Goal: Task Accomplishment & Management: Manage account settings

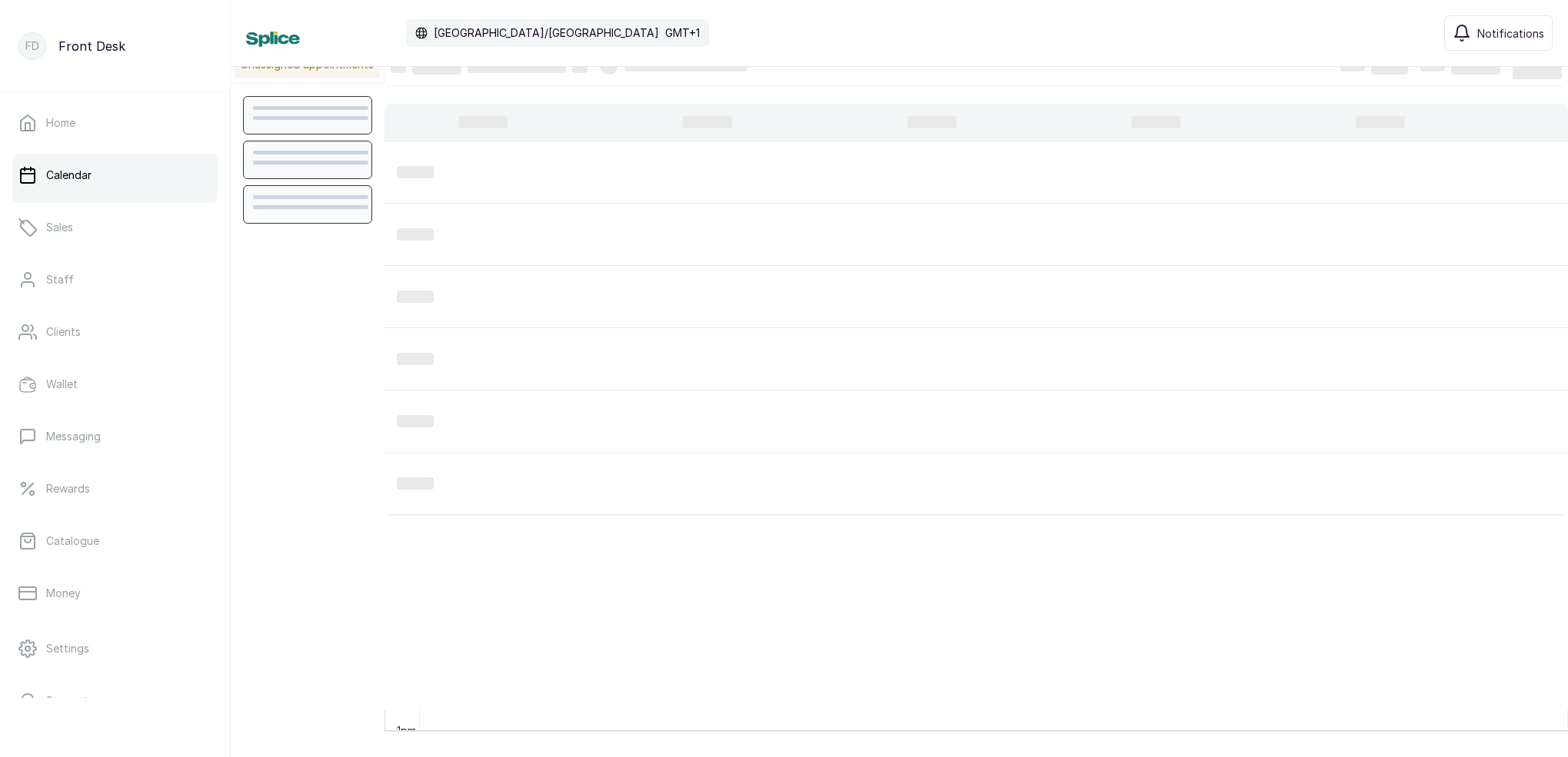
scroll to position [21, 0]
click at [160, 134] on link "Home" at bounding box center [115, 123] width 205 height 43
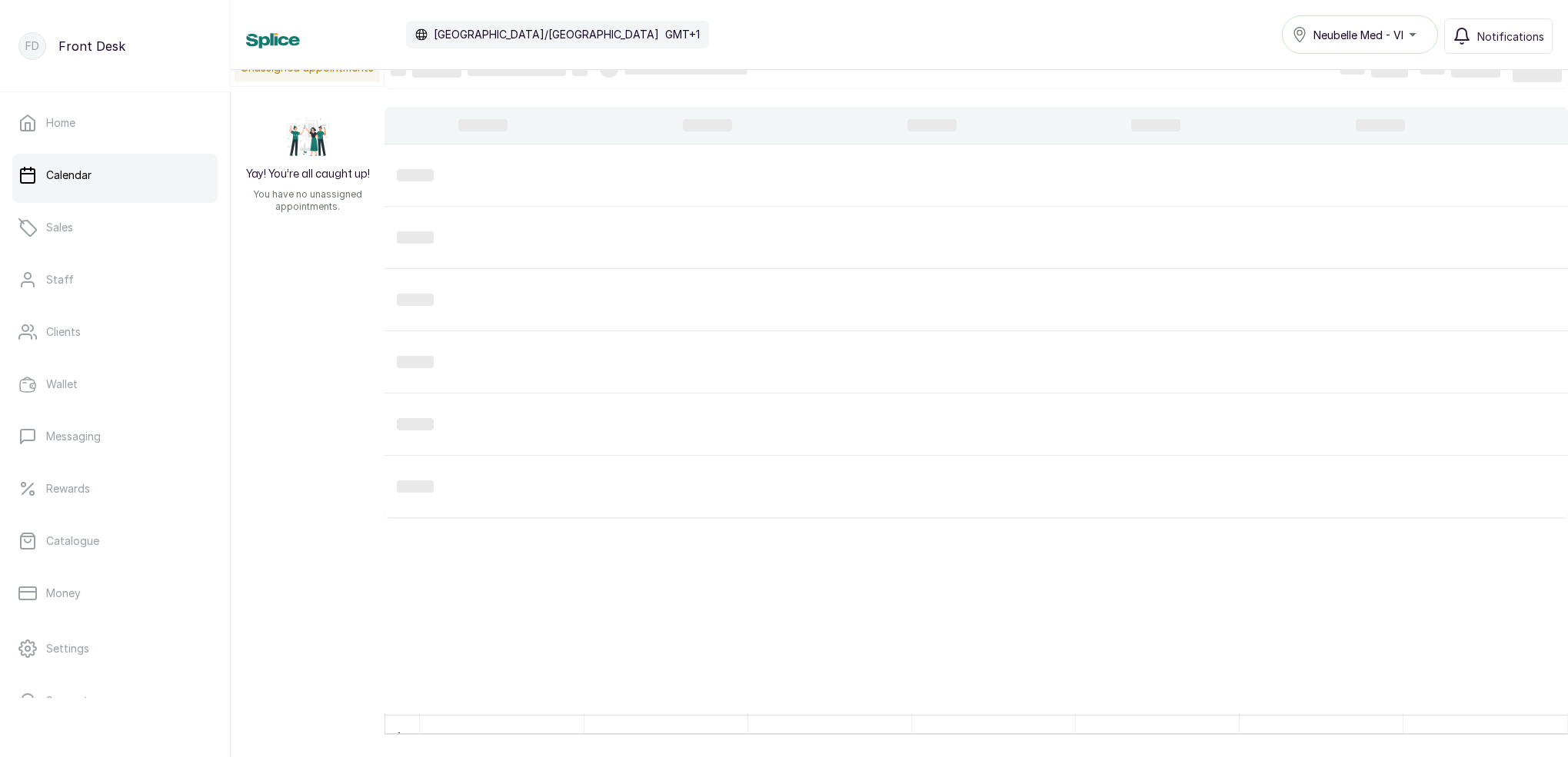
scroll to position [21, 0]
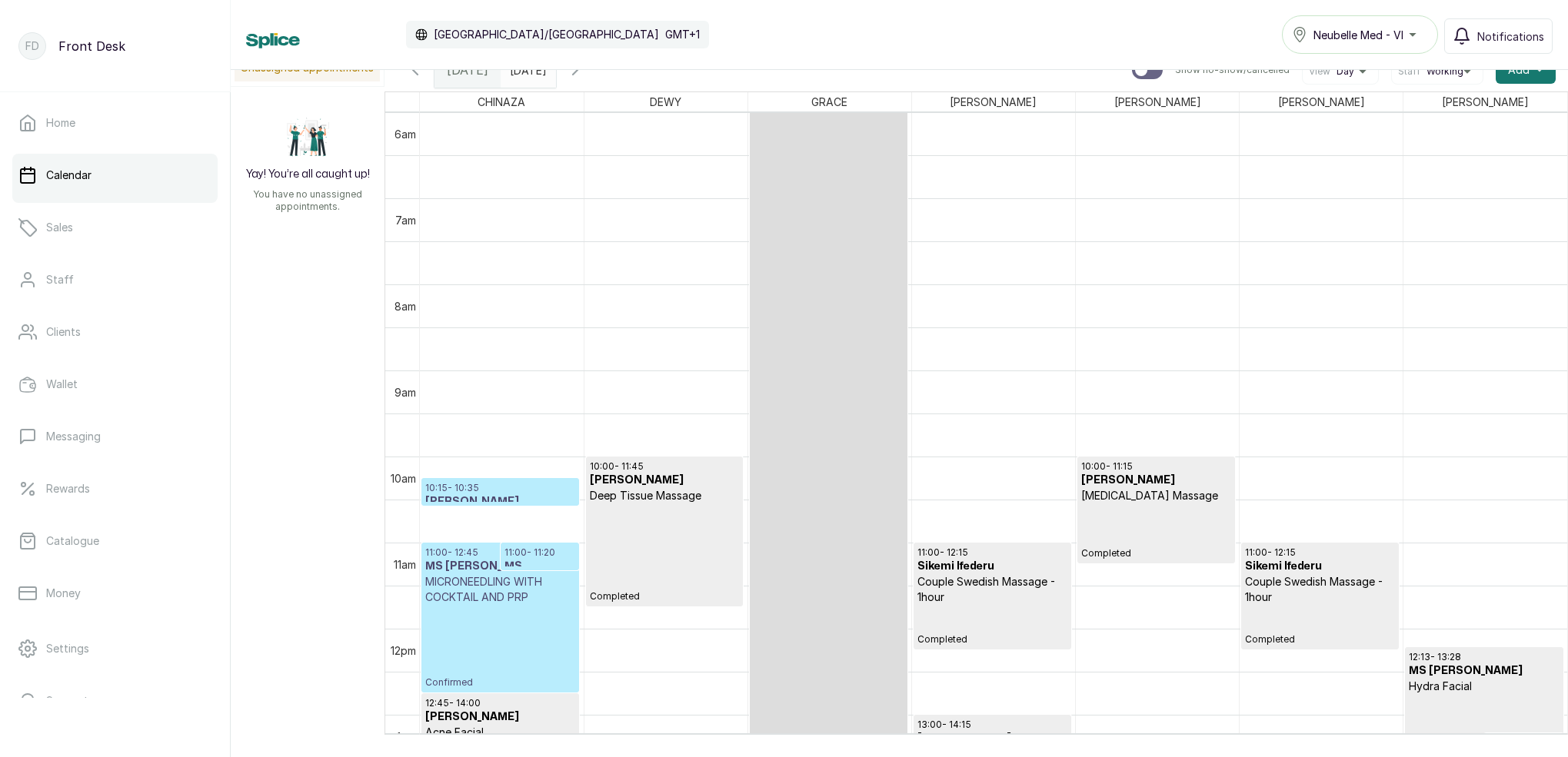
click at [495, 497] on h3 "[PERSON_NAME]" at bounding box center [501, 501] width 150 height 16
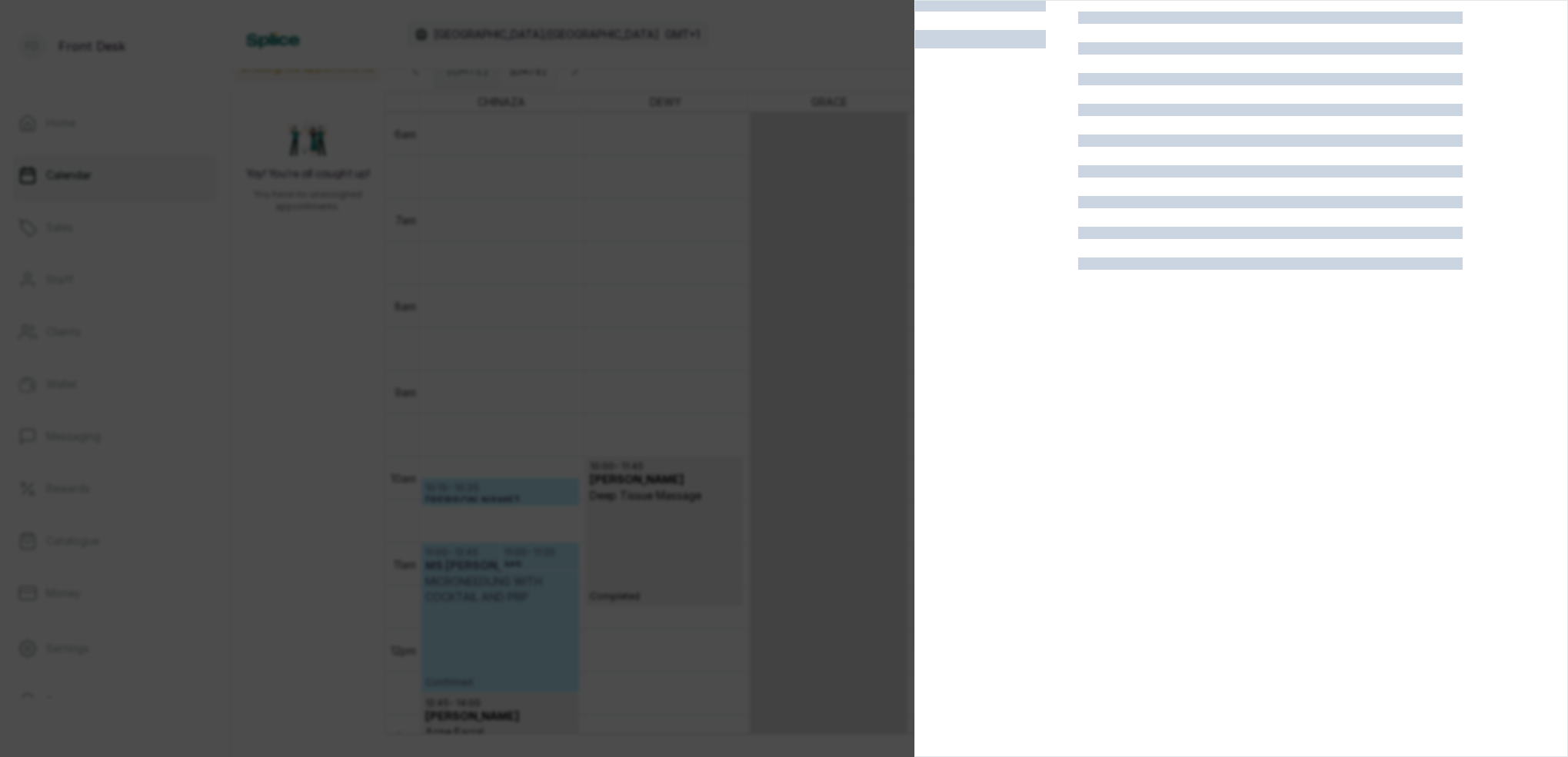
scroll to position [38, 0]
click at [750, 278] on div at bounding box center [784, 378] width 1568 height 757
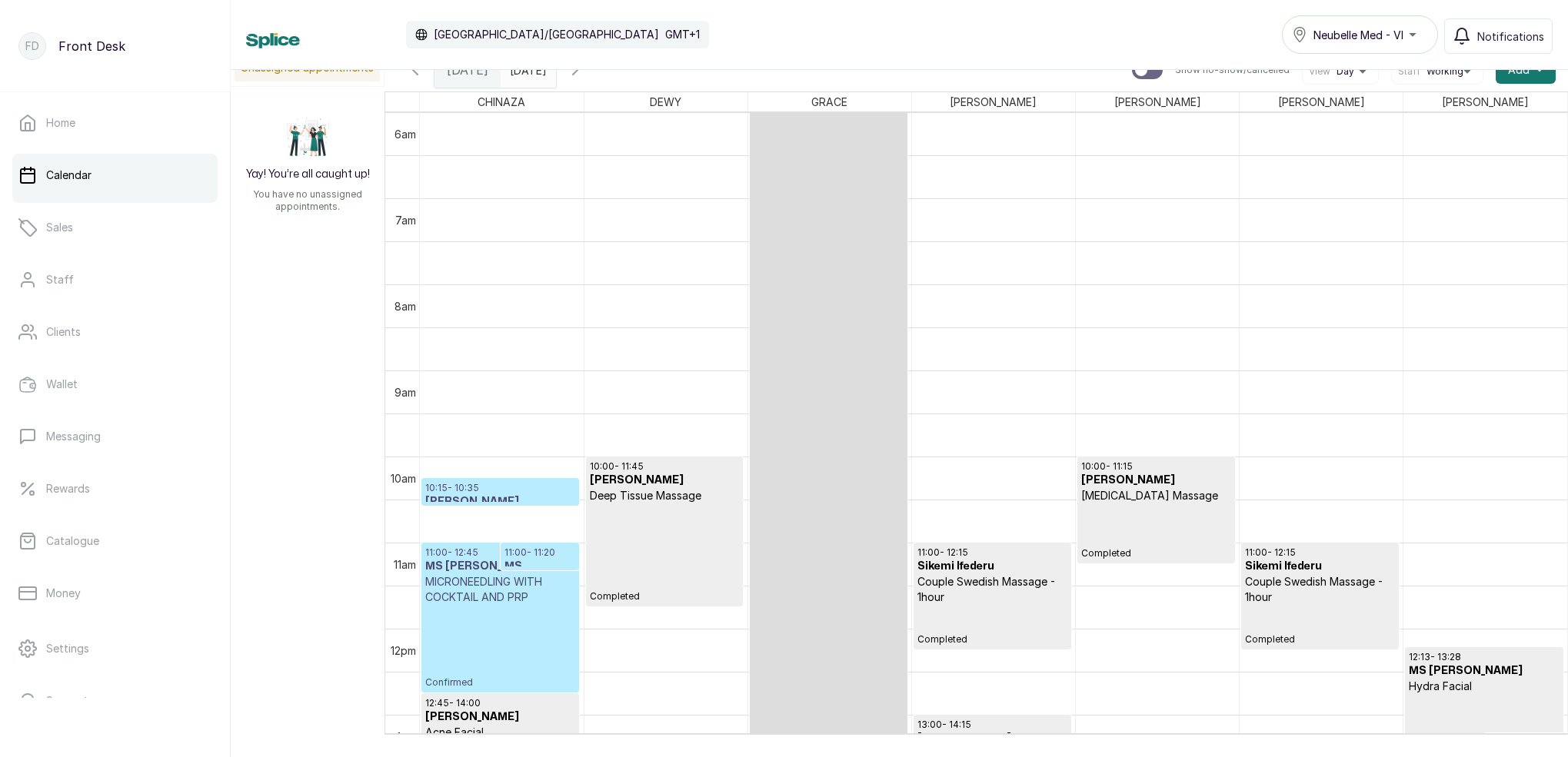
click at [501, 483] on p "10:15 - 10:35" at bounding box center [501, 488] width 150 height 12
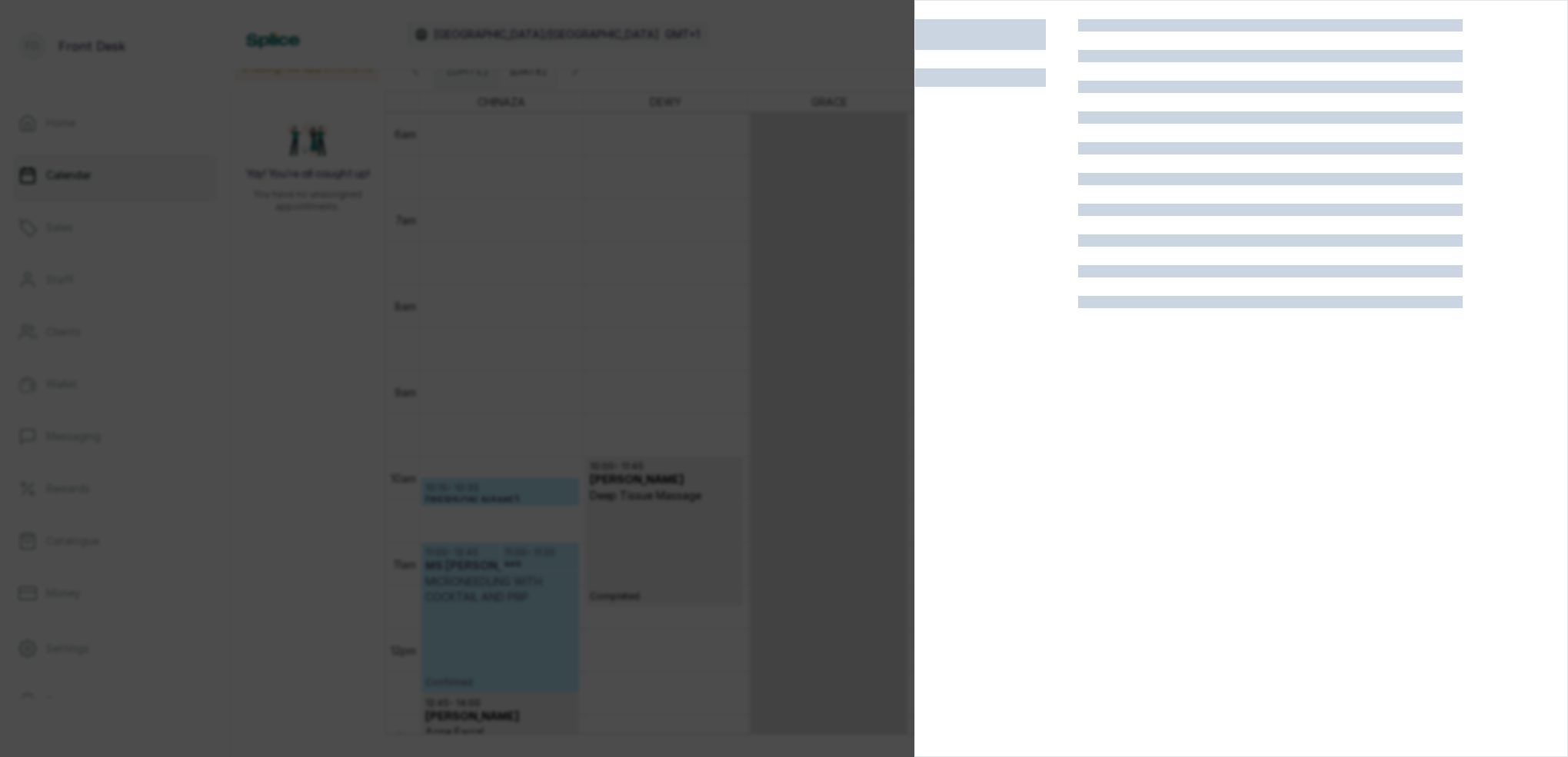
scroll to position [0, 0]
click at [625, 190] on div at bounding box center [784, 378] width 1568 height 757
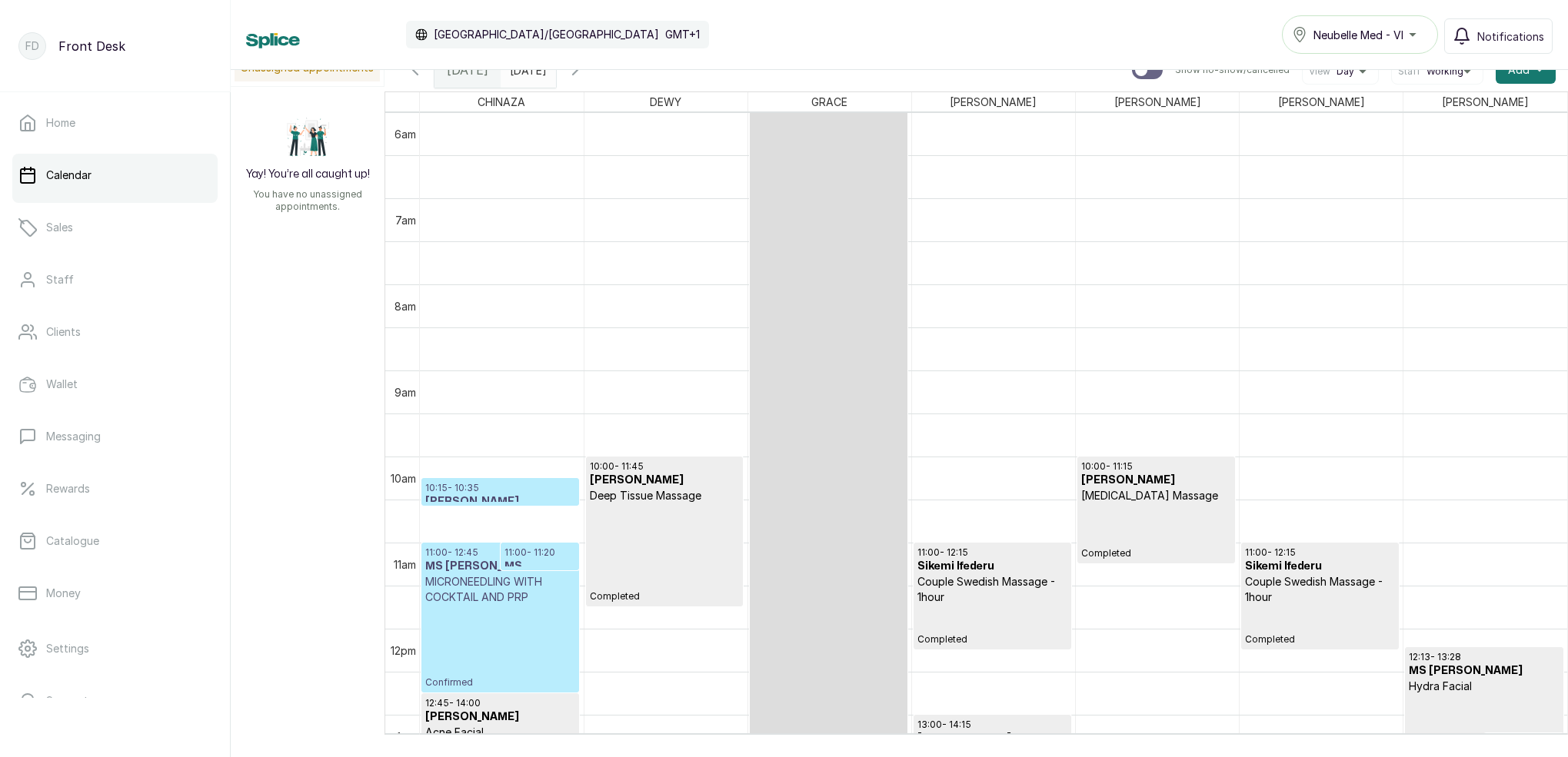
click at [534, 495] on h3 "Tosin Adinlewa" at bounding box center [501, 501] width 150 height 16
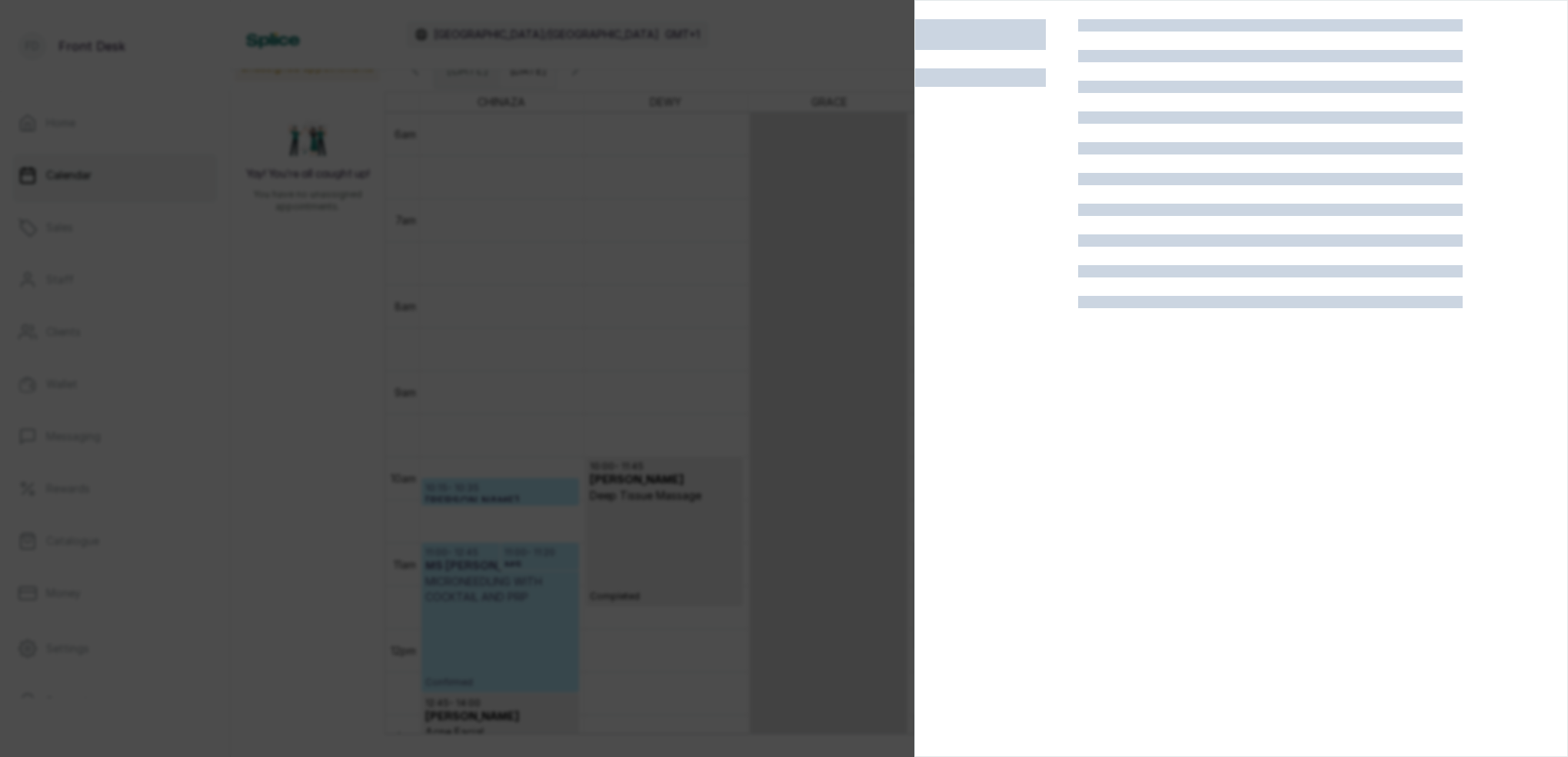
drag, startPoint x: 681, startPoint y: 236, endPoint x: 674, endPoint y: 255, distance: 20.2
click at [682, 236] on div at bounding box center [784, 378] width 1568 height 757
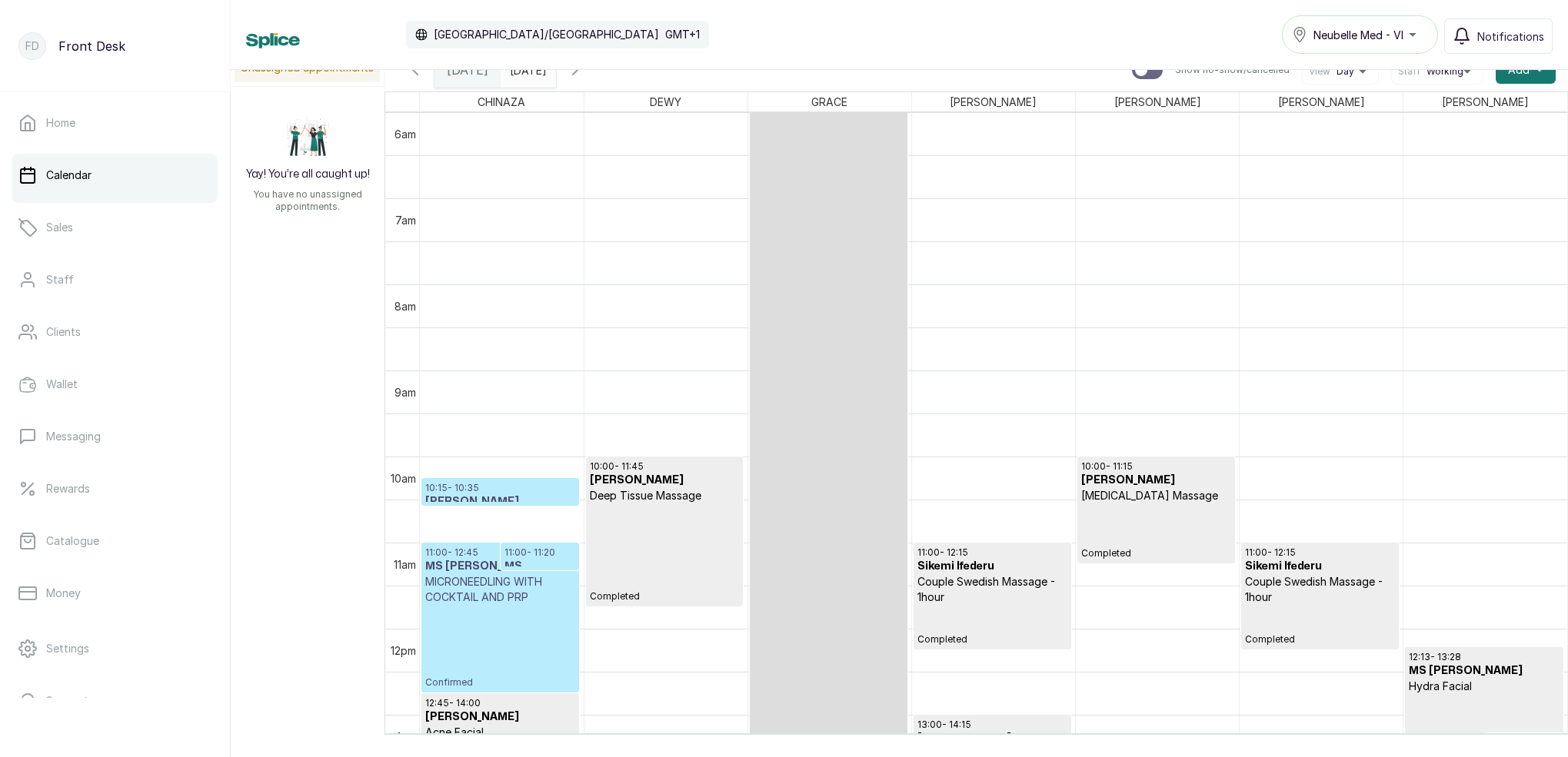
click at [514, 492] on span "10:15 - 10:35 Tosin Adinlewa PRODUCTS - Free" at bounding box center [501, 503] width 150 height 43
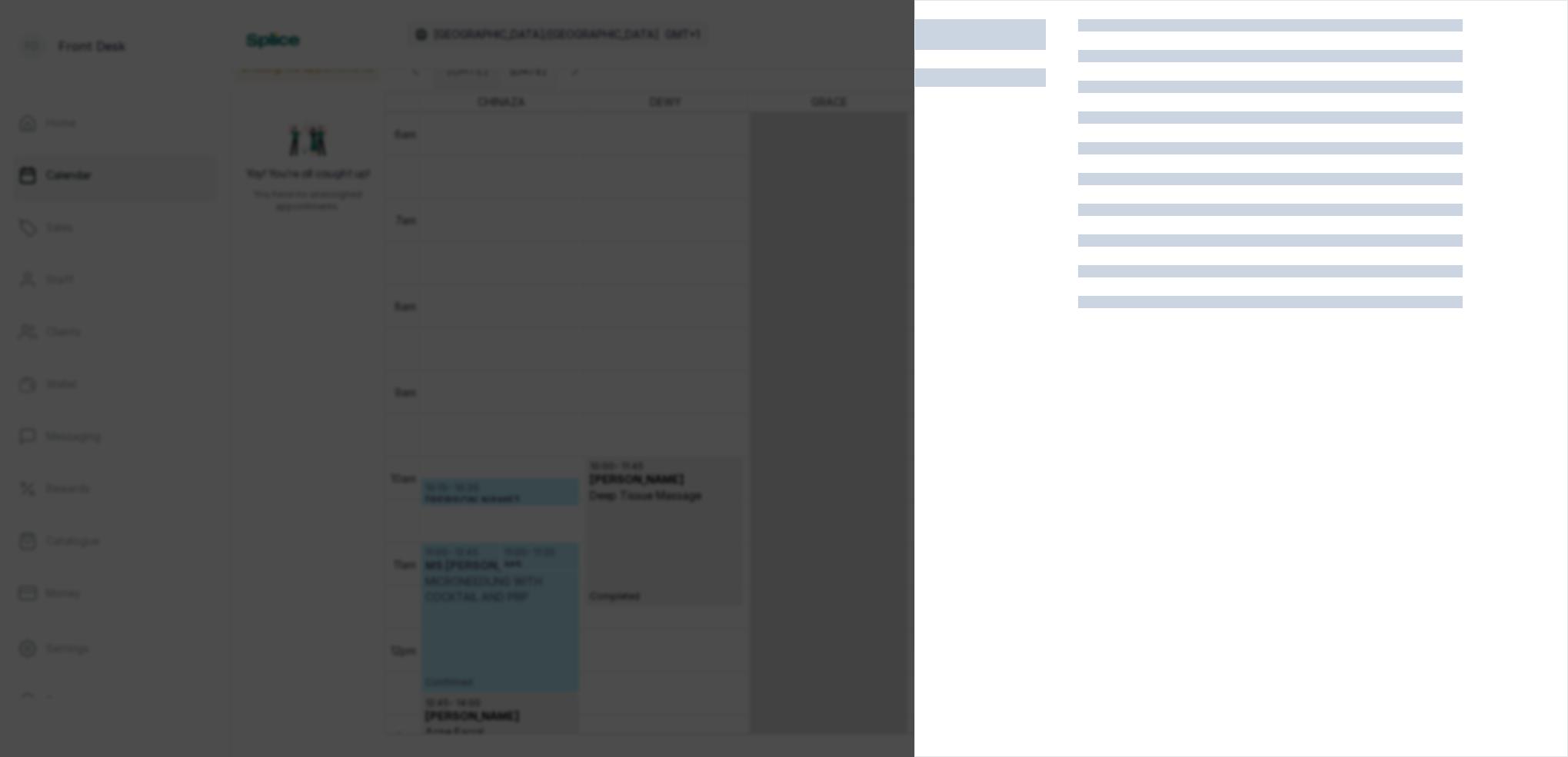
click at [796, 139] on div at bounding box center [784, 378] width 1568 height 757
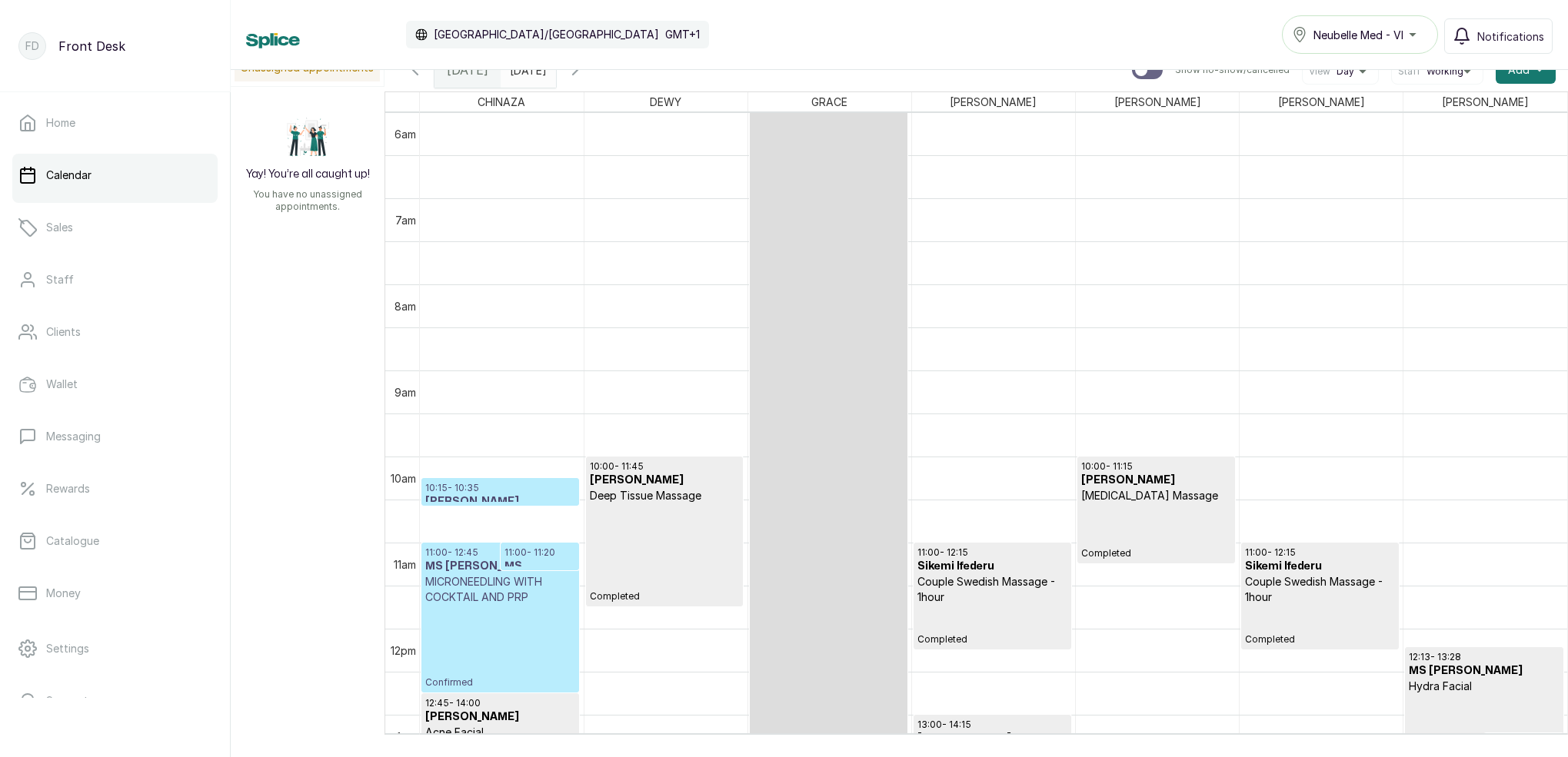
click at [536, 499] on h3 "Tosin Adinlewa" at bounding box center [501, 501] width 150 height 16
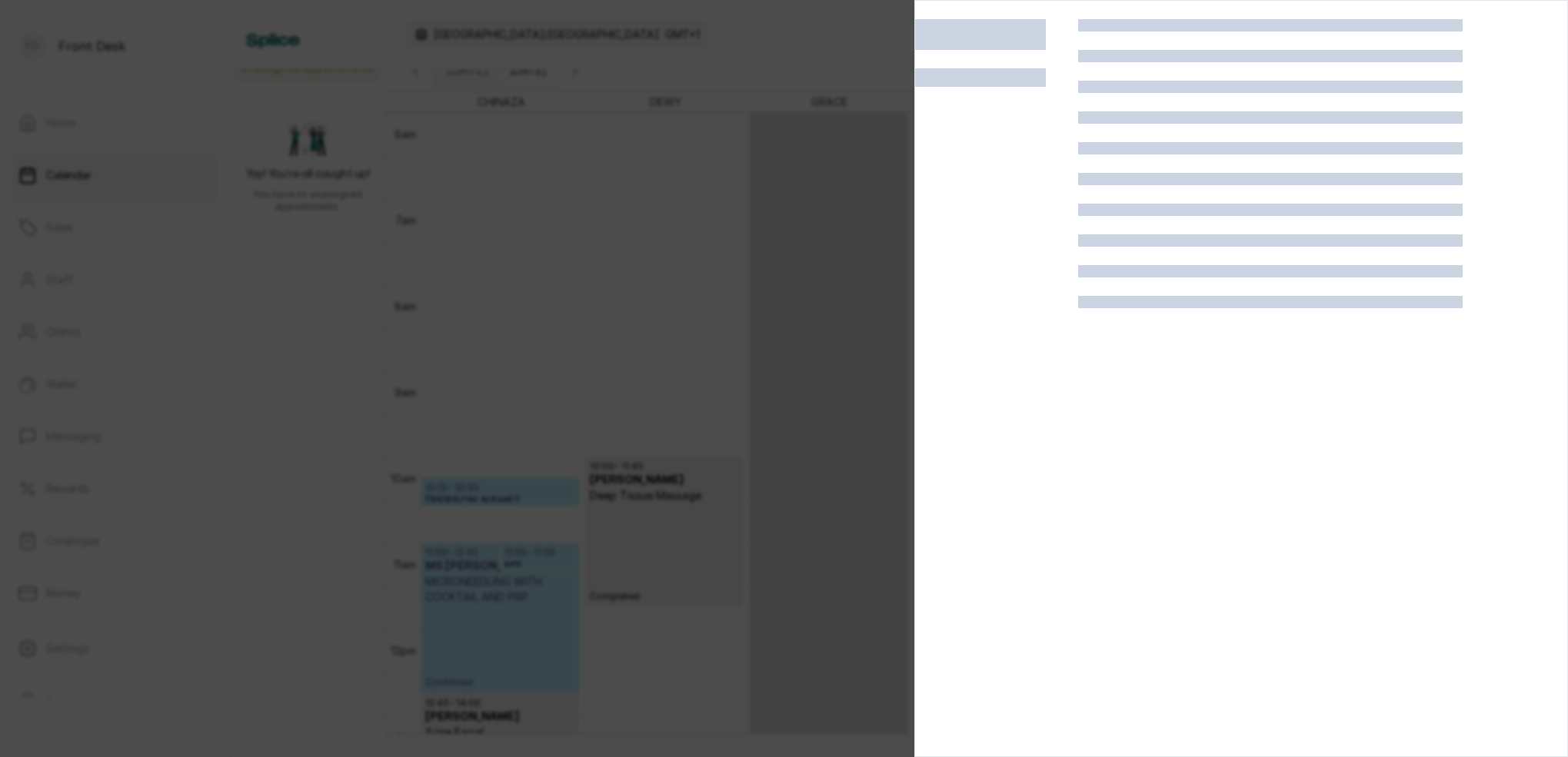
click at [676, 291] on div at bounding box center [784, 378] width 1568 height 757
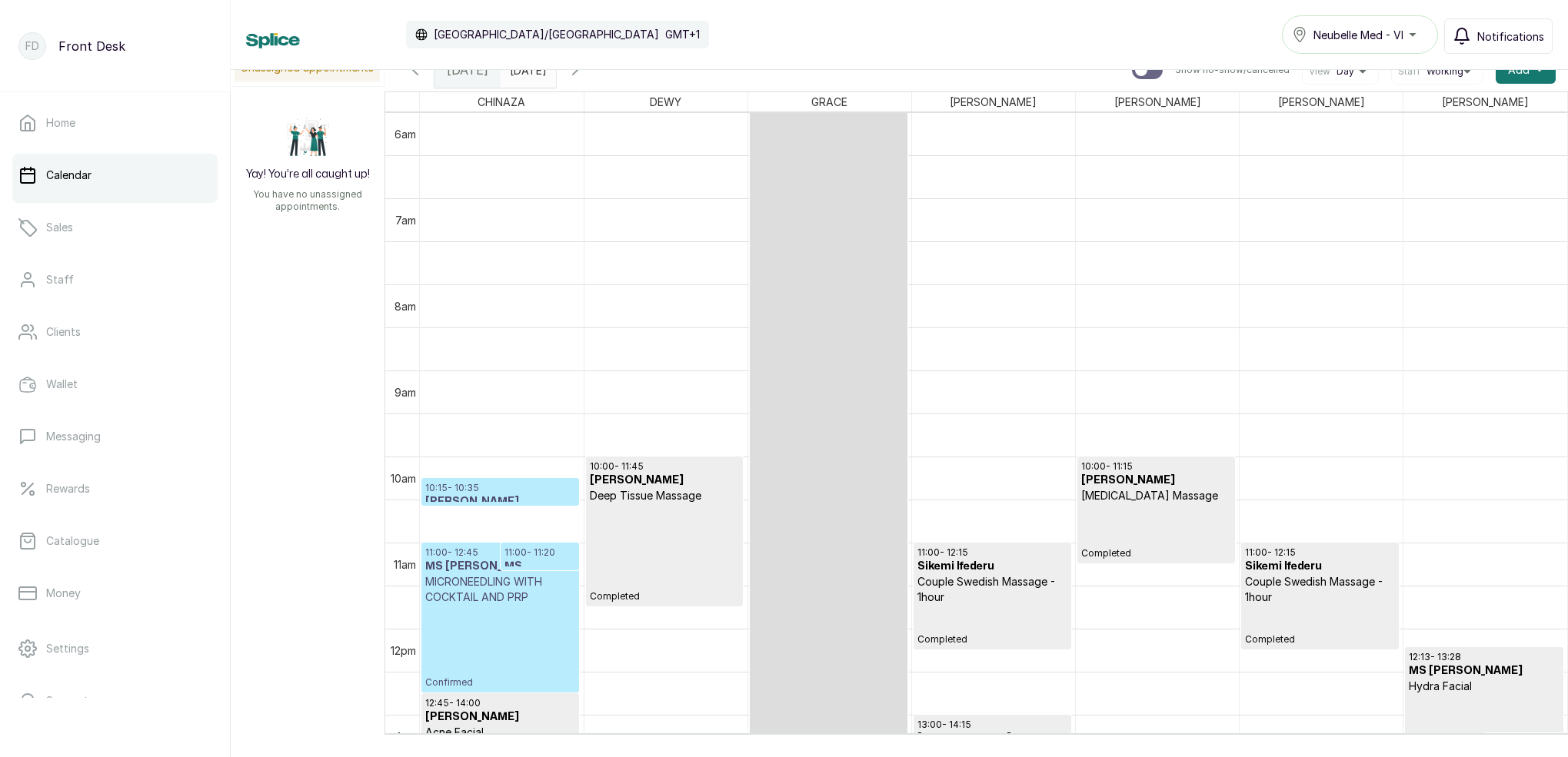
click at [1488, 32] on span "Notifications" at bounding box center [1510, 37] width 67 height 16
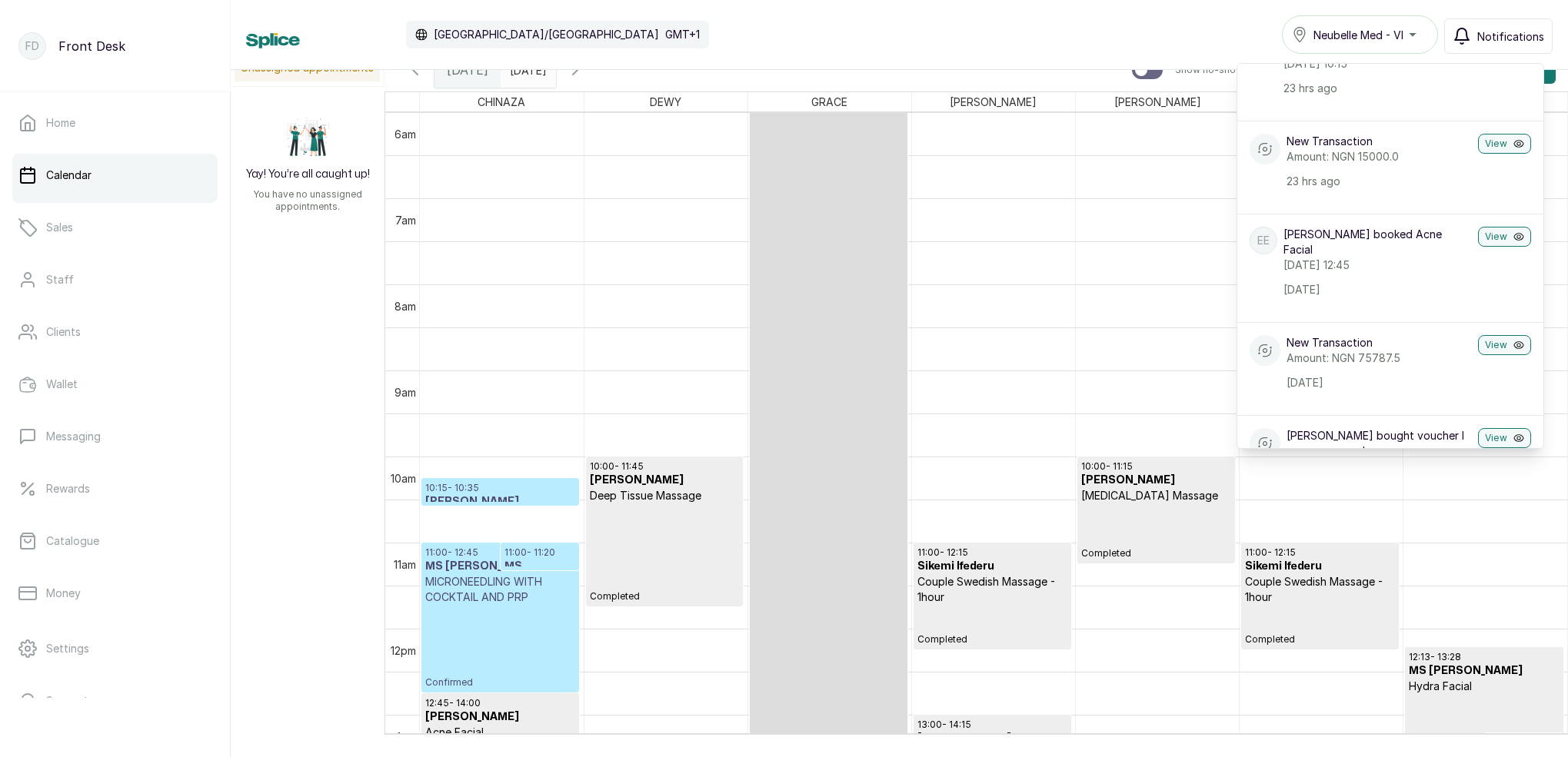
scroll to position [102, 0]
click at [563, 483] on p "10:15 - 10:35" at bounding box center [501, 488] width 150 height 12
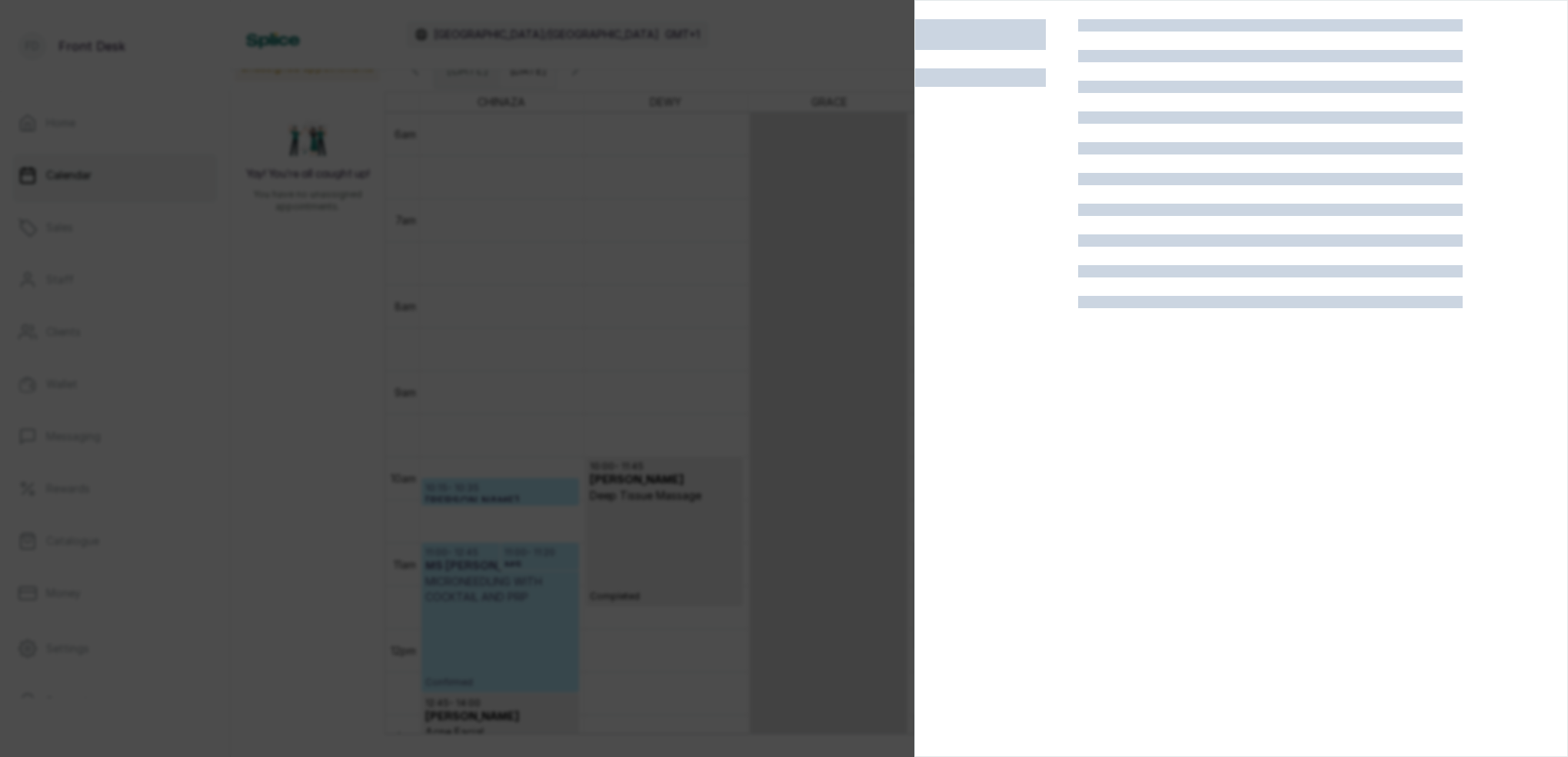
click at [708, 180] on div at bounding box center [784, 378] width 1568 height 757
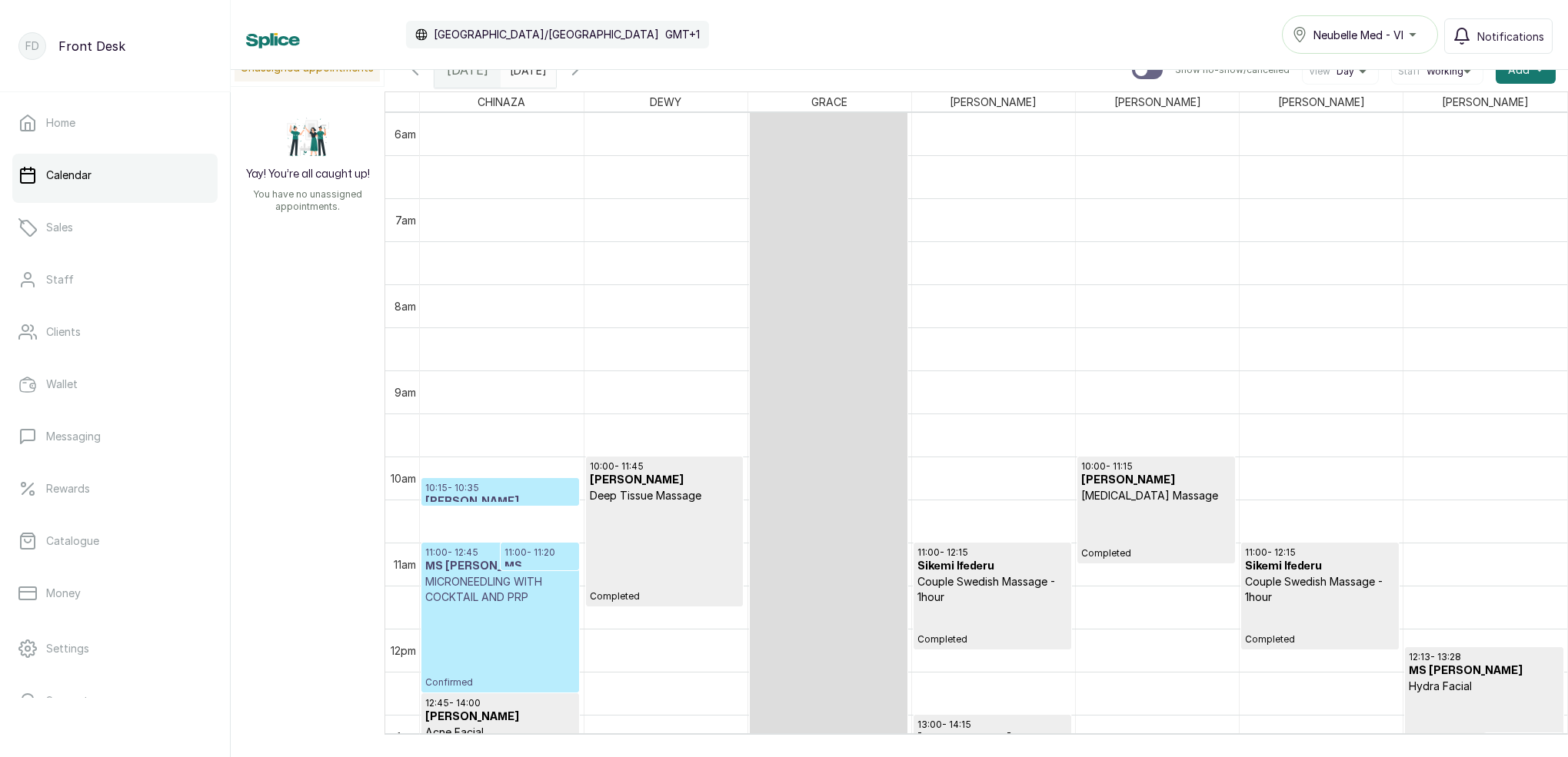
click at [543, 616] on div "11:00 - 12:45 MS SONUME MICRONEEDLING WITH COCKTAIL AND PRP Confirmed 11:00 - 1…" at bounding box center [502, 629] width 164 height 2066
click at [462, 620] on div "11:00 - 12:45 MS SONUME MICRONEEDLING WITH COCKTAIL AND PRP Confirmed 11:00 - 1…" at bounding box center [502, 629] width 164 height 2066
click at [509, 611] on p "Confirmed" at bounding box center [501, 646] width 150 height 83
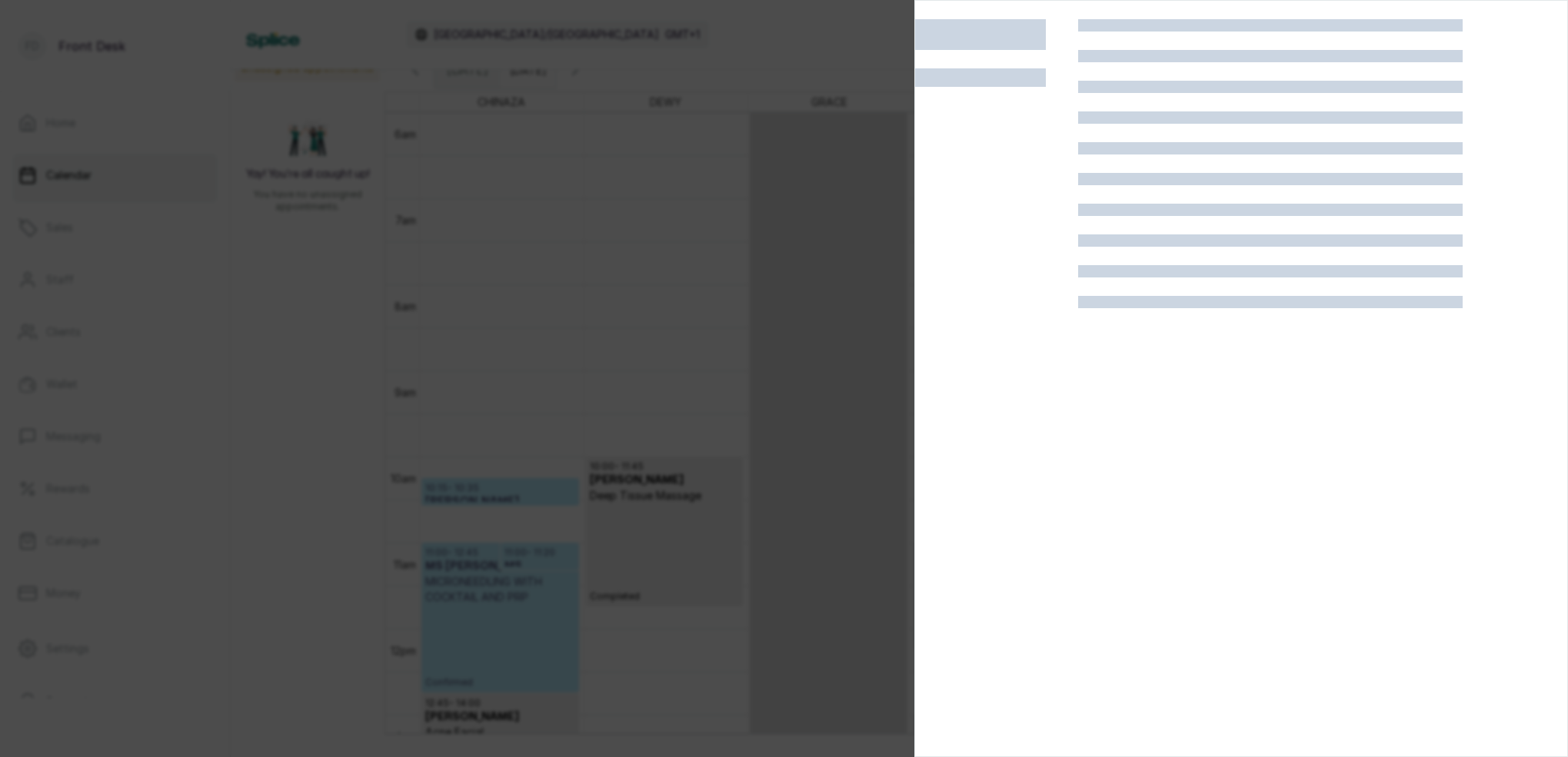
click at [631, 239] on div at bounding box center [784, 378] width 1568 height 757
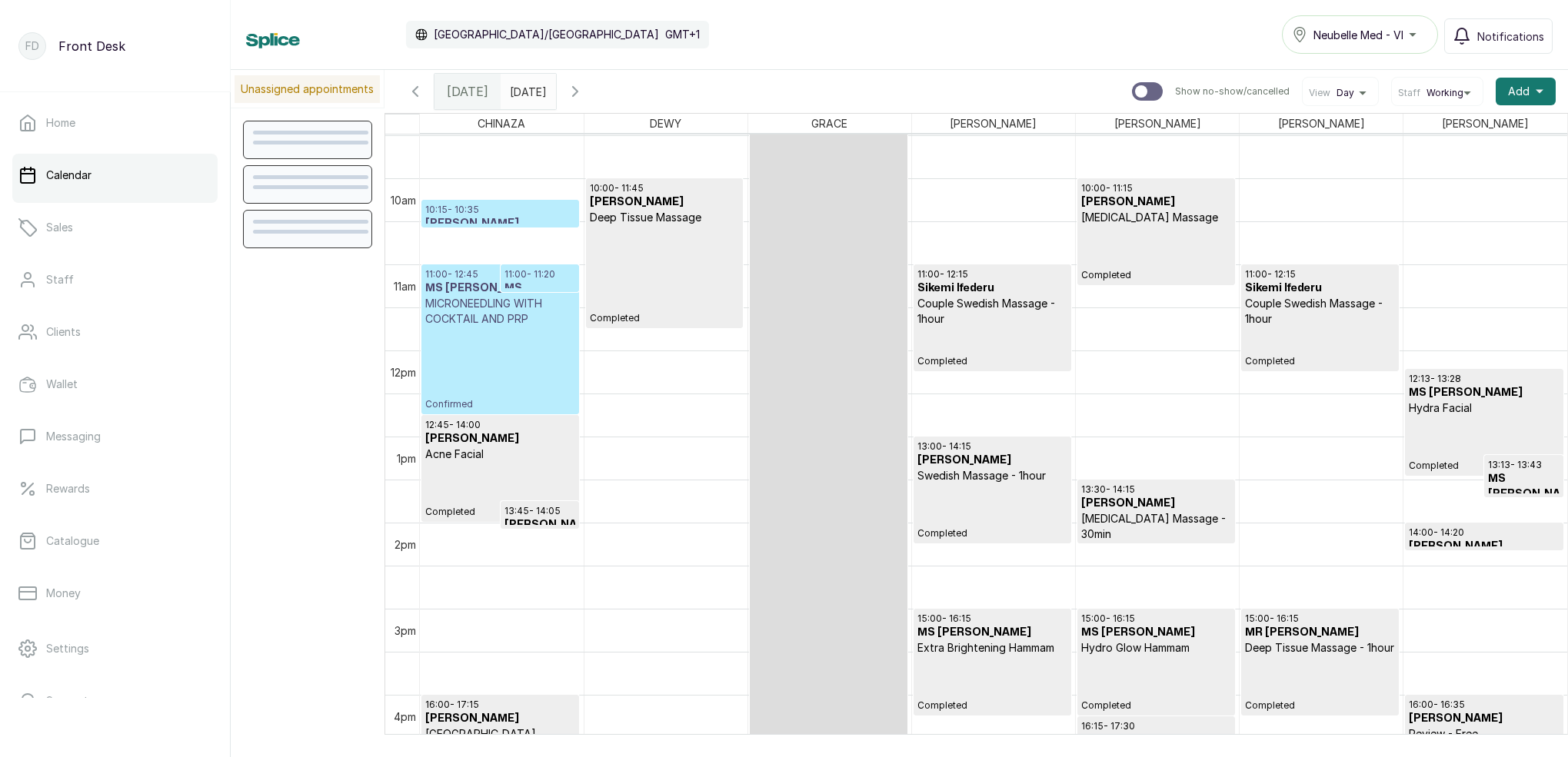
click at [563, 224] on div at bounding box center [500, 226] width 156 height 6
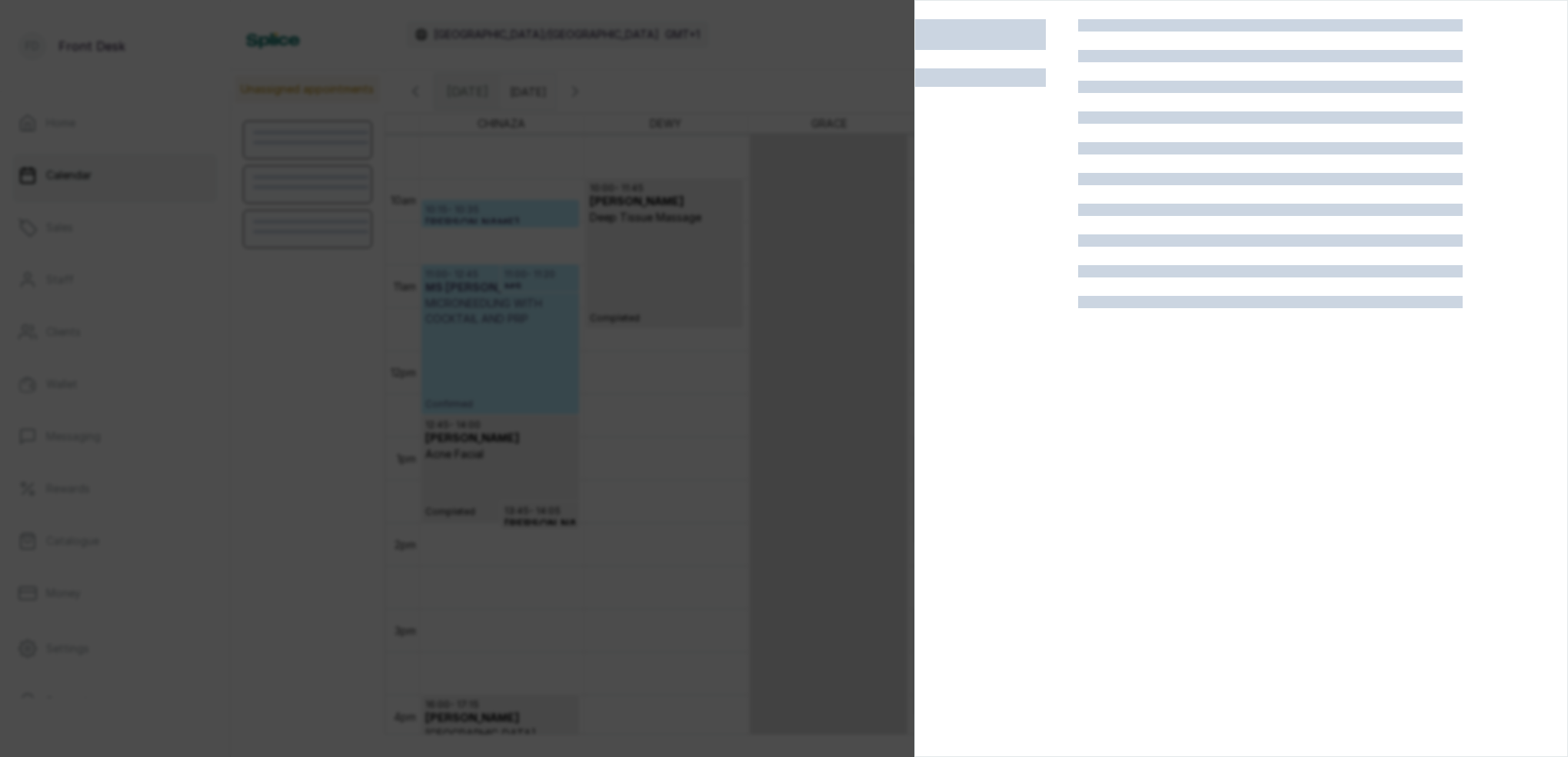
click at [783, 82] on div at bounding box center [784, 378] width 1568 height 757
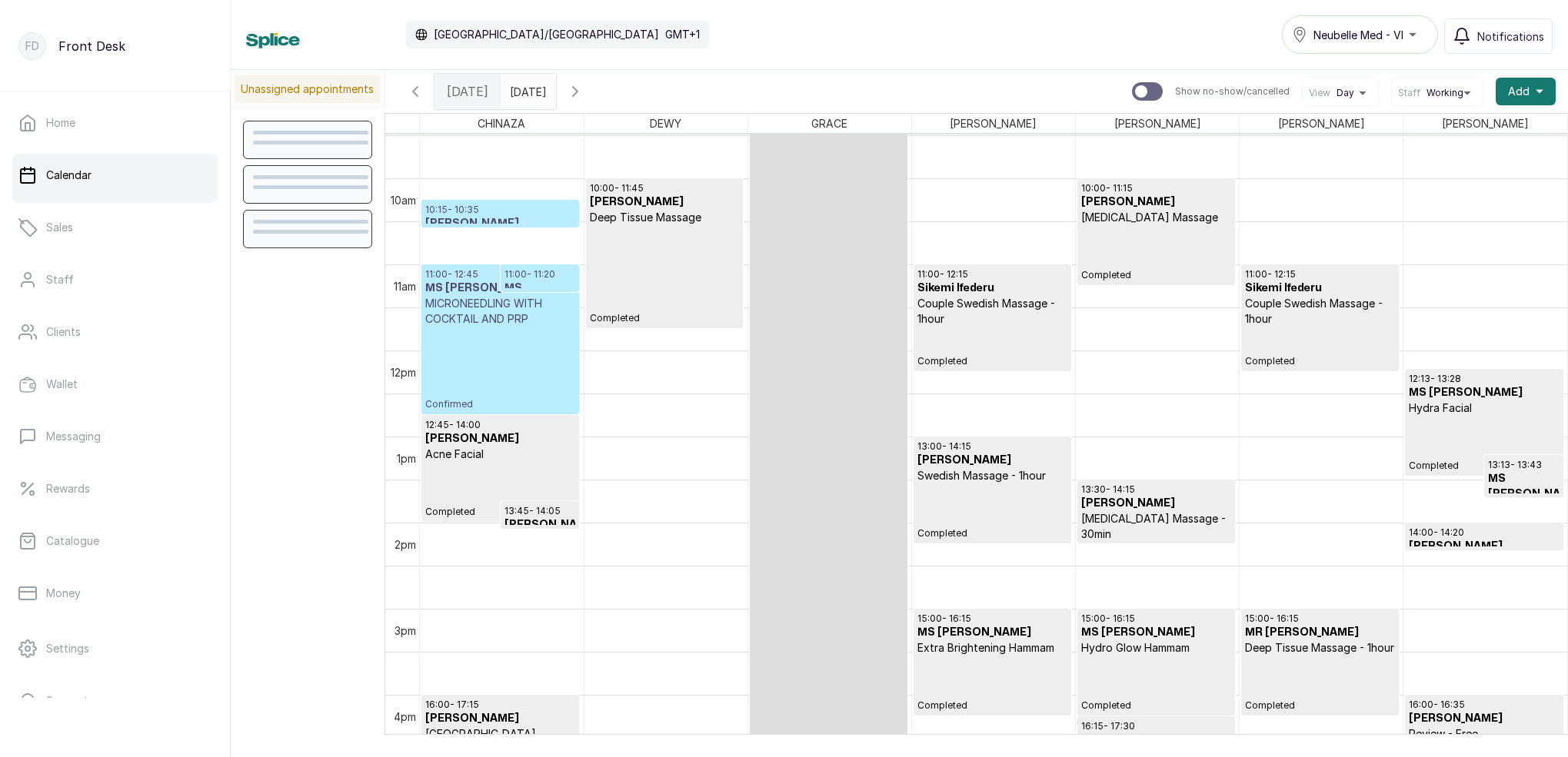
click at [510, 217] on div "11:00 - 12:45 MS SONUME MICRONEEDLING WITH COCKTAIL AND PRP Confirmed 11:00 - 1…" at bounding box center [502, 350] width 164 height 2066
click at [518, 216] on h3 "Tosin Adinlewa" at bounding box center [501, 224] width 150 height 16
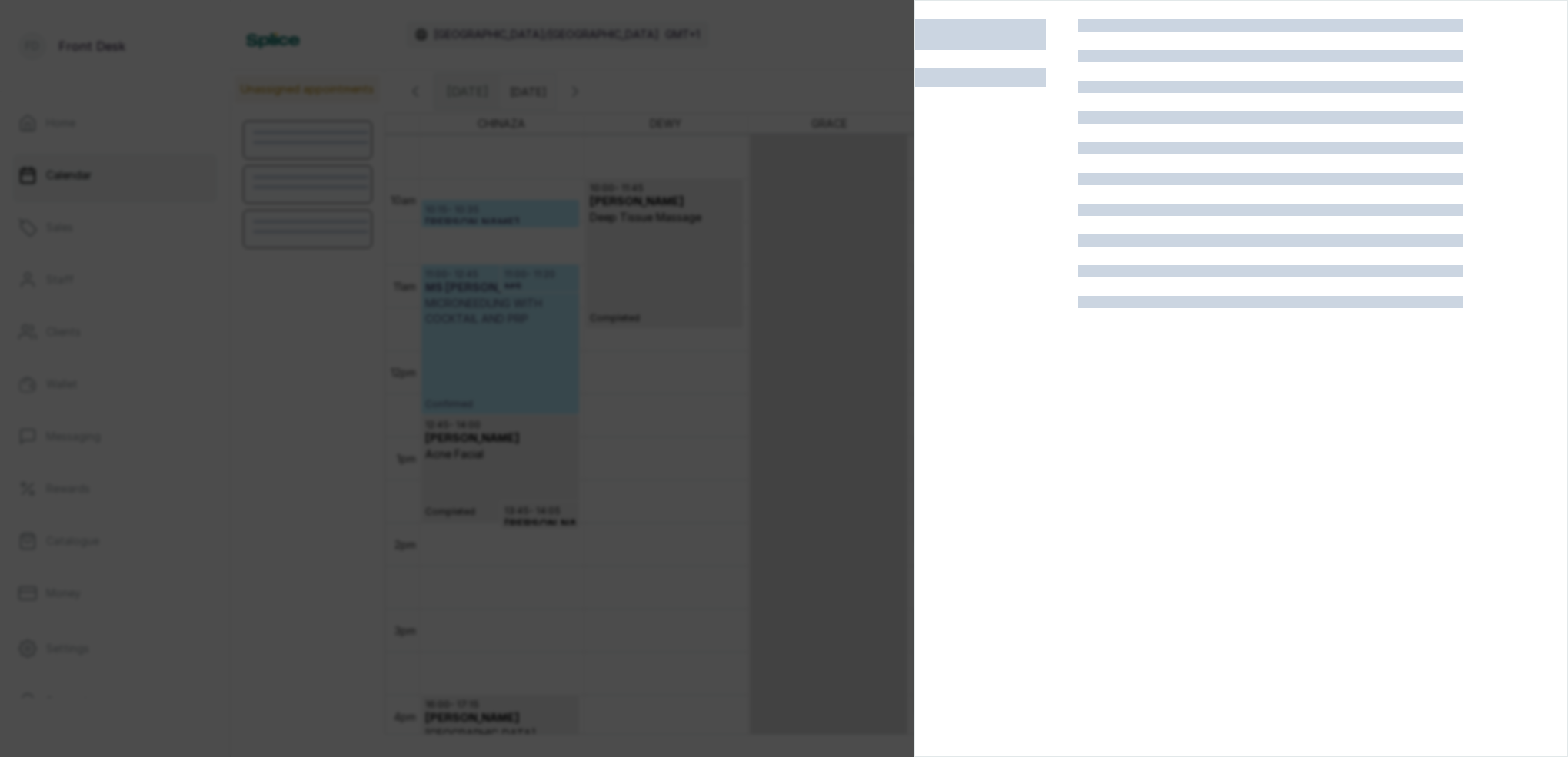
drag, startPoint x: 1536, startPoint y: 137, endPoint x: 689, endPoint y: 192, distance: 848.8
click at [816, 184] on div at bounding box center [784, 378] width 1568 height 757
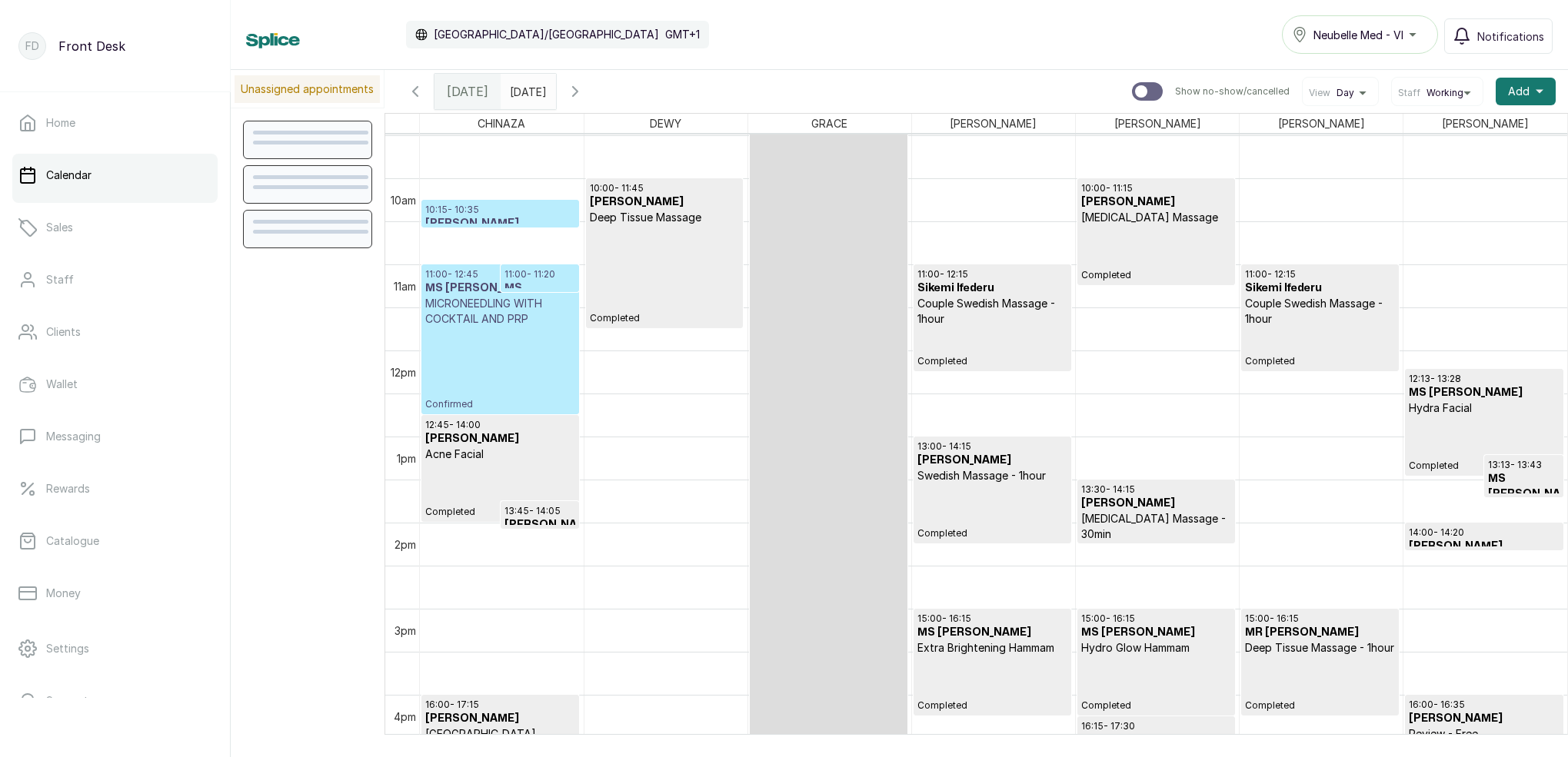
click at [541, 448] on p "Acne Facial" at bounding box center [501, 454] width 150 height 16
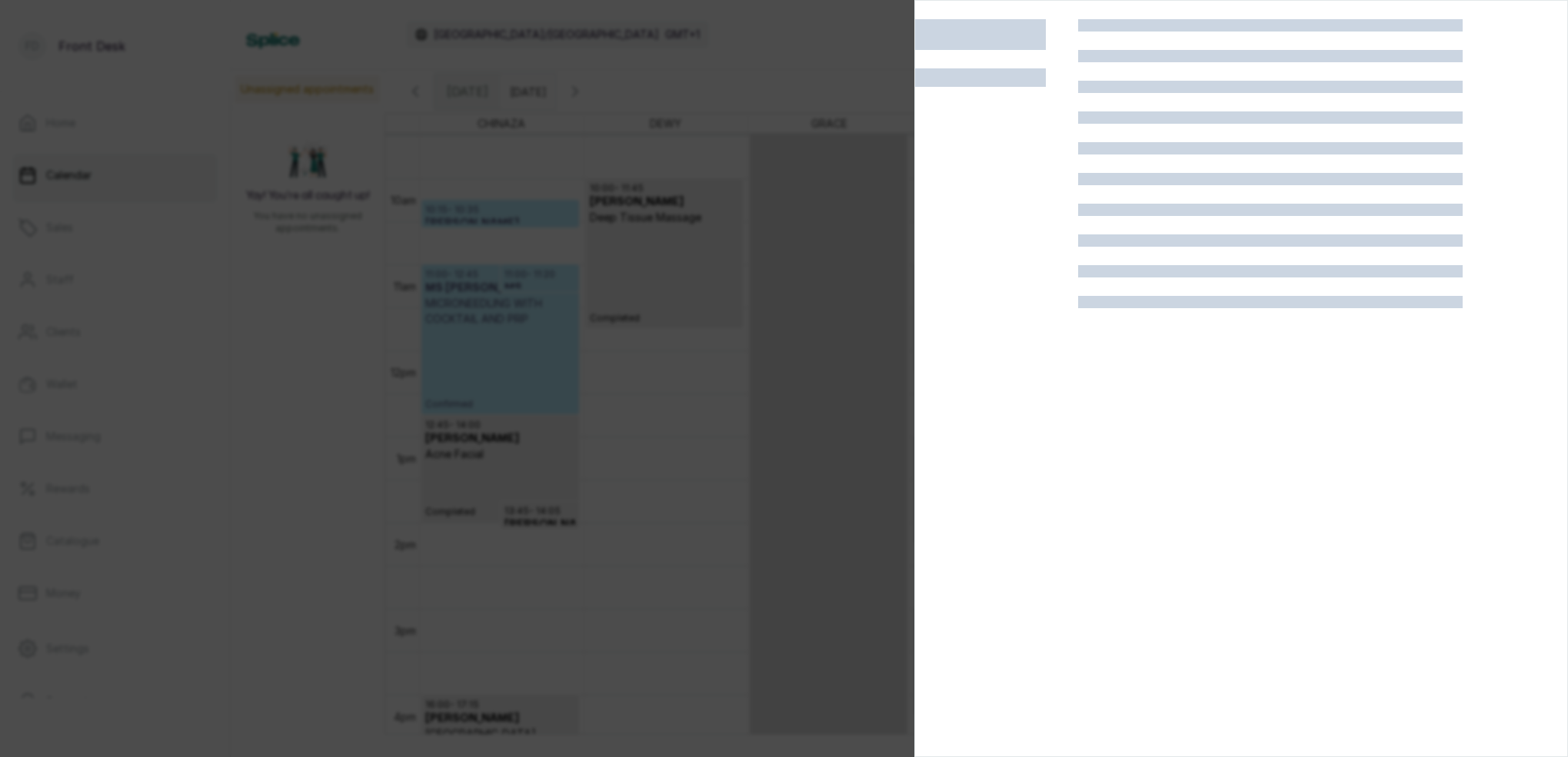
click at [621, 256] on div at bounding box center [784, 378] width 1568 height 757
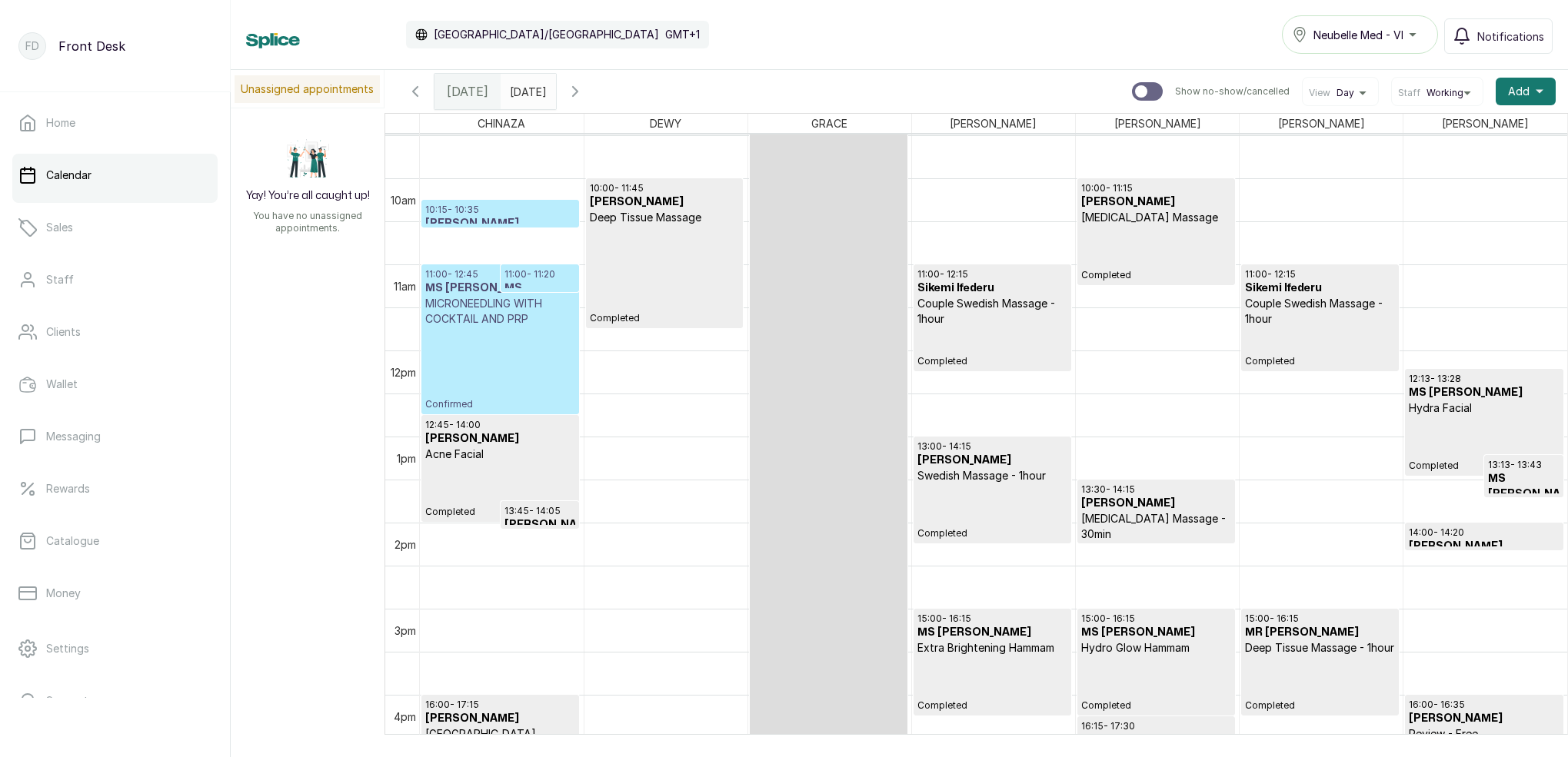
click at [507, 215] on p "10:15 - 10:35" at bounding box center [501, 209] width 150 height 12
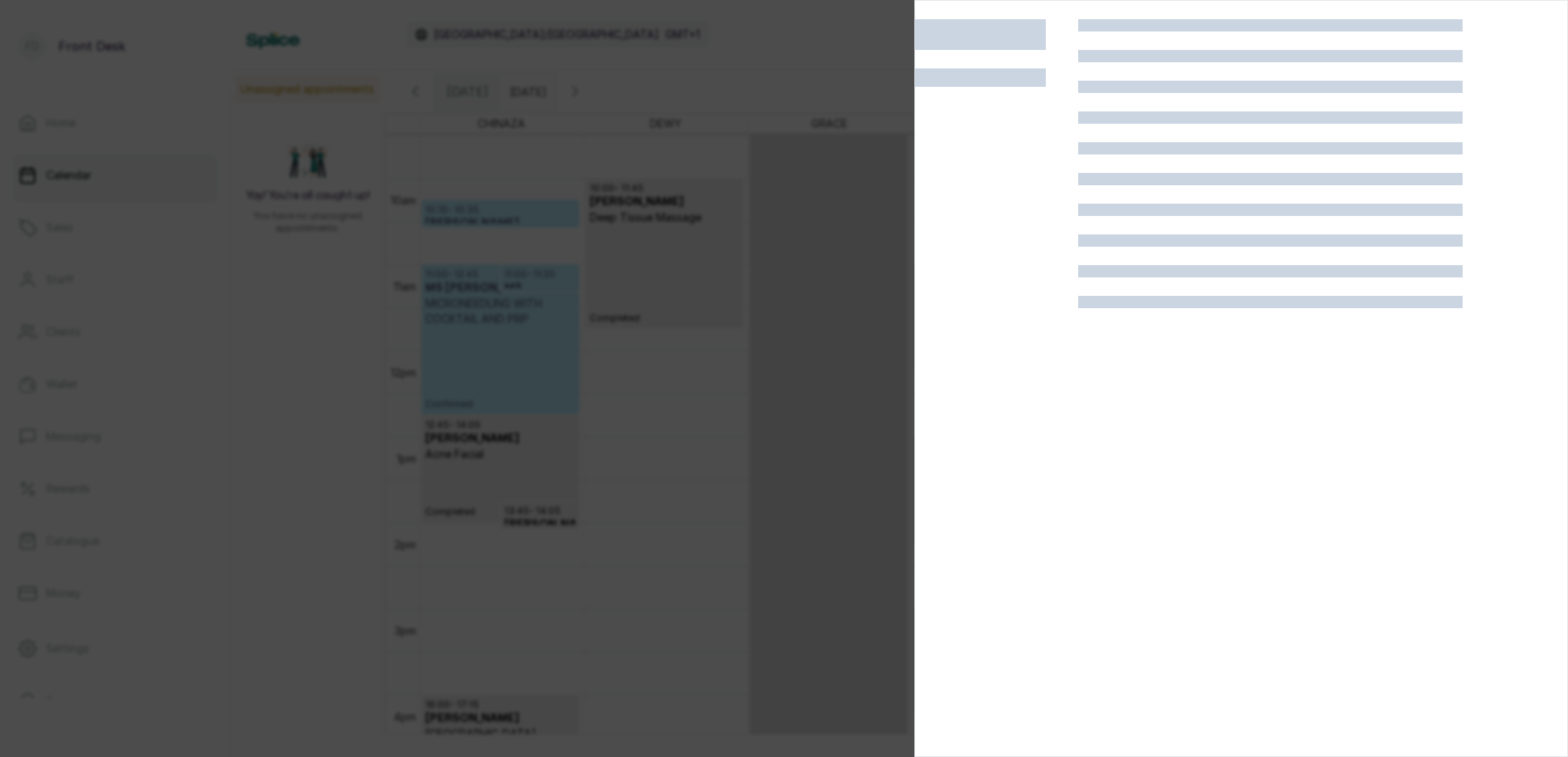
click at [662, 103] on div at bounding box center [784, 378] width 1568 height 757
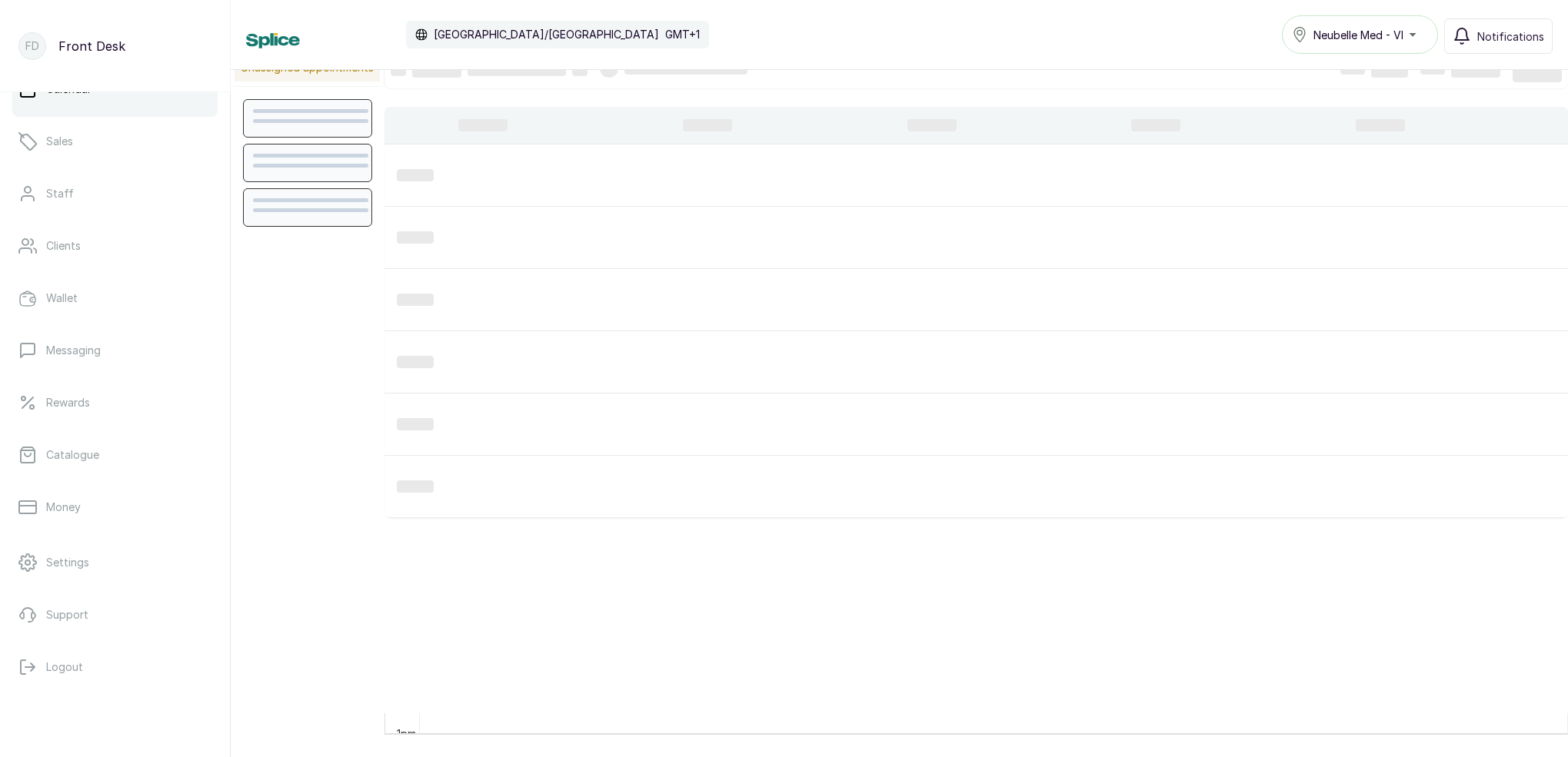
scroll to position [86, 0]
click at [77, 668] on p "Logout" at bounding box center [64, 666] width 37 height 16
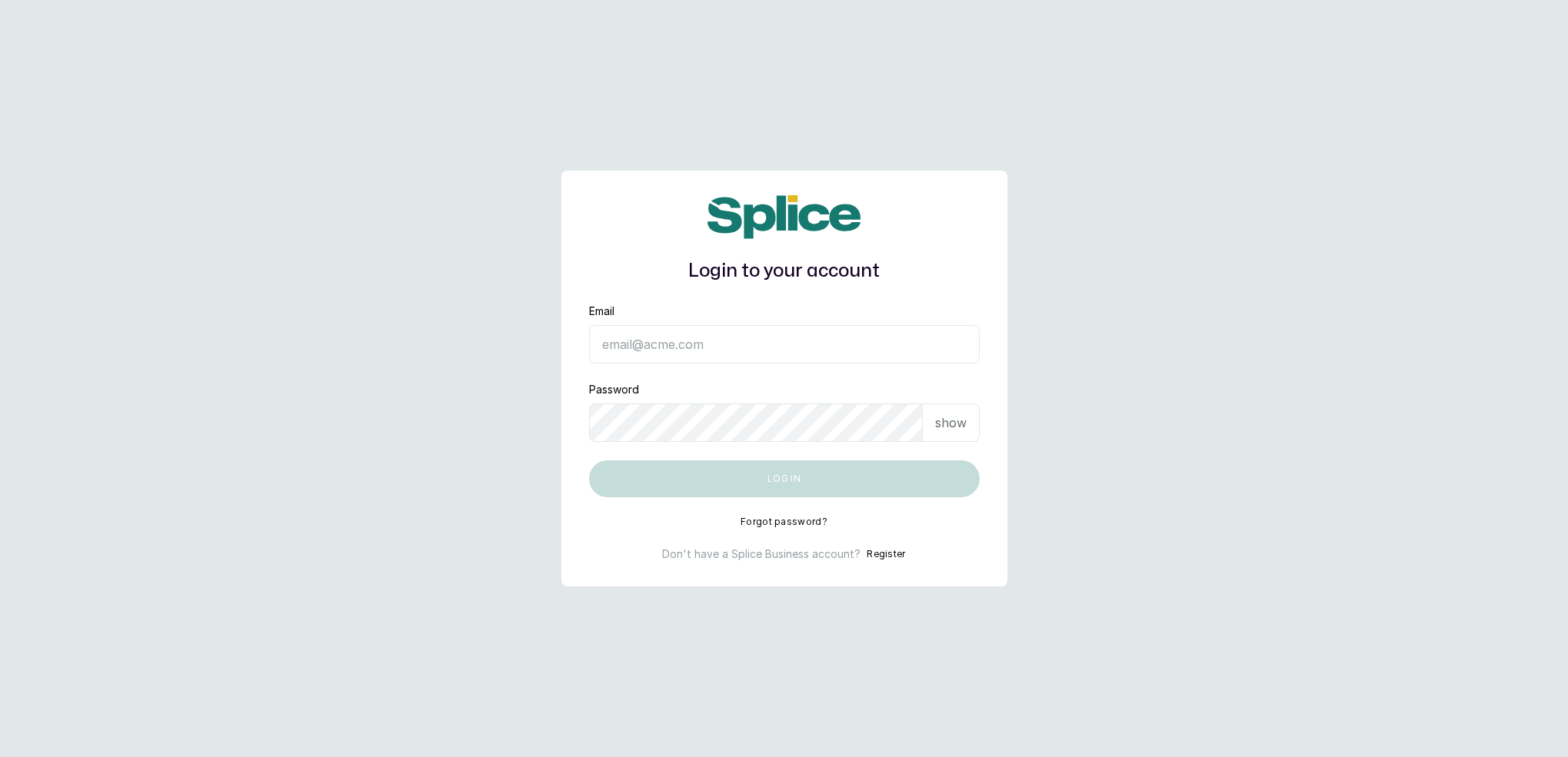
type input "[EMAIL_ADDRESS][DOMAIN_NAME]"
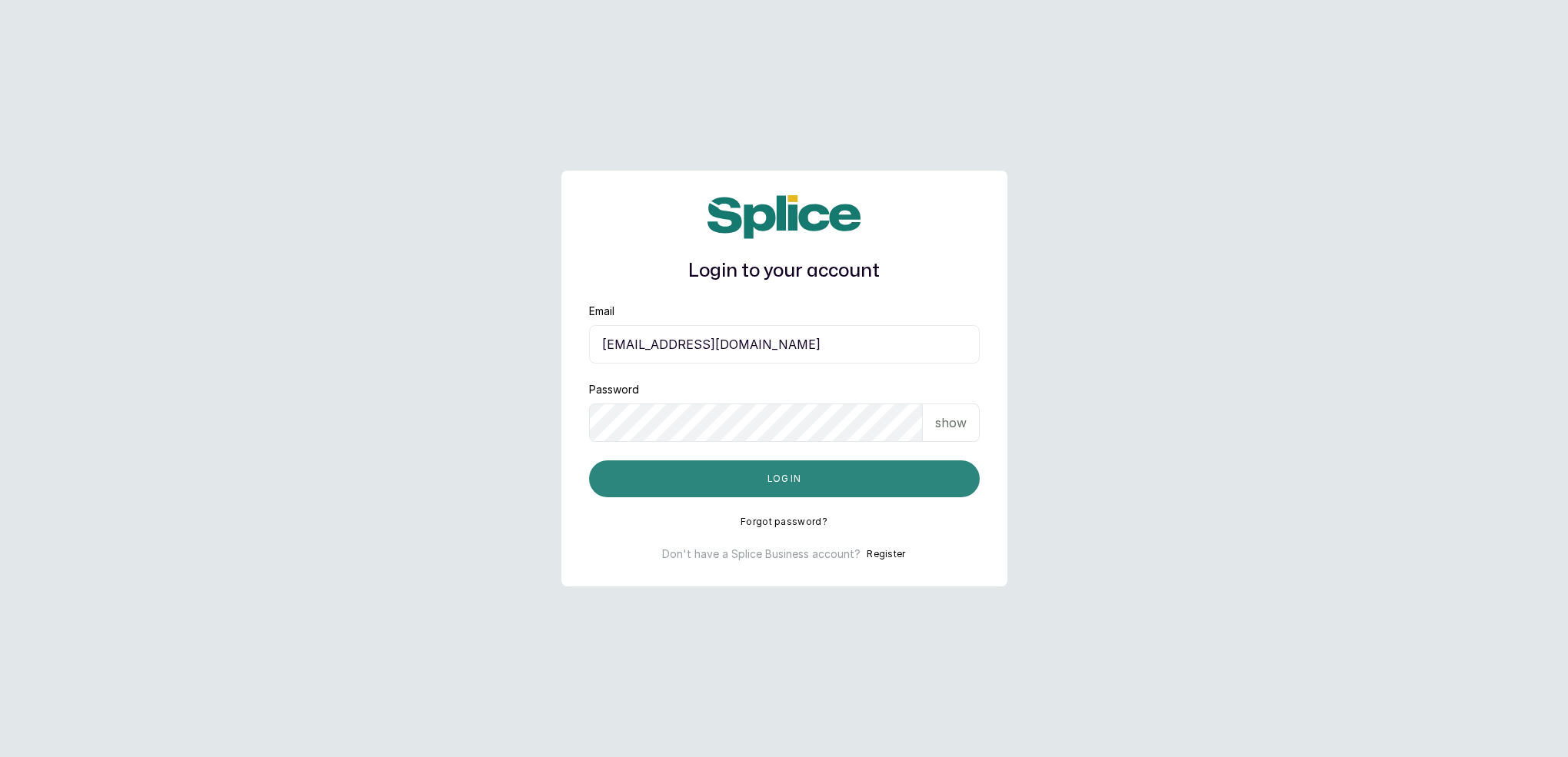
click at [703, 485] on button "Log in" at bounding box center [784, 478] width 391 height 37
click at [702, 483] on button "Log in" at bounding box center [784, 478] width 391 height 37
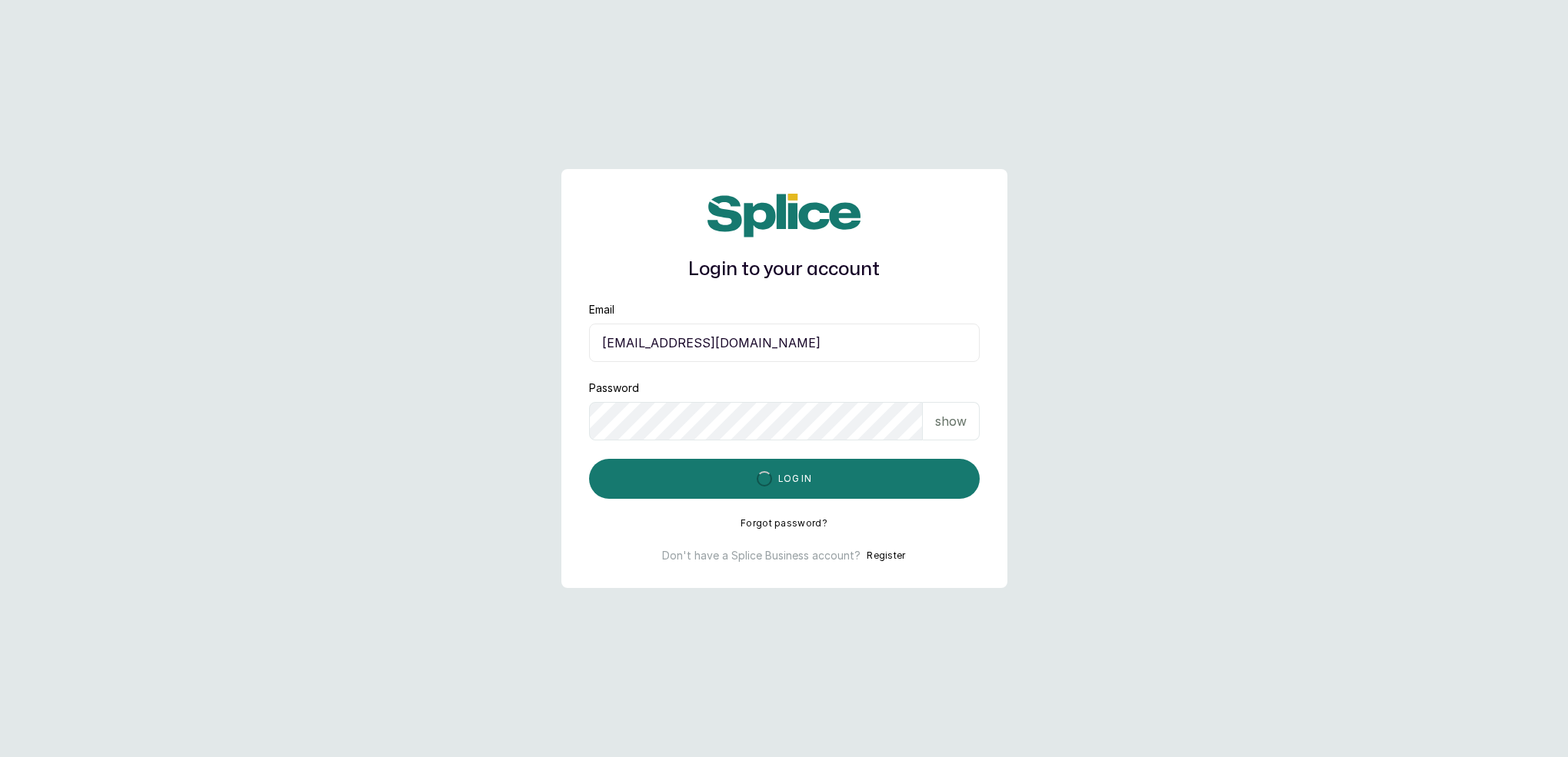
drag, startPoint x: 1463, startPoint y: 4, endPoint x: 919, endPoint y: 443, distance: 699.0
click at [859, 473] on button "Log in" at bounding box center [784, 479] width 391 height 40
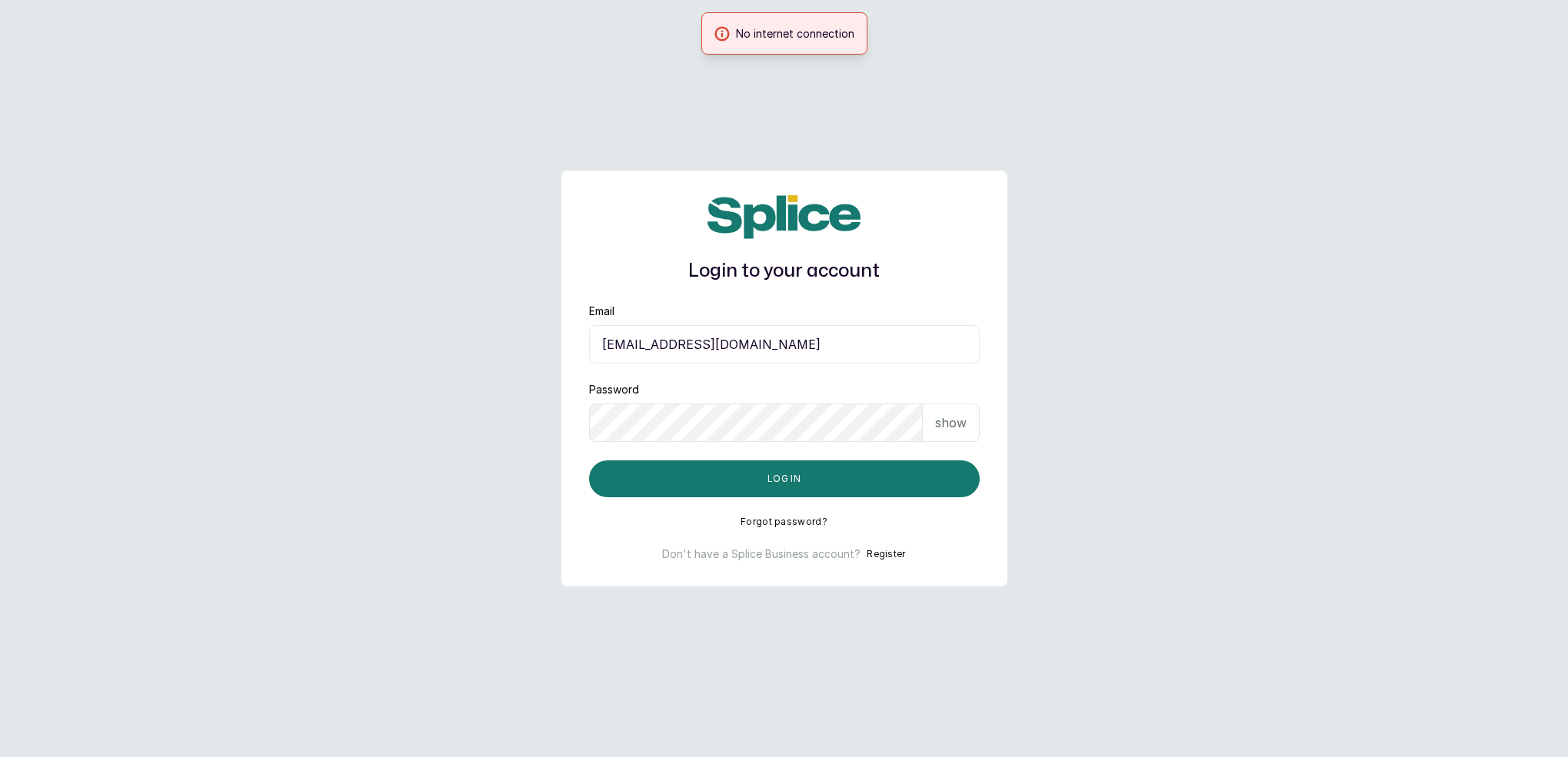
click at [787, 351] on input "neubellemedspa@gmail.com" at bounding box center [784, 345] width 391 height 38
click at [942, 430] on p "show" at bounding box center [951, 422] width 31 height 18
click at [944, 429] on p "hide" at bounding box center [953, 422] width 24 height 18
click at [874, 468] on button "Log in" at bounding box center [784, 478] width 391 height 37
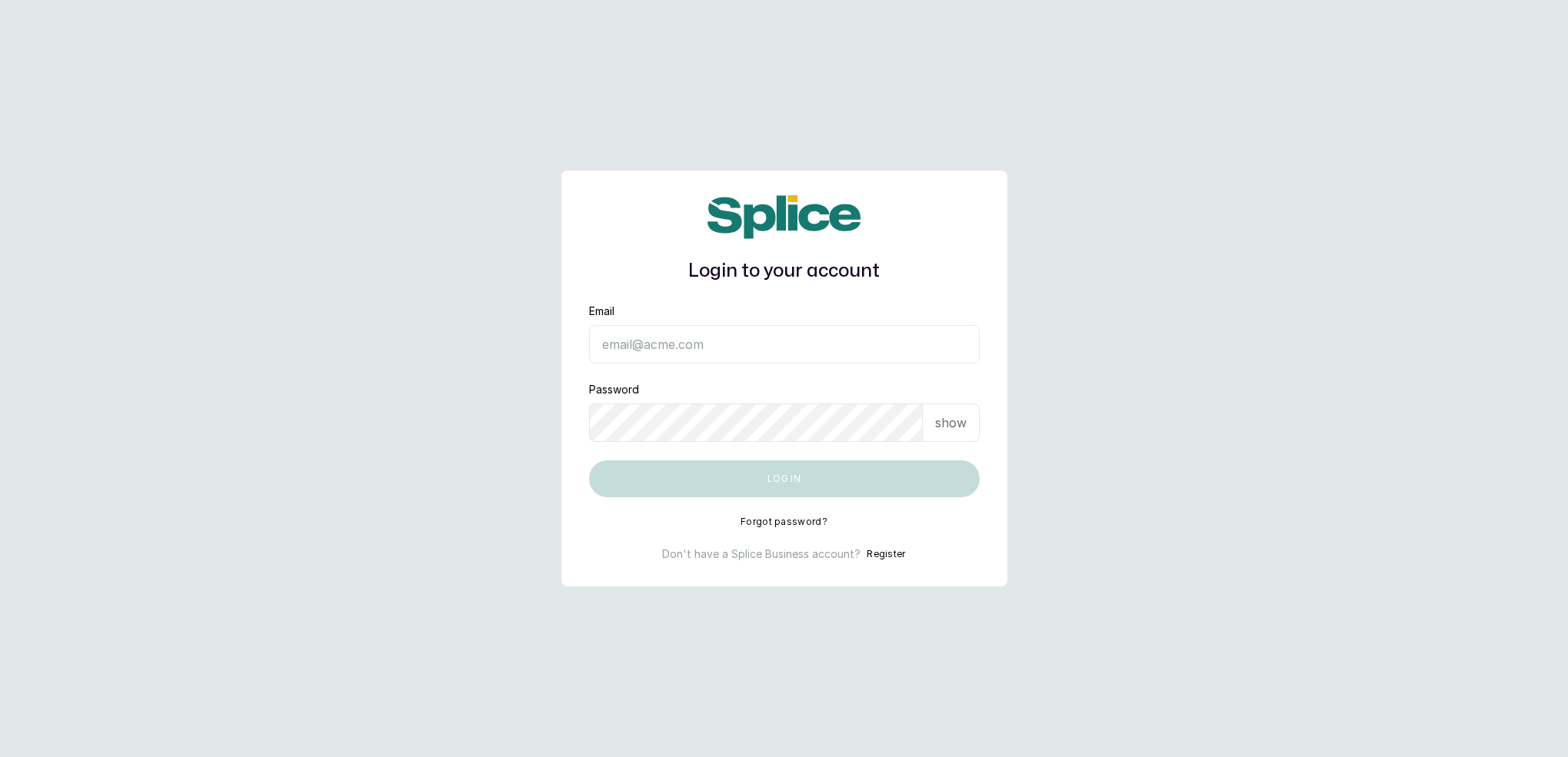
drag, startPoint x: 0, startPoint y: 0, endPoint x: 645, endPoint y: 351, distance: 734.3
click at [645, 351] on input "Email" at bounding box center [784, 345] width 391 height 38
type input "[EMAIL_ADDRESS][DOMAIN_NAME]"
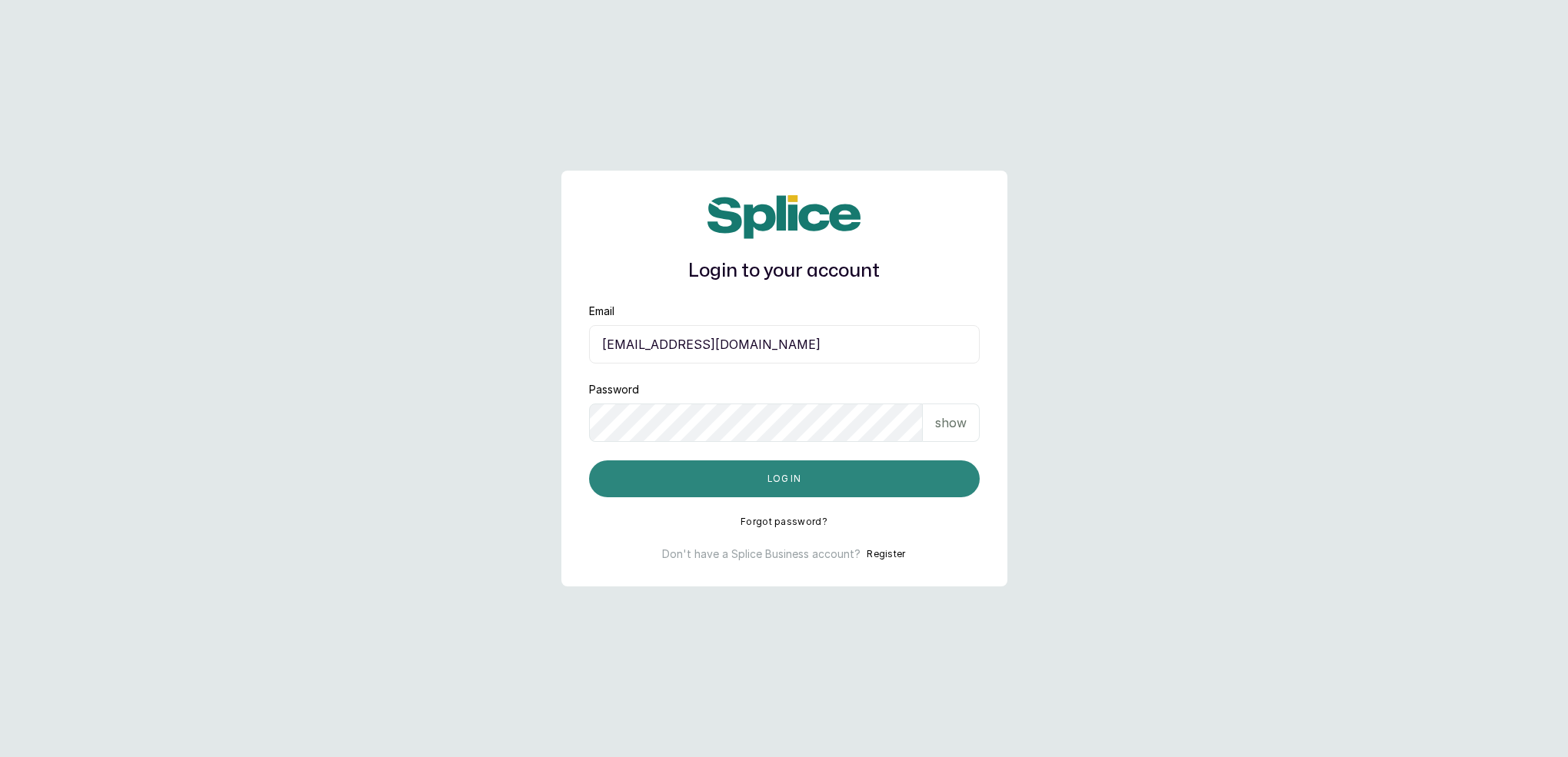
click at [705, 462] on button "Log in" at bounding box center [784, 478] width 391 height 37
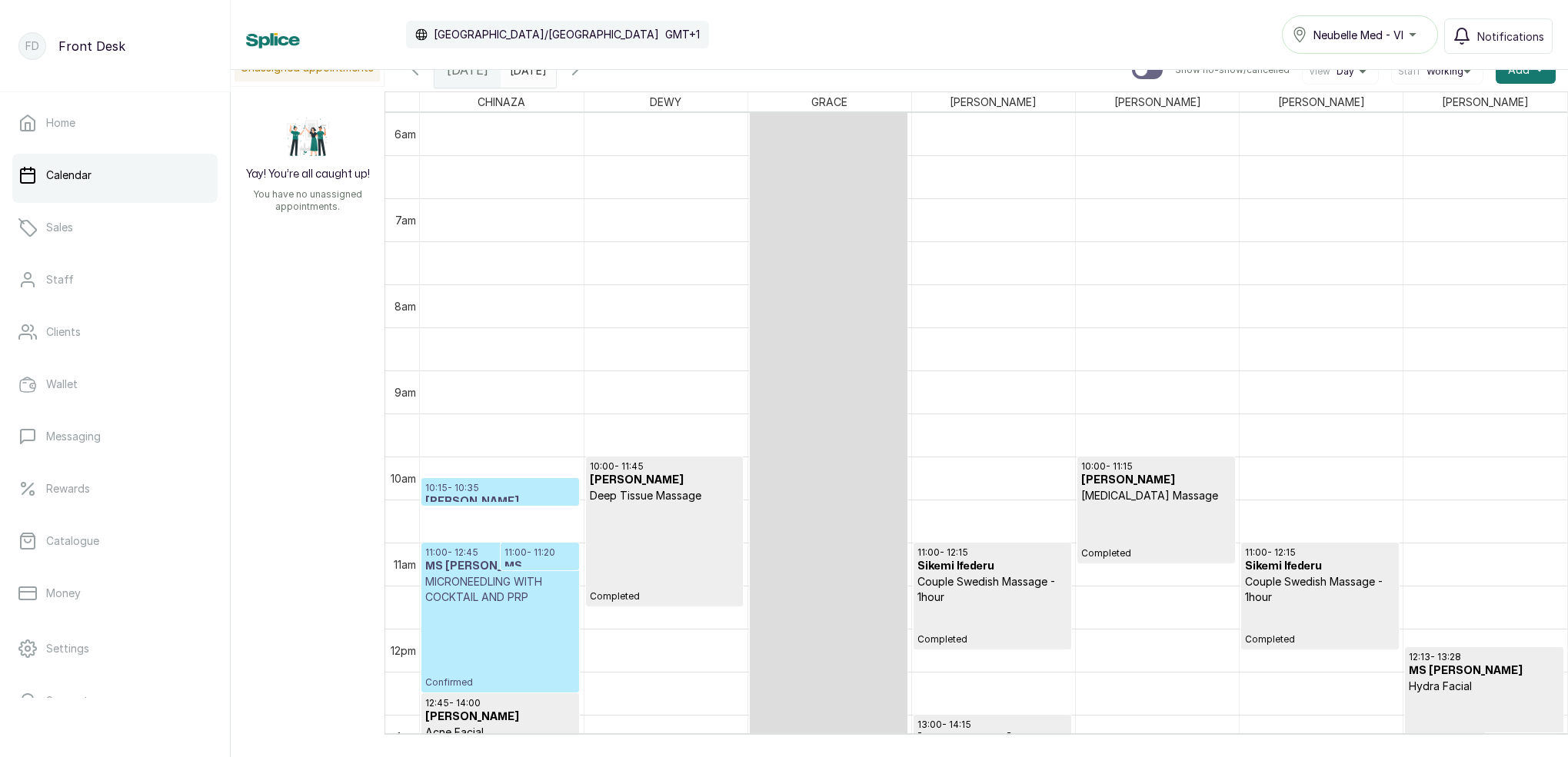
click at [466, 492] on p "10:15 - 10:35" at bounding box center [501, 488] width 150 height 12
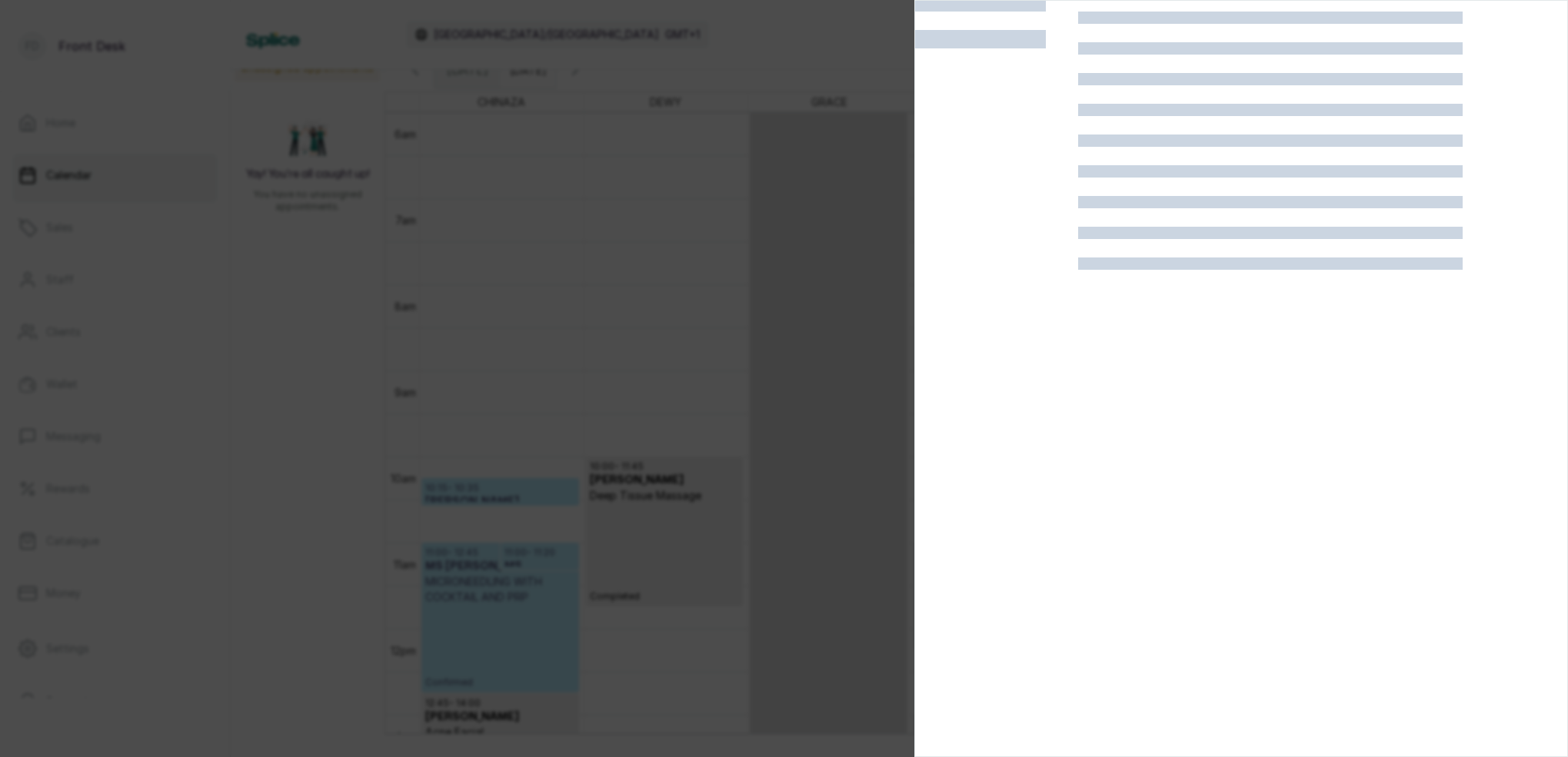
scroll to position [38, 0]
click at [858, 140] on div at bounding box center [784, 378] width 1568 height 757
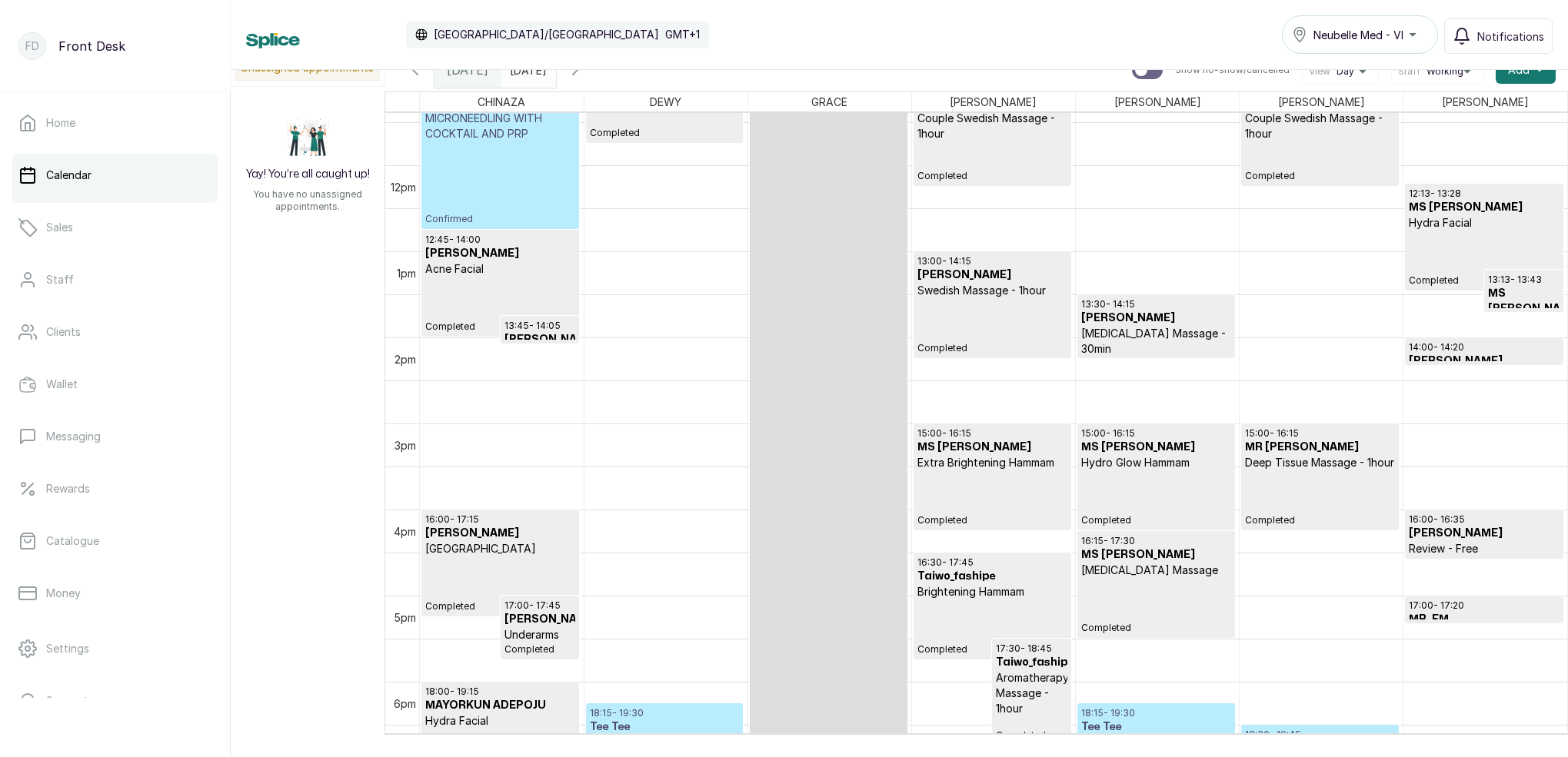
scroll to position [953, 0]
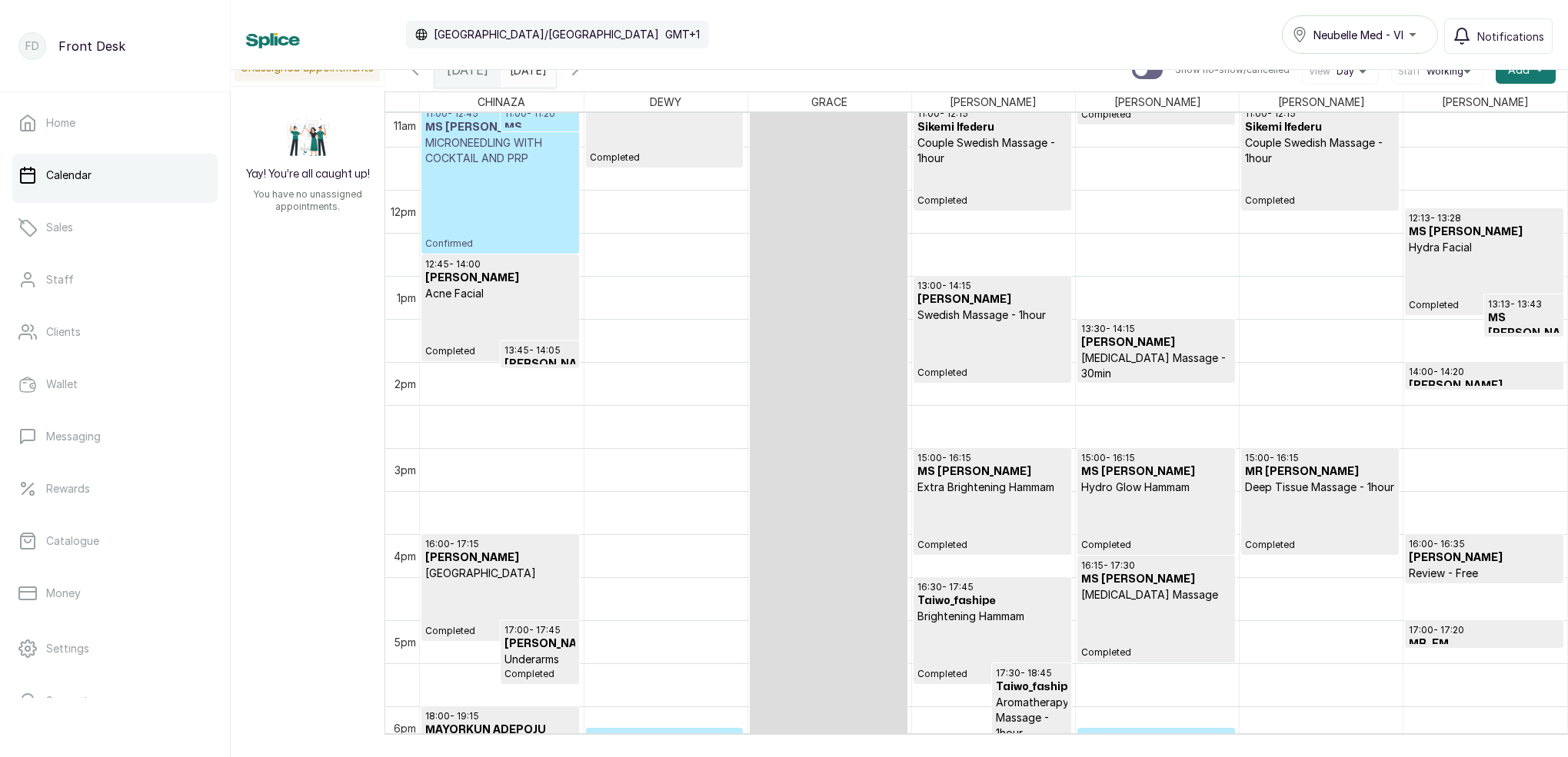
click at [541, 176] on p "Confirmed" at bounding box center [501, 207] width 150 height 83
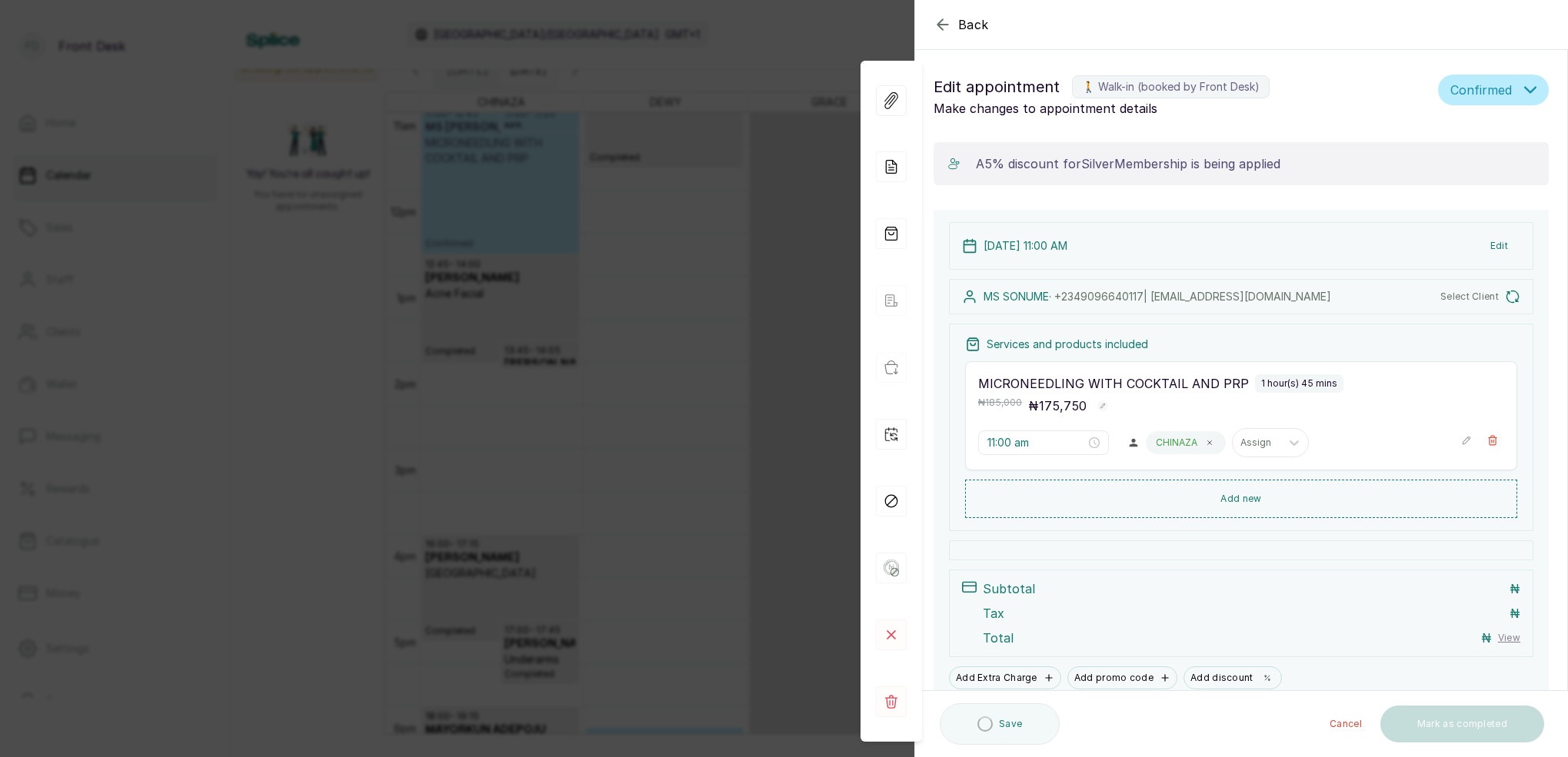
click at [679, 203] on div "Back Appointment Details Edit appointment 🚶 Walk-in (booked by Front Desk) Make…" at bounding box center [784, 378] width 1568 height 757
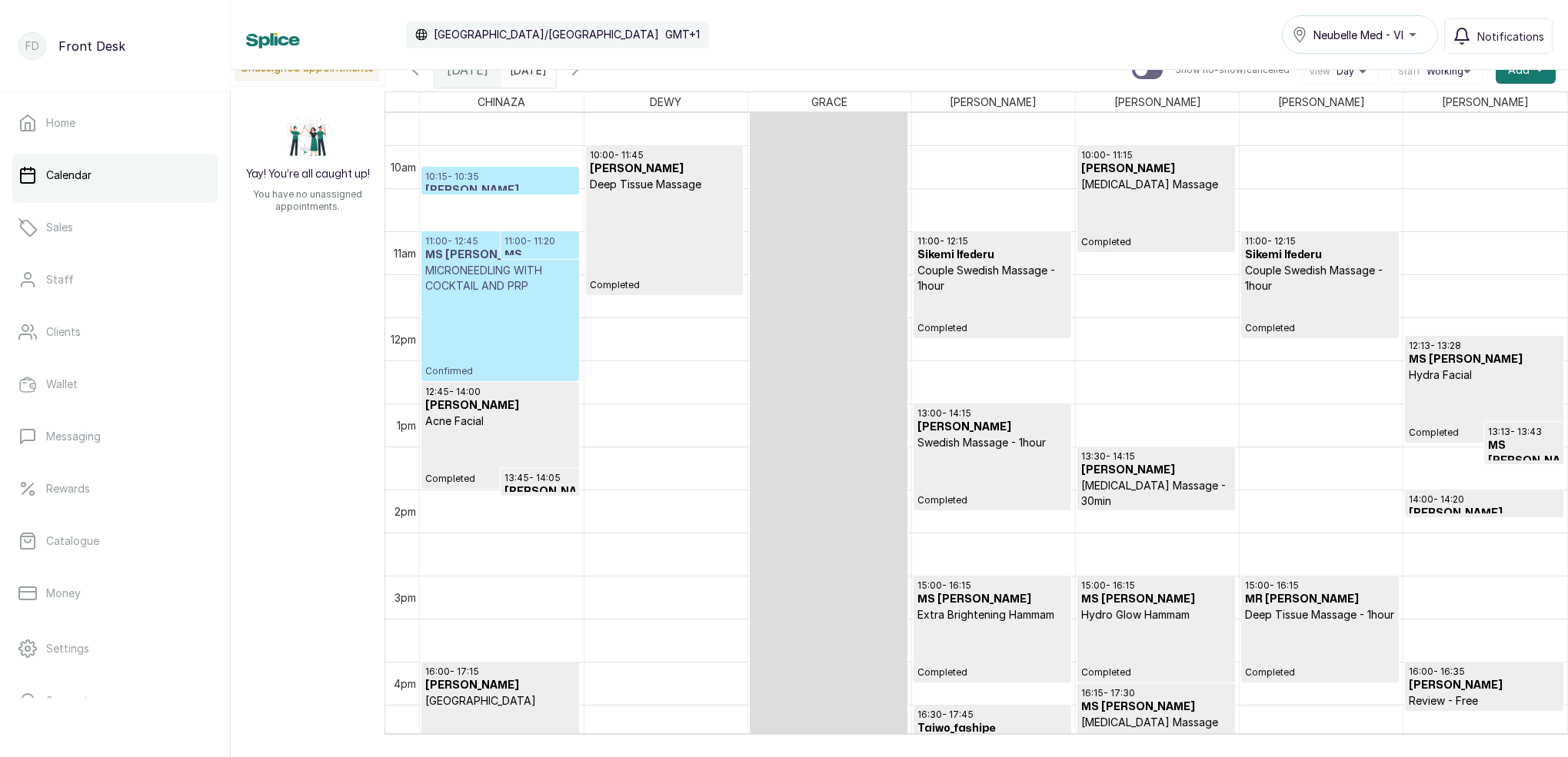
click at [535, 188] on h3 "[PERSON_NAME]" at bounding box center [501, 191] width 150 height 16
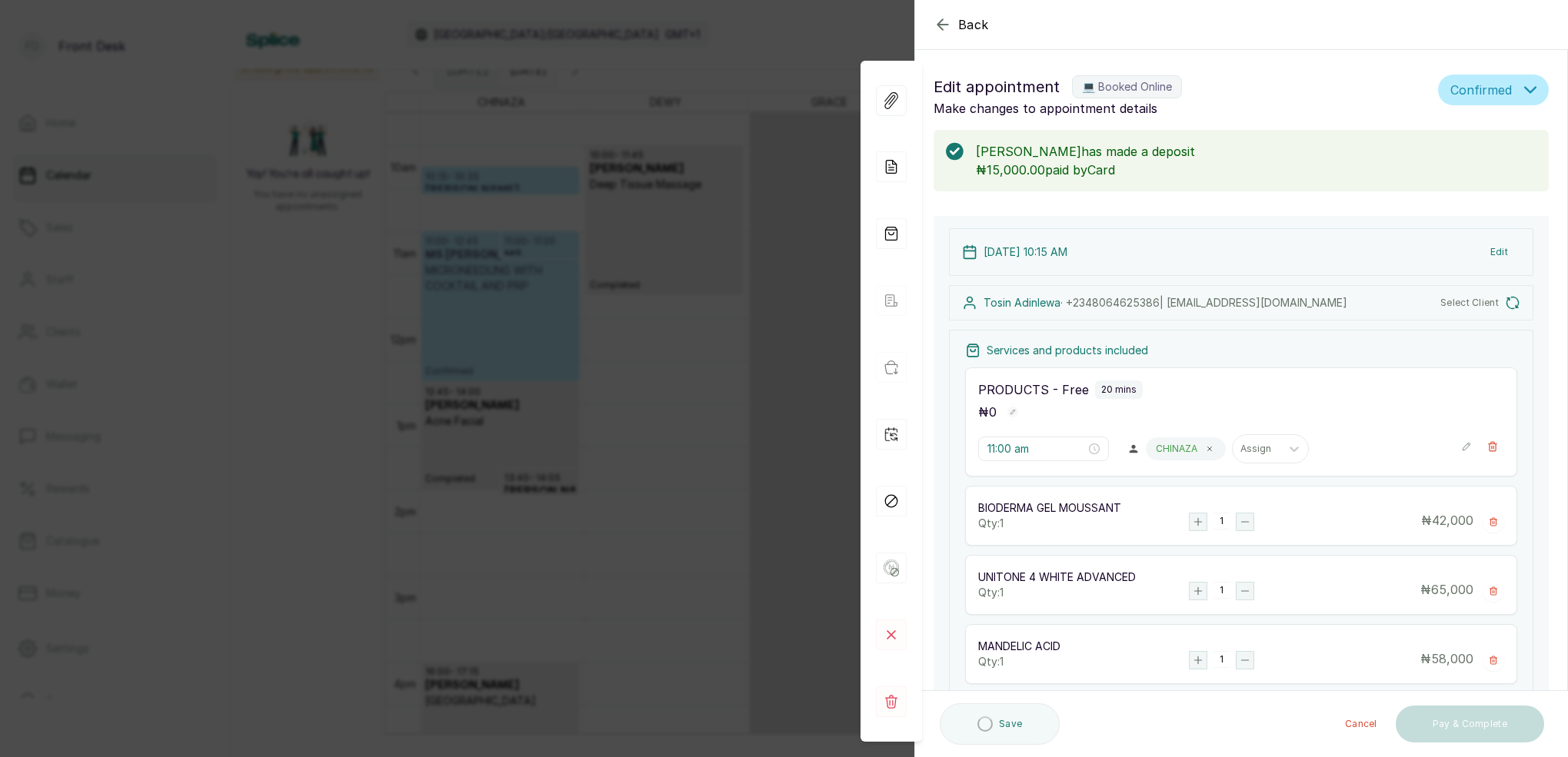
type input "10:15 am"
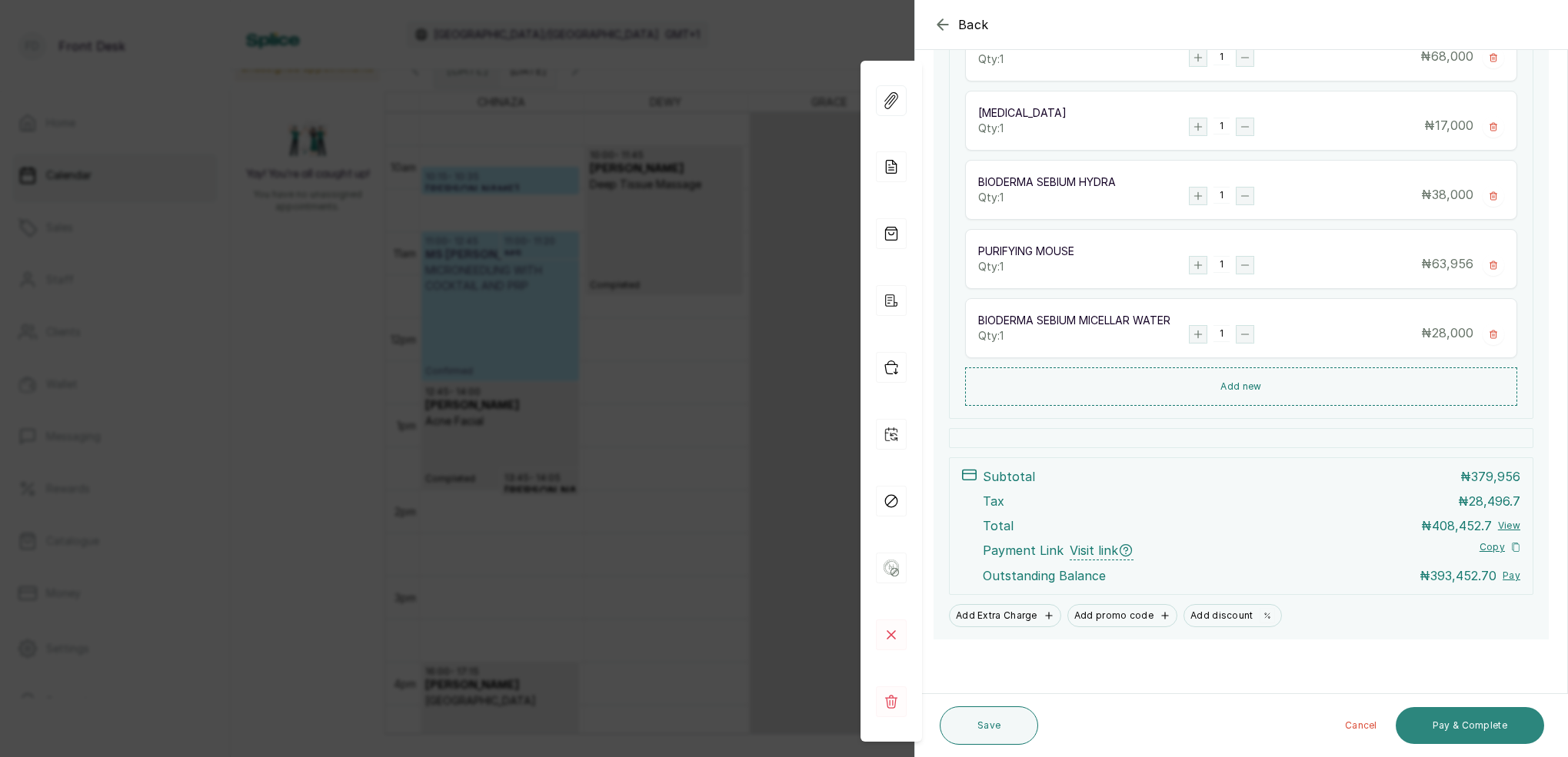
click at [1458, 720] on button "Pay & Complete" at bounding box center [1470, 725] width 149 height 37
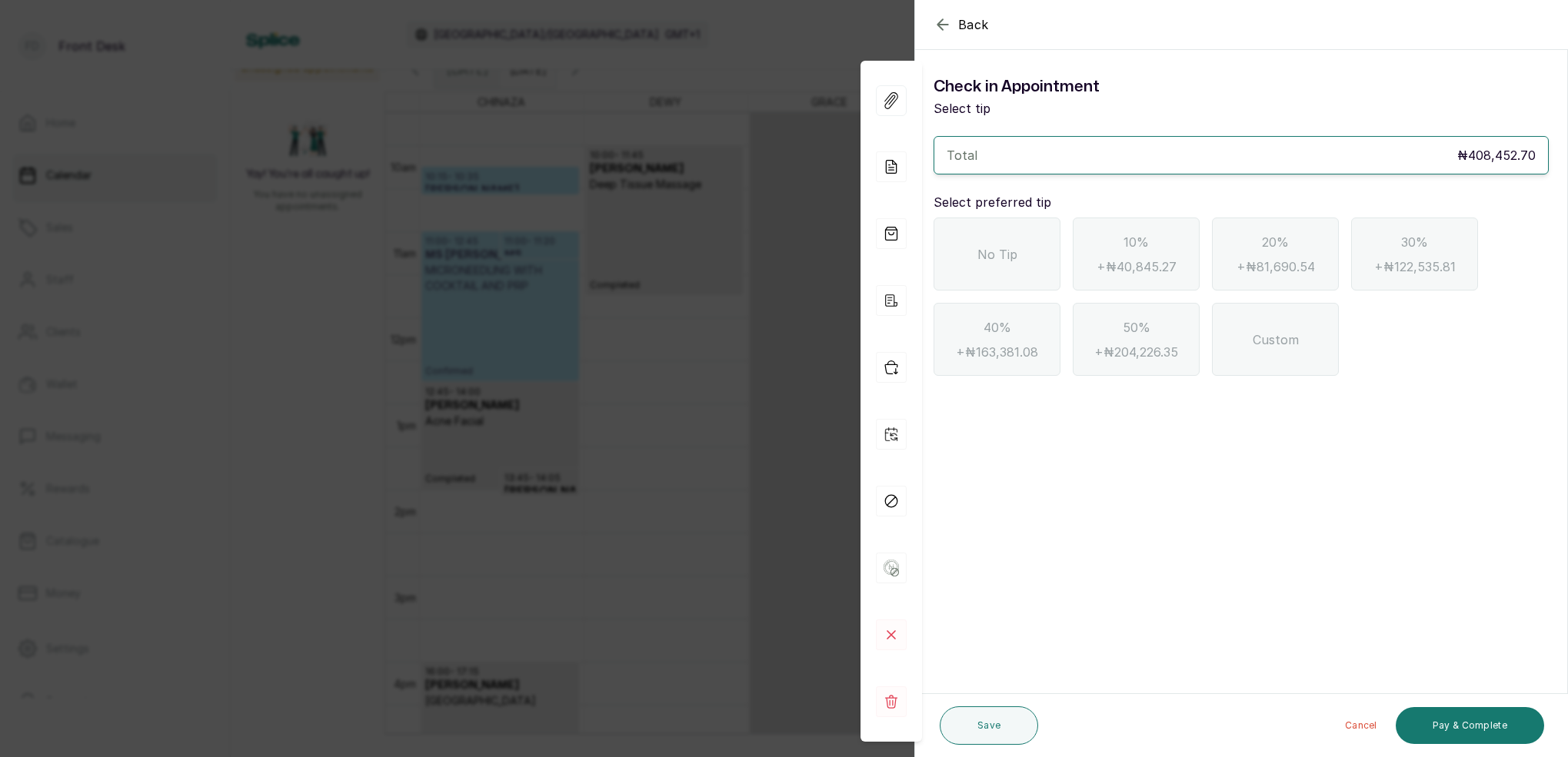
drag, startPoint x: 947, startPoint y: 27, endPoint x: 966, endPoint y: 45, distance: 26.2
click at [947, 27] on icon "button" at bounding box center [943, 25] width 18 height 18
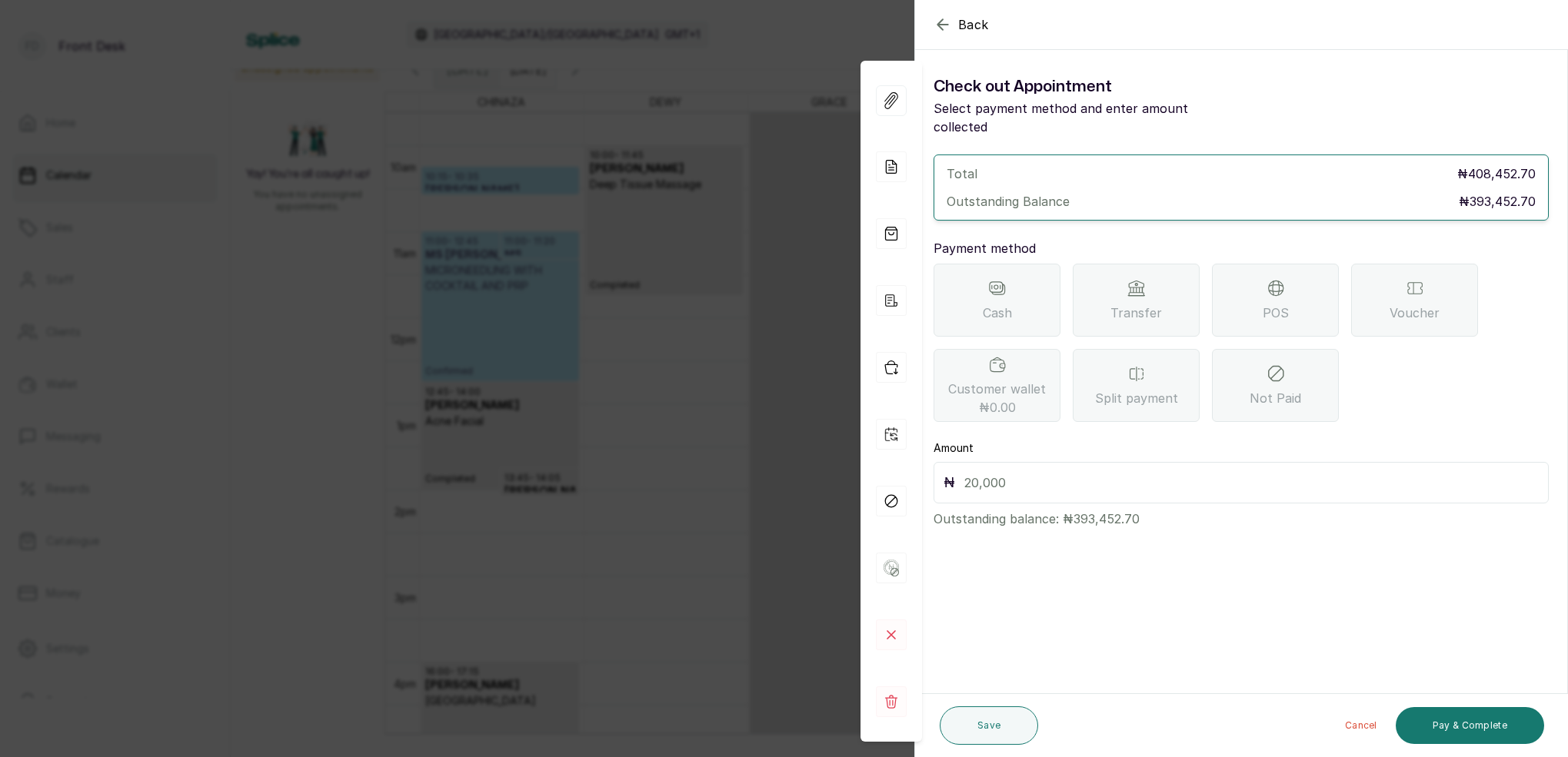
click at [1181, 278] on div "Transfer" at bounding box center [1136, 301] width 127 height 73
click at [1062, 472] on input "text" at bounding box center [1251, 482] width 574 height 21
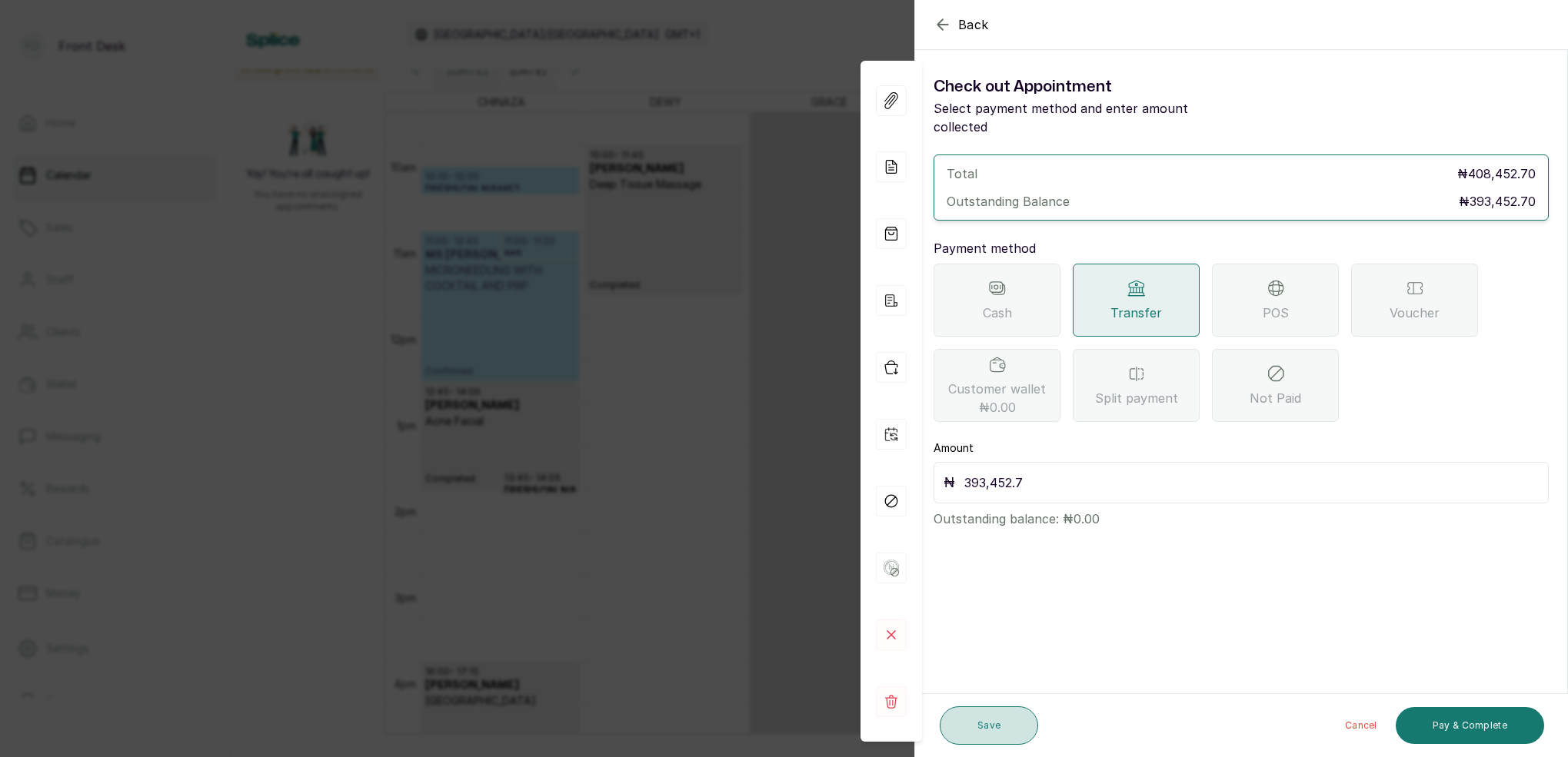
type input "393,452.7"
click at [1007, 727] on button "Save" at bounding box center [988, 726] width 98 height 38
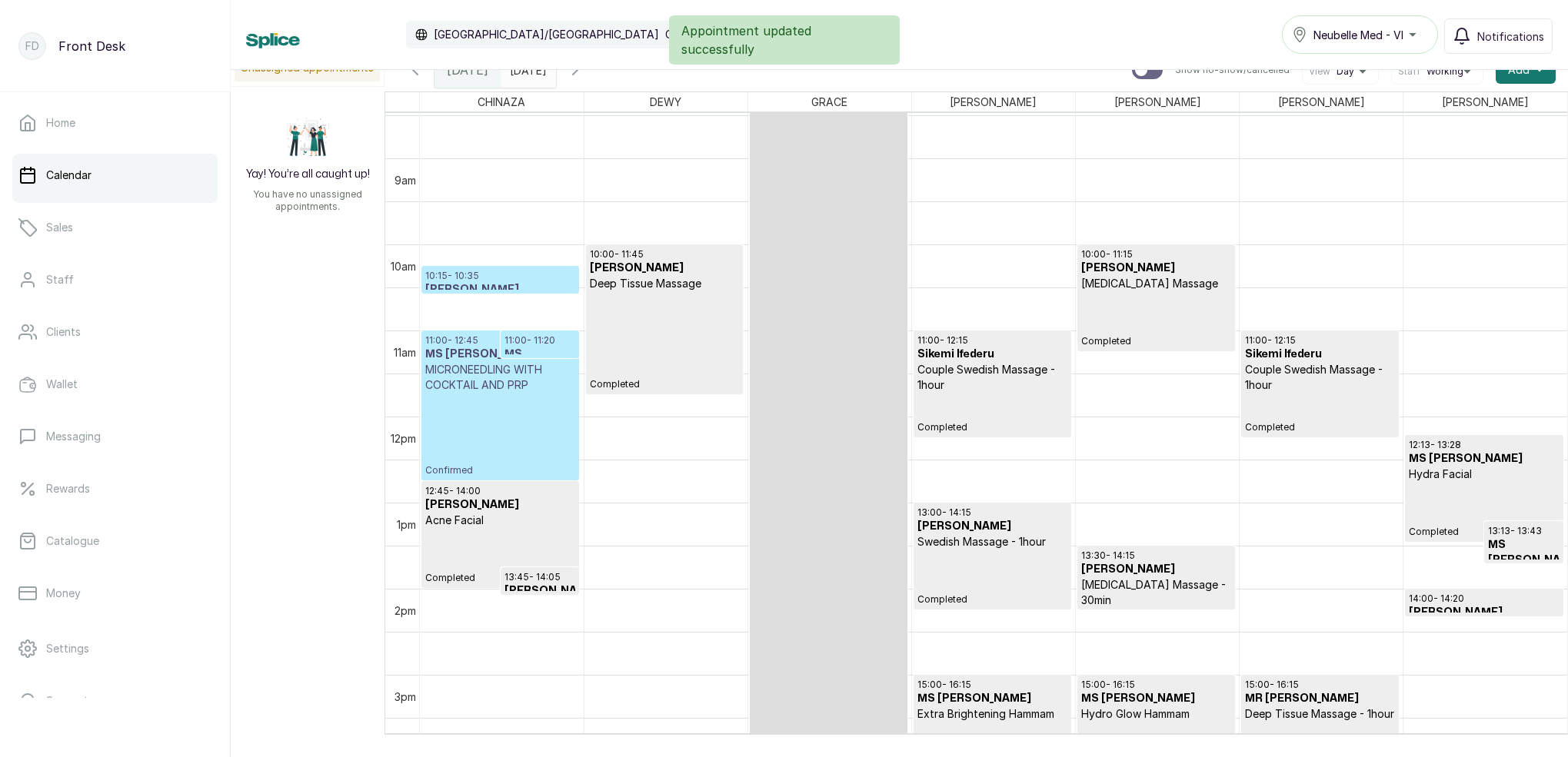
click at [522, 289] on h3 "[PERSON_NAME]" at bounding box center [501, 290] width 150 height 16
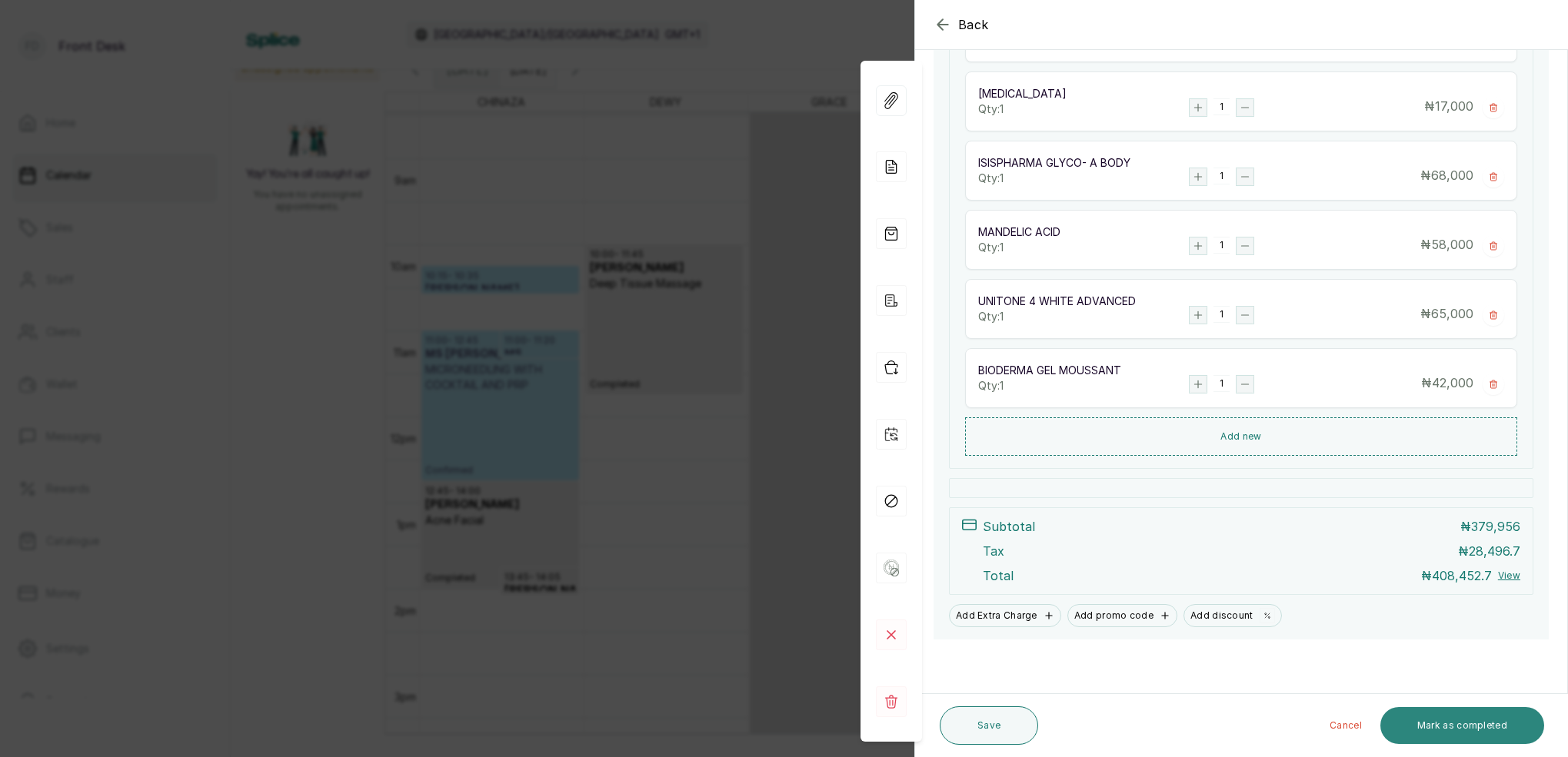
click at [1497, 725] on button "Mark as completed" at bounding box center [1462, 725] width 164 height 37
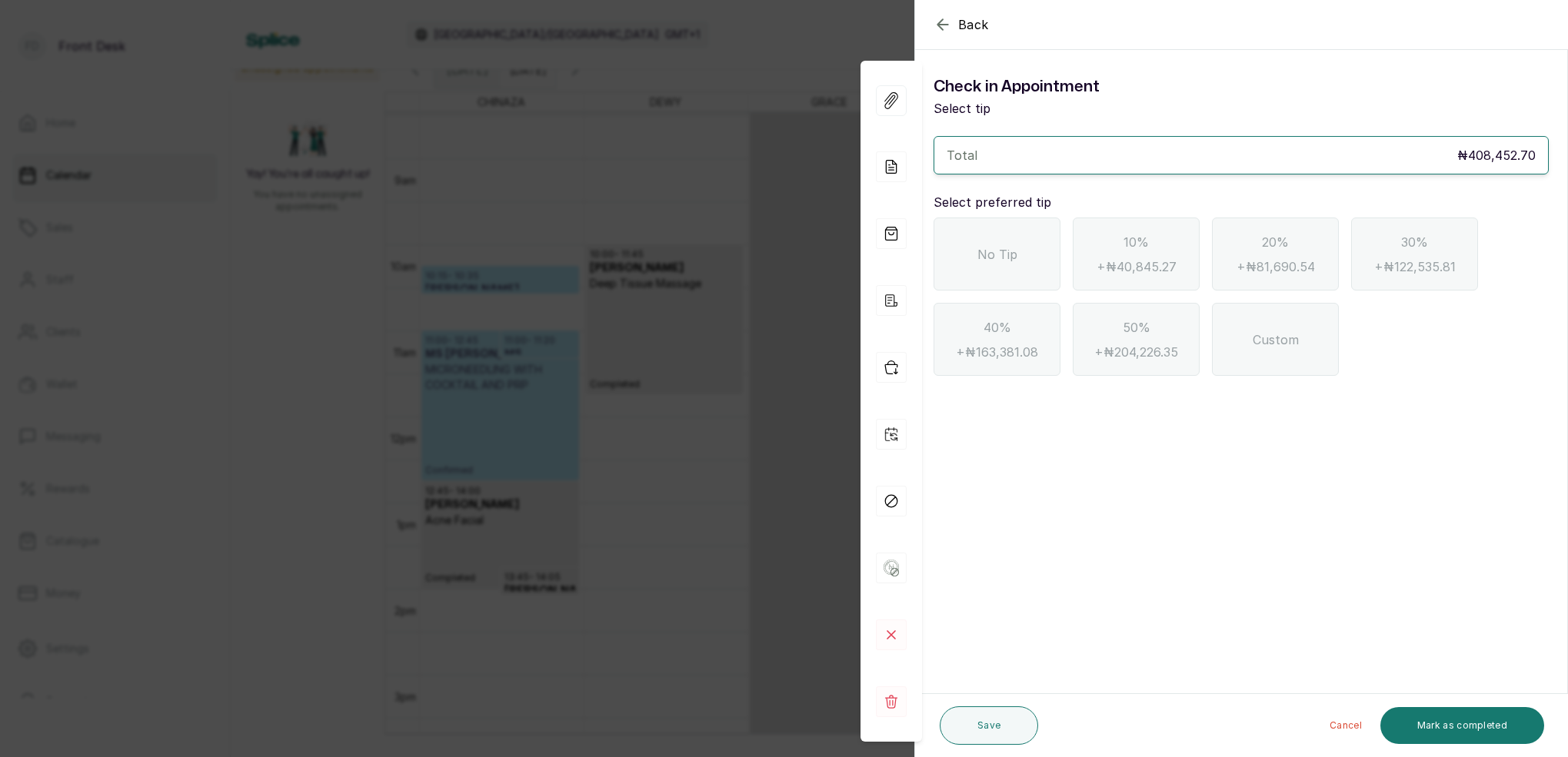
click at [983, 271] on div "No Tip" at bounding box center [997, 254] width 127 height 73
click at [1460, 728] on button "Mark as completed" at bounding box center [1462, 725] width 164 height 37
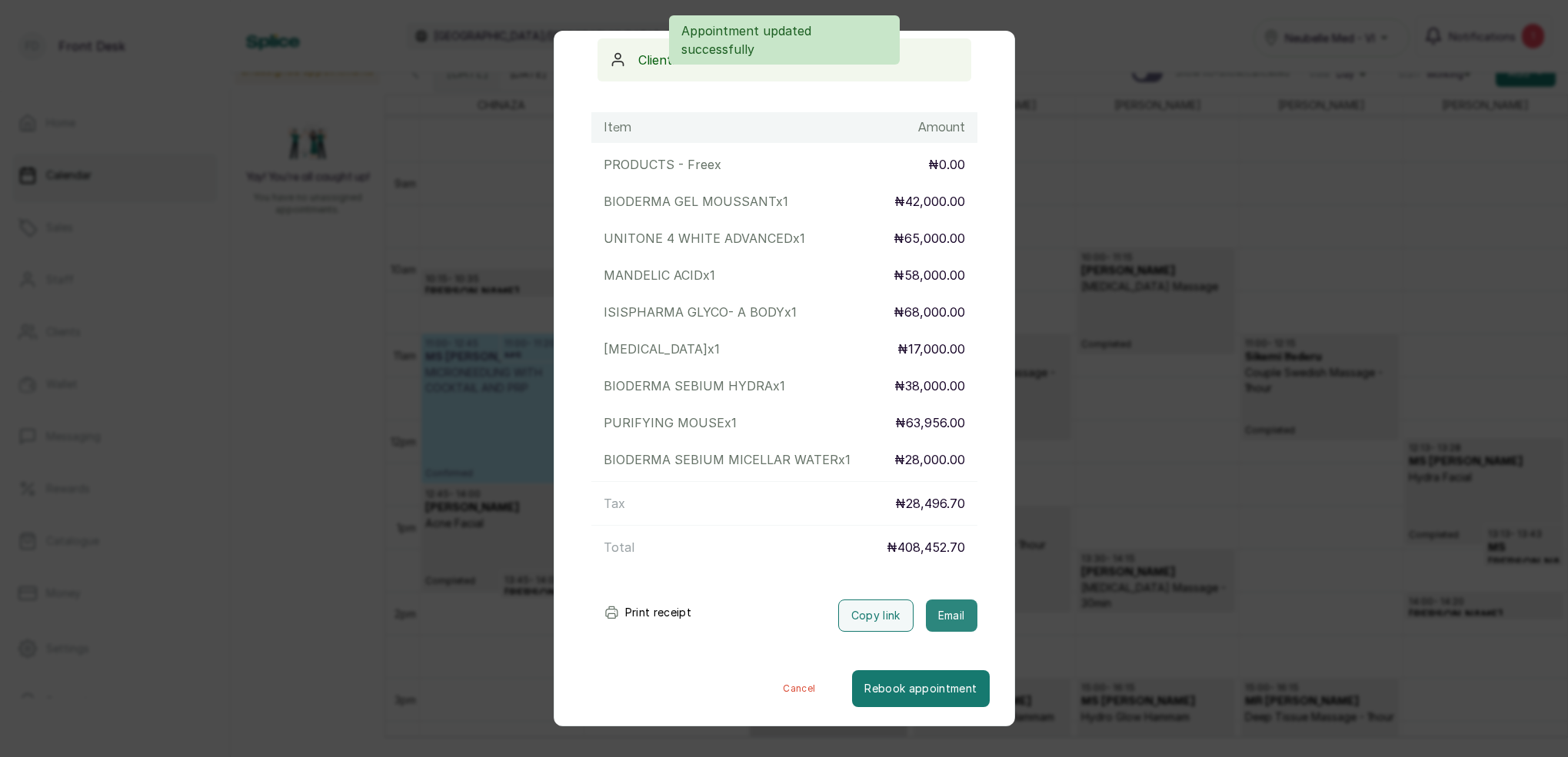
click at [950, 607] on button "Email" at bounding box center [952, 615] width 51 height 32
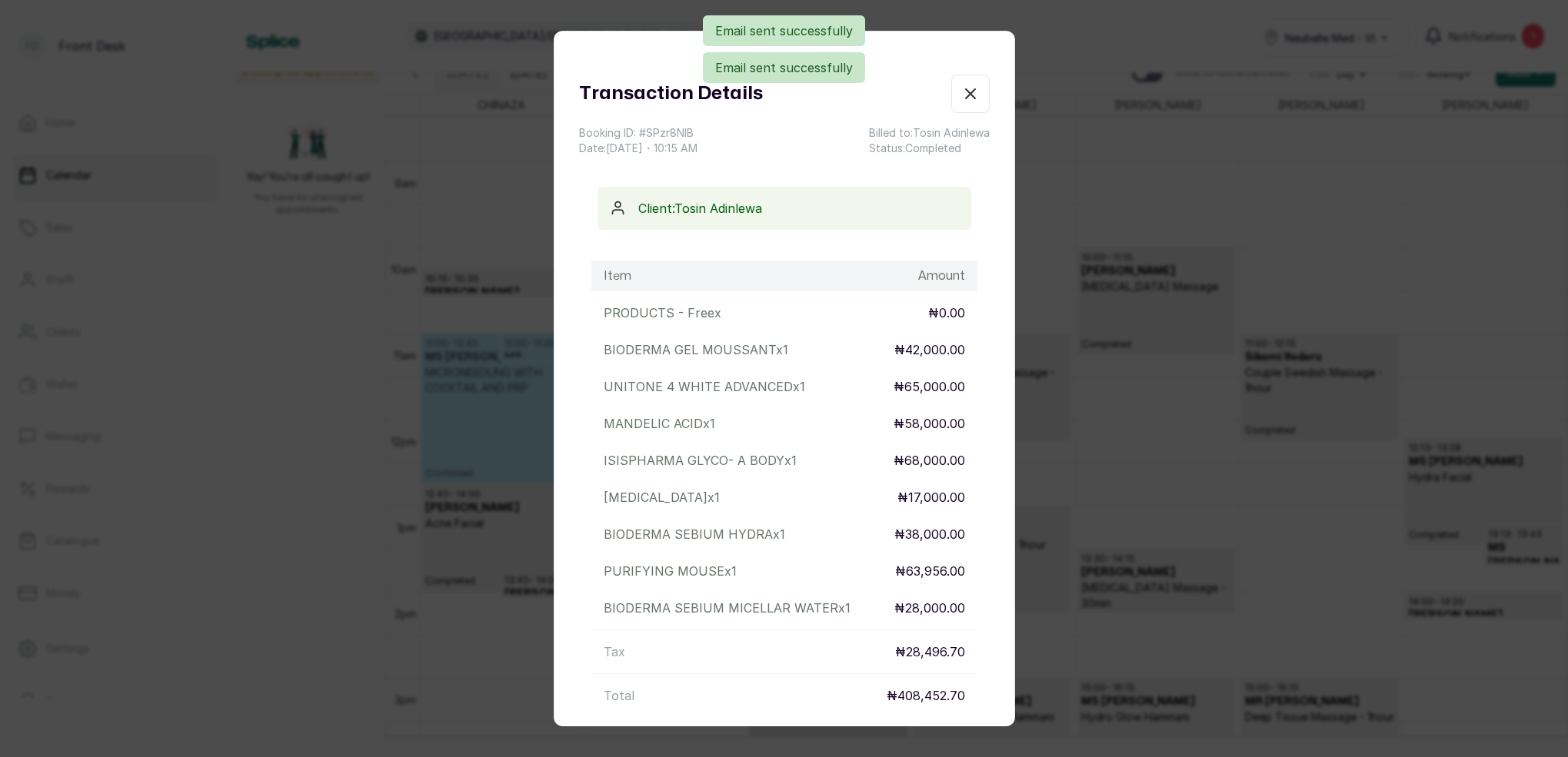
click at [971, 96] on icon "button" at bounding box center [970, 93] width 18 height 18
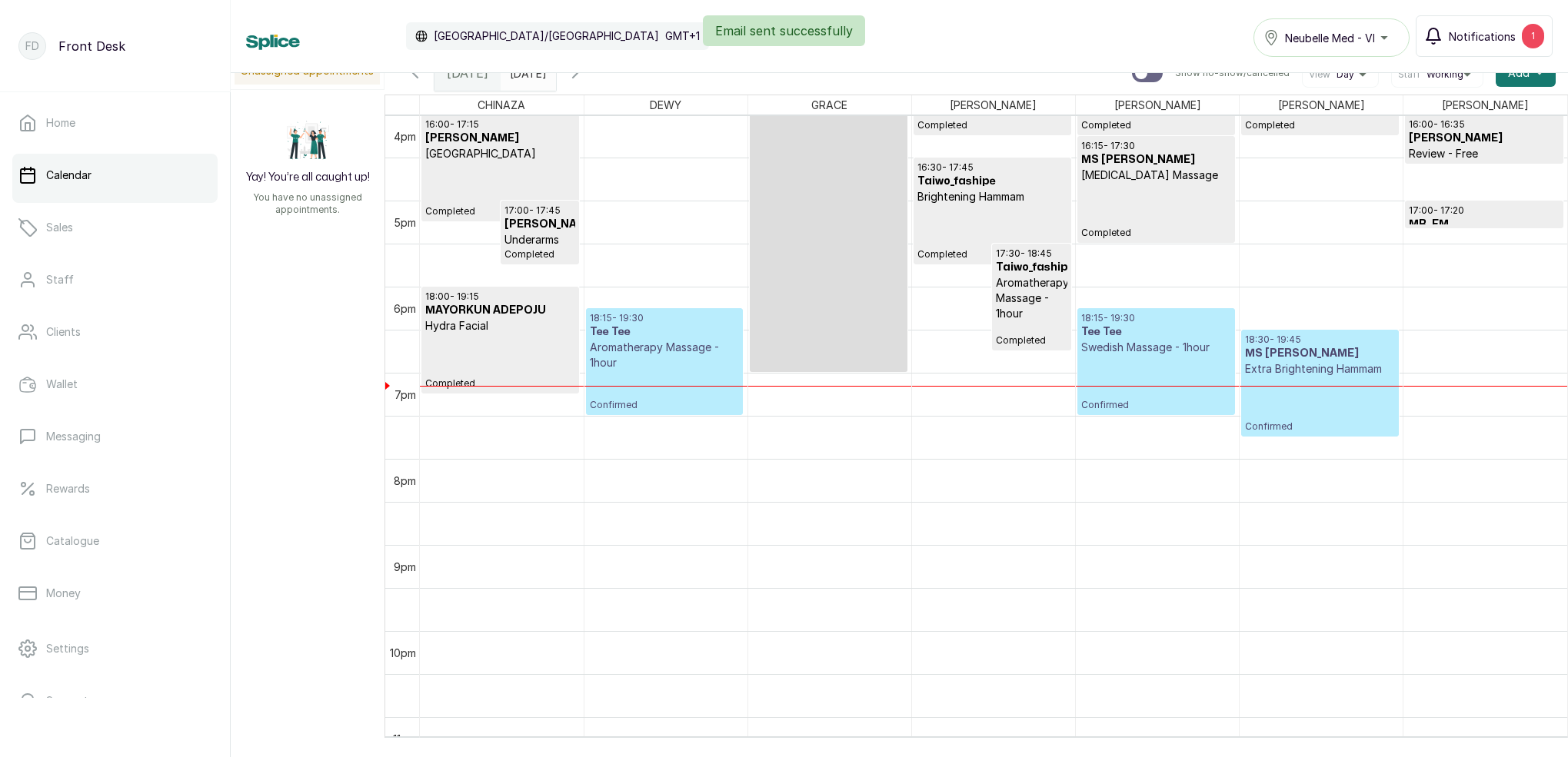
drag, startPoint x: 1475, startPoint y: 40, endPoint x: 1497, endPoint y: 56, distance: 27.2
click at [1475, 40] on div "Email sent successfully" at bounding box center [784, 31] width 1568 height 31
click at [1486, 48] on button "Notifications 1" at bounding box center [1484, 36] width 137 height 41
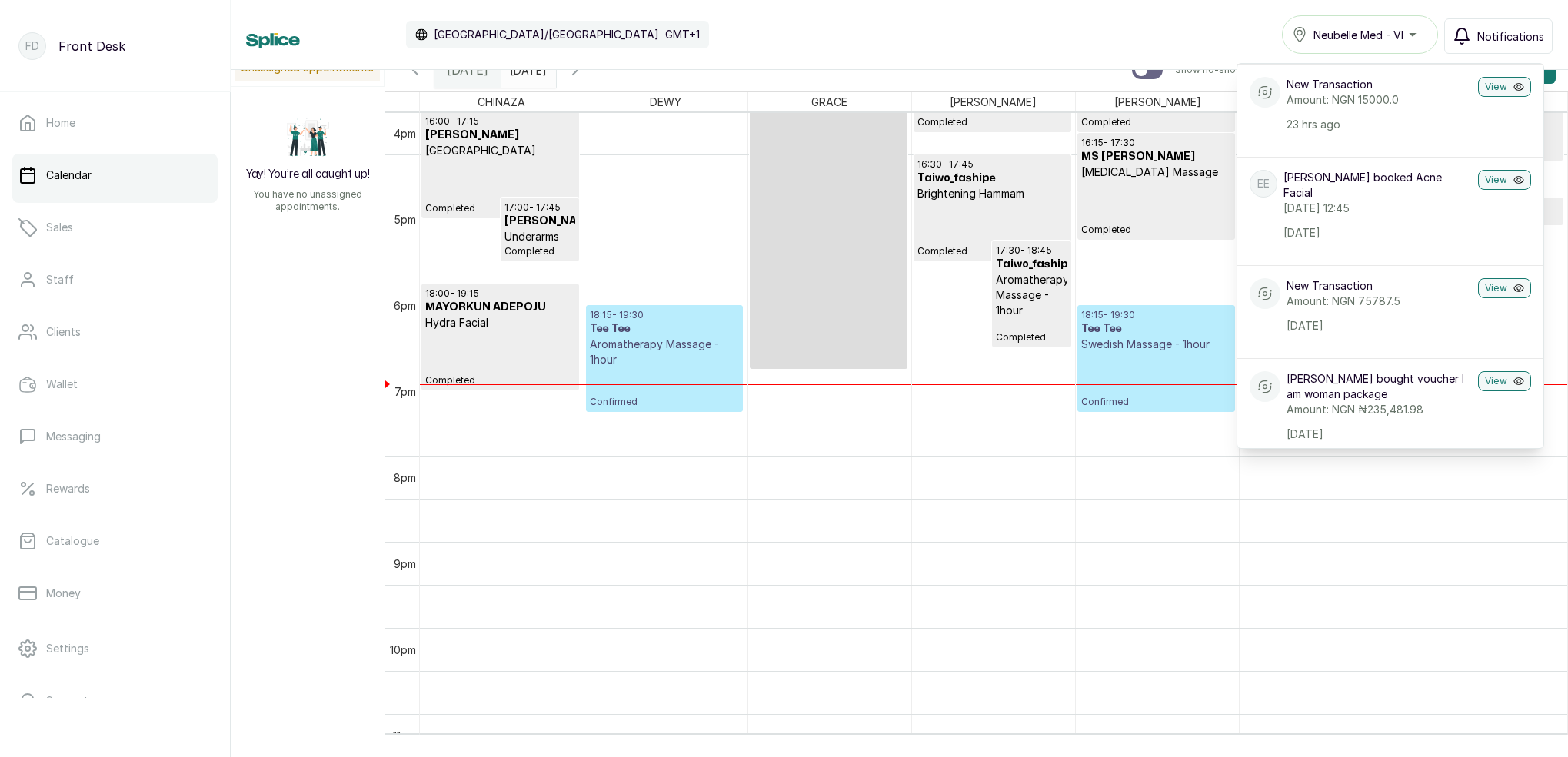
scroll to position [155, 0]
click at [1488, 38] on span "Notifications" at bounding box center [1510, 37] width 67 height 16
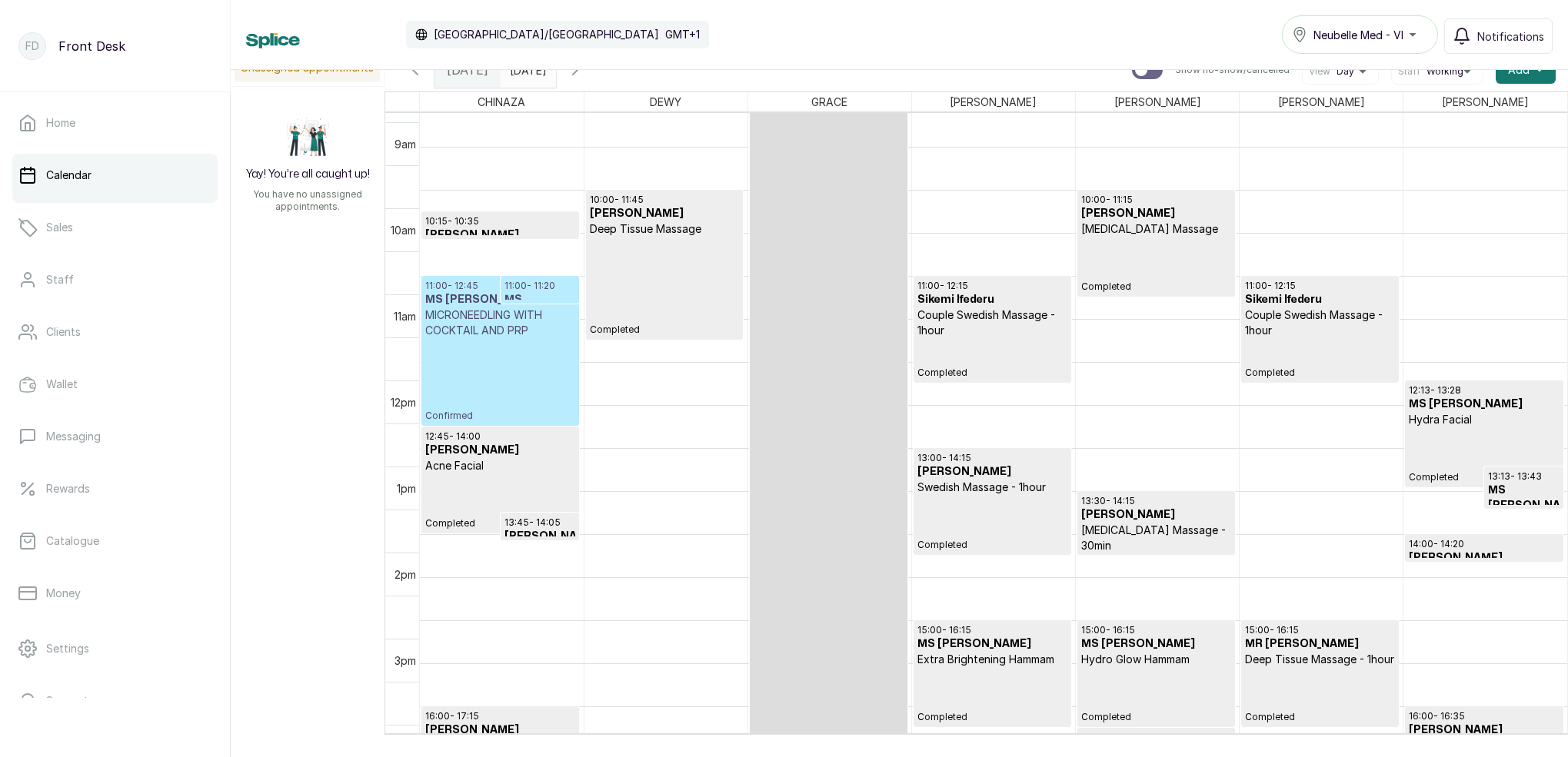
scroll to position [765, 0]
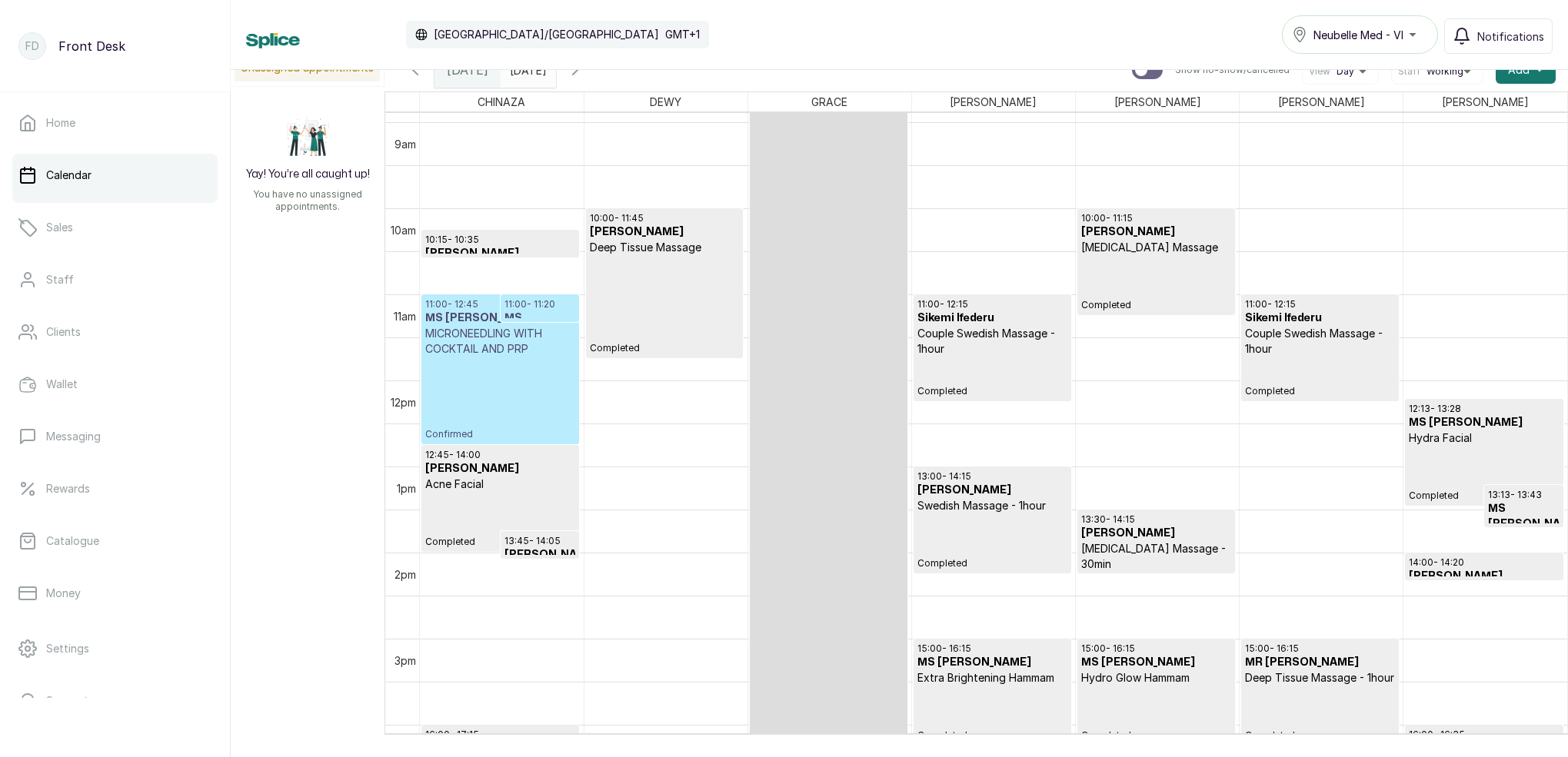
click at [584, 74] on icon "button" at bounding box center [575, 70] width 18 height 18
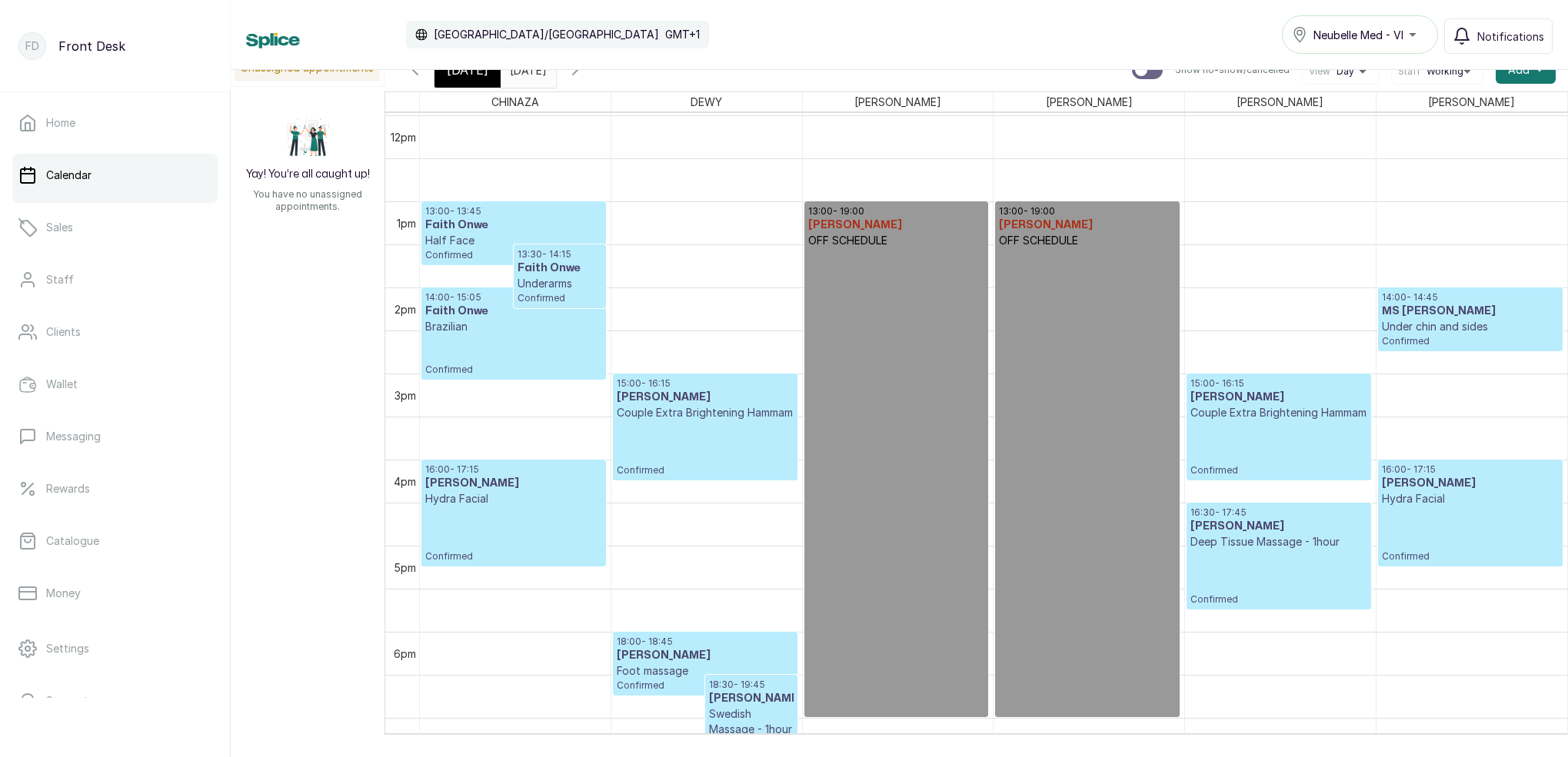
scroll to position [1087, 0]
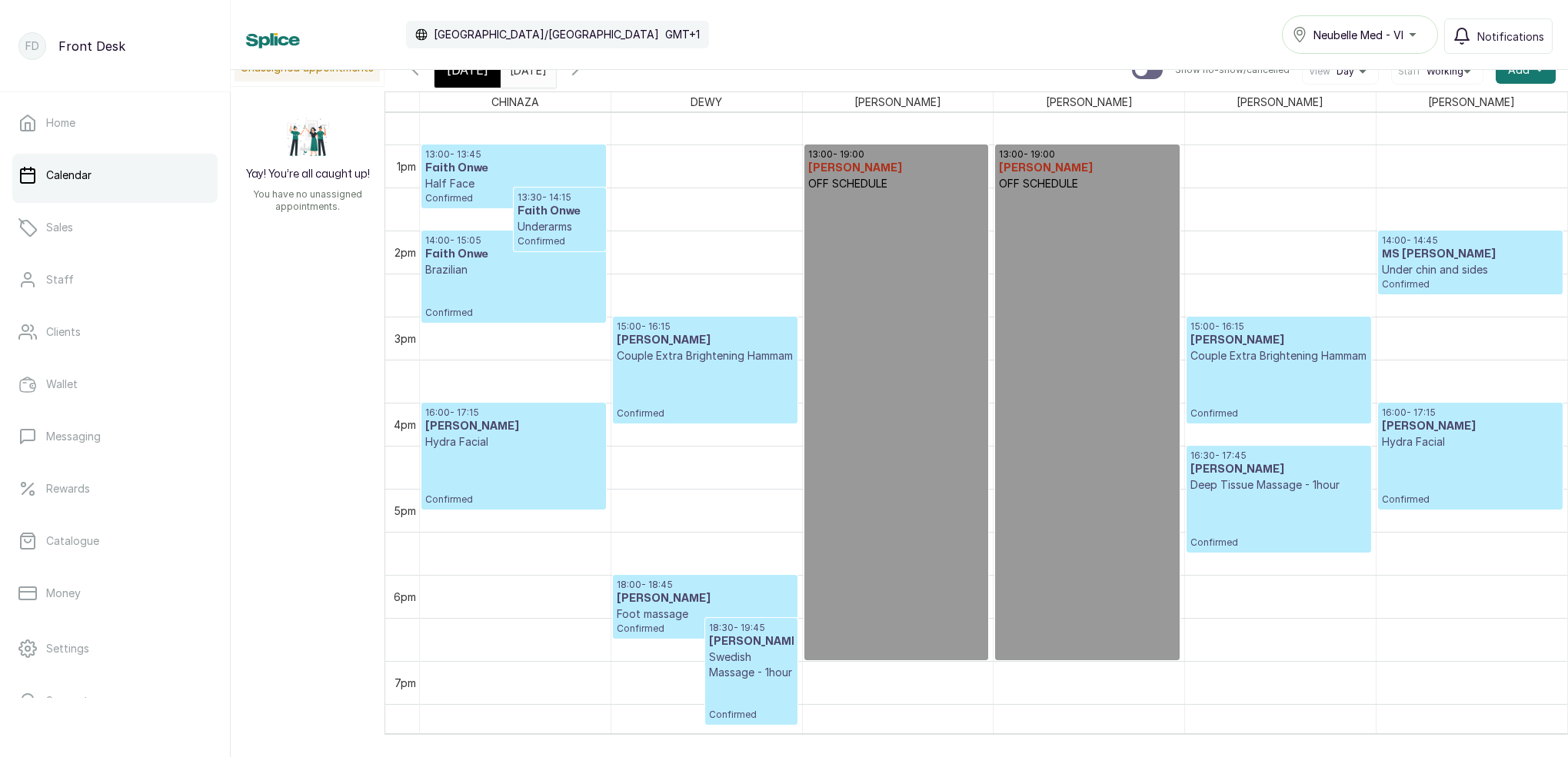
click at [467, 79] on span "[DATE]" at bounding box center [467, 70] width 41 height 18
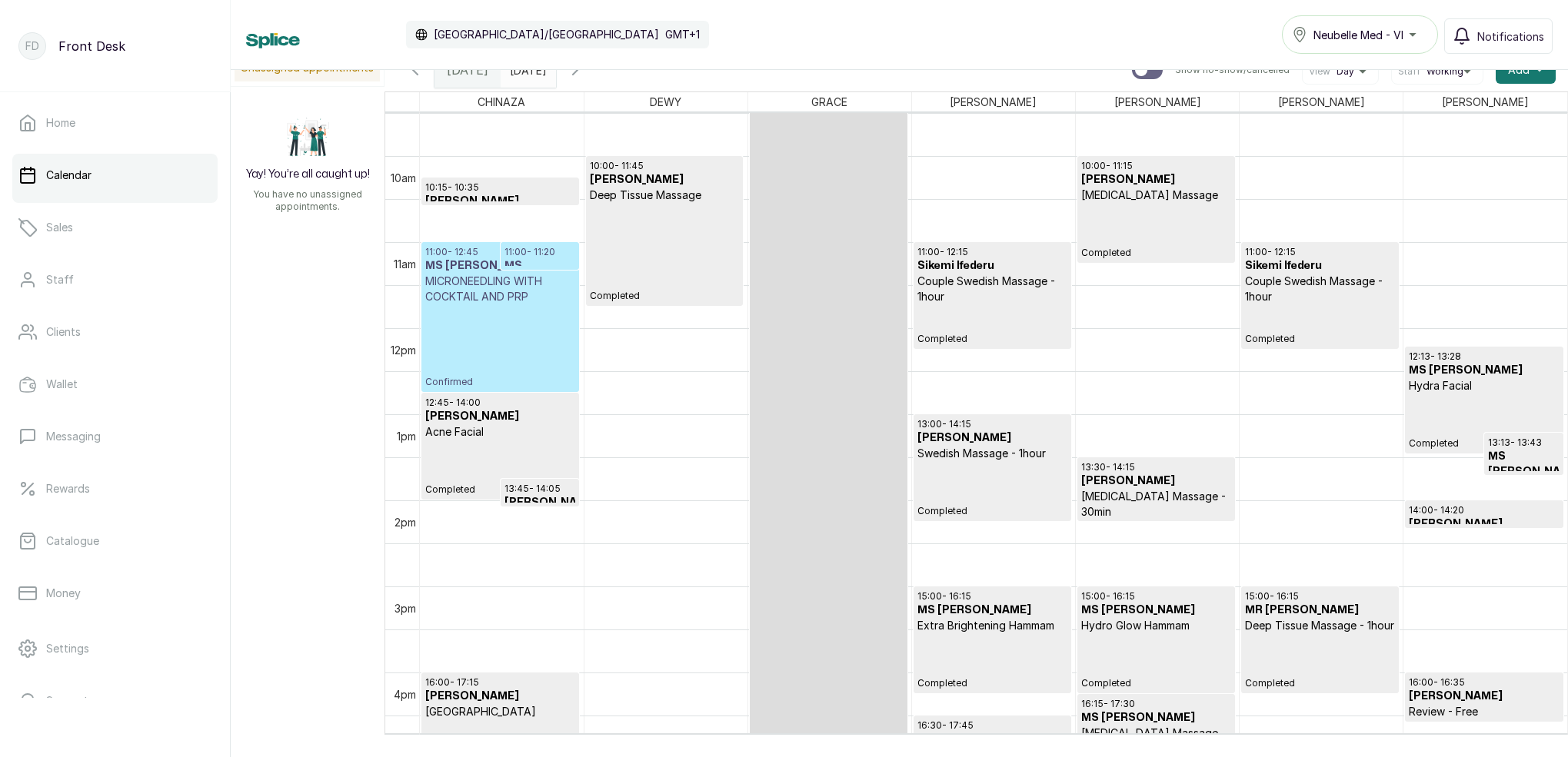
scroll to position [846, 0]
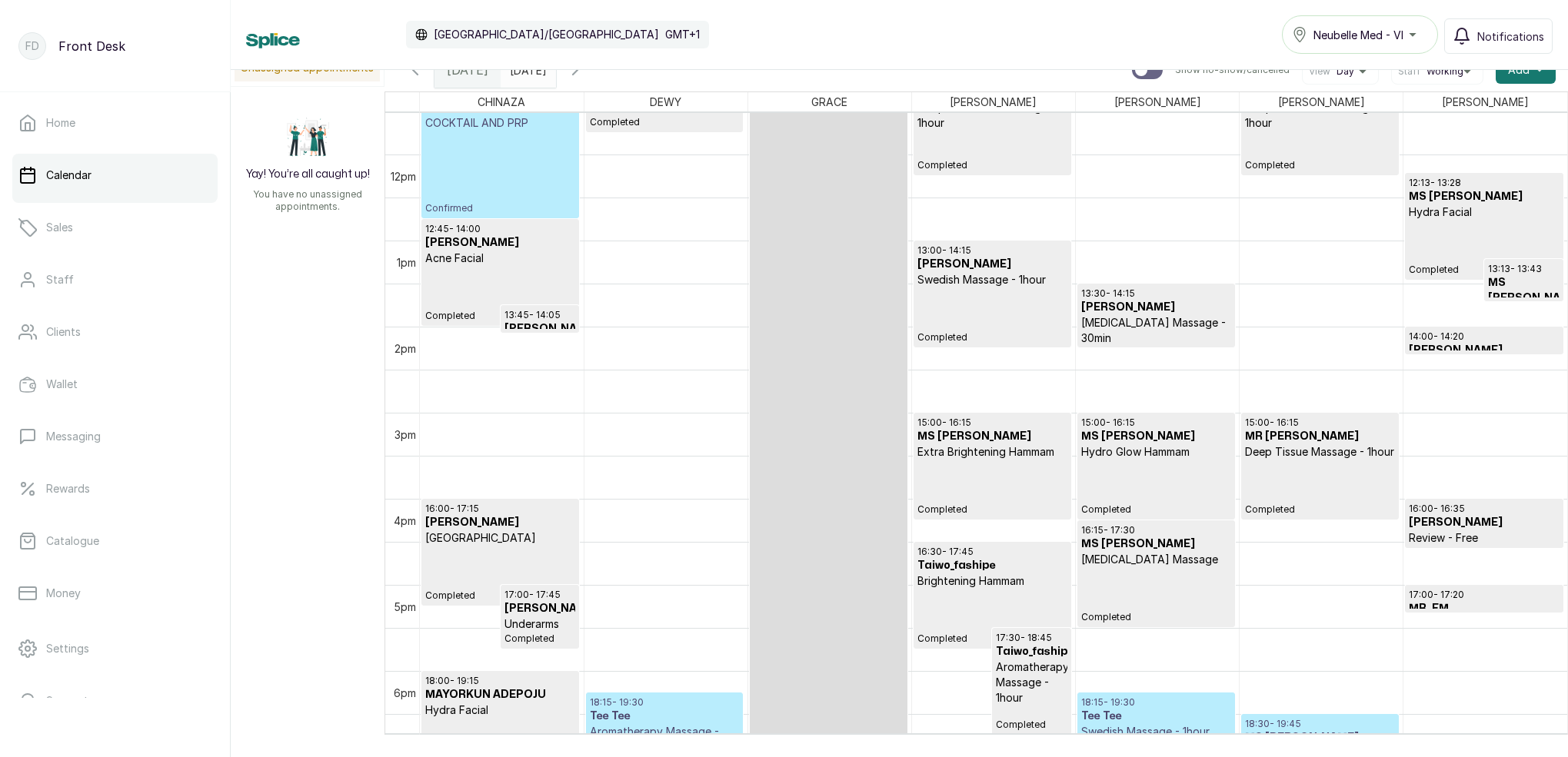
click at [504, 297] on p "Completed" at bounding box center [501, 293] width 150 height 56
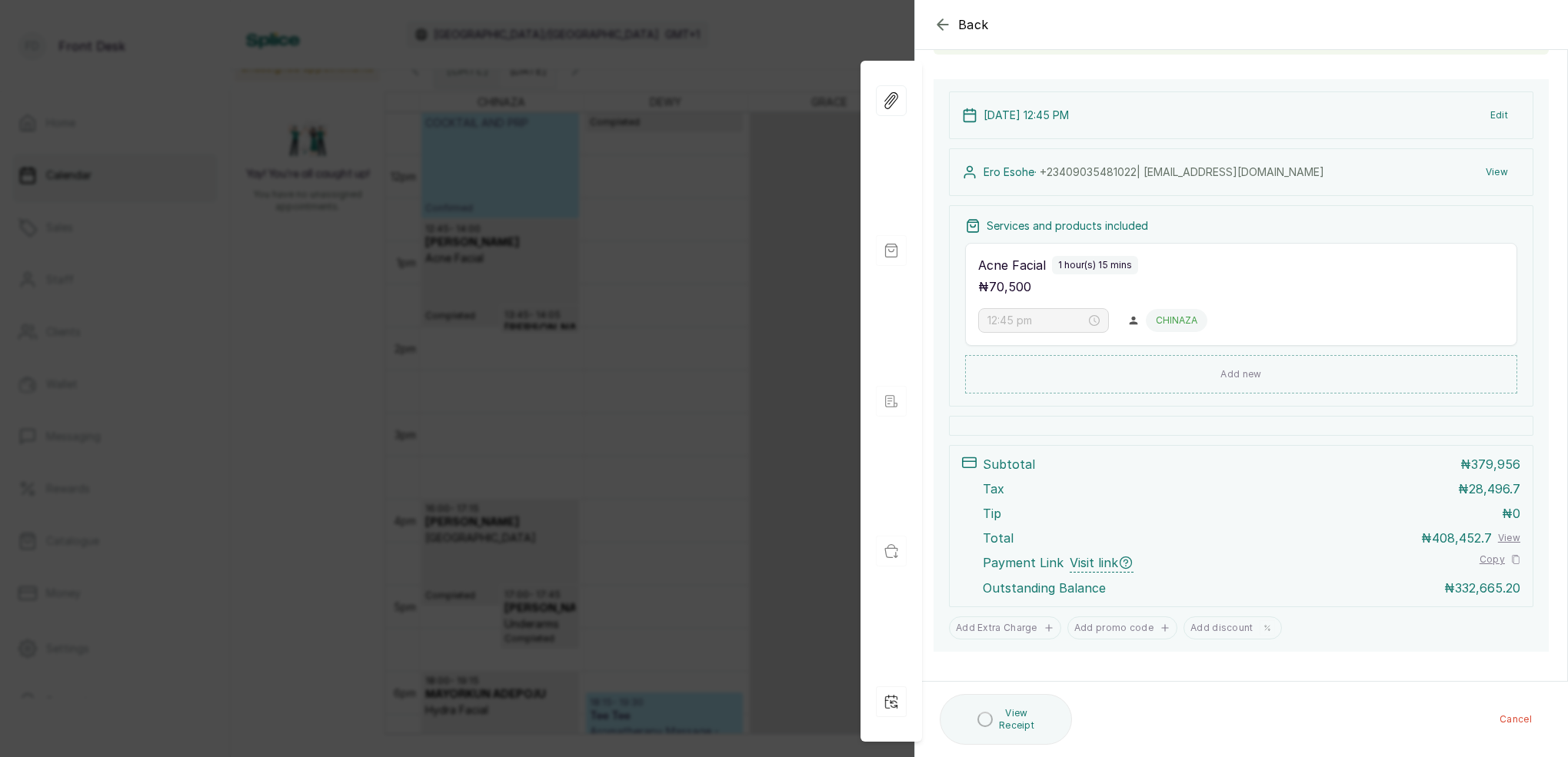
scroll to position [99, 0]
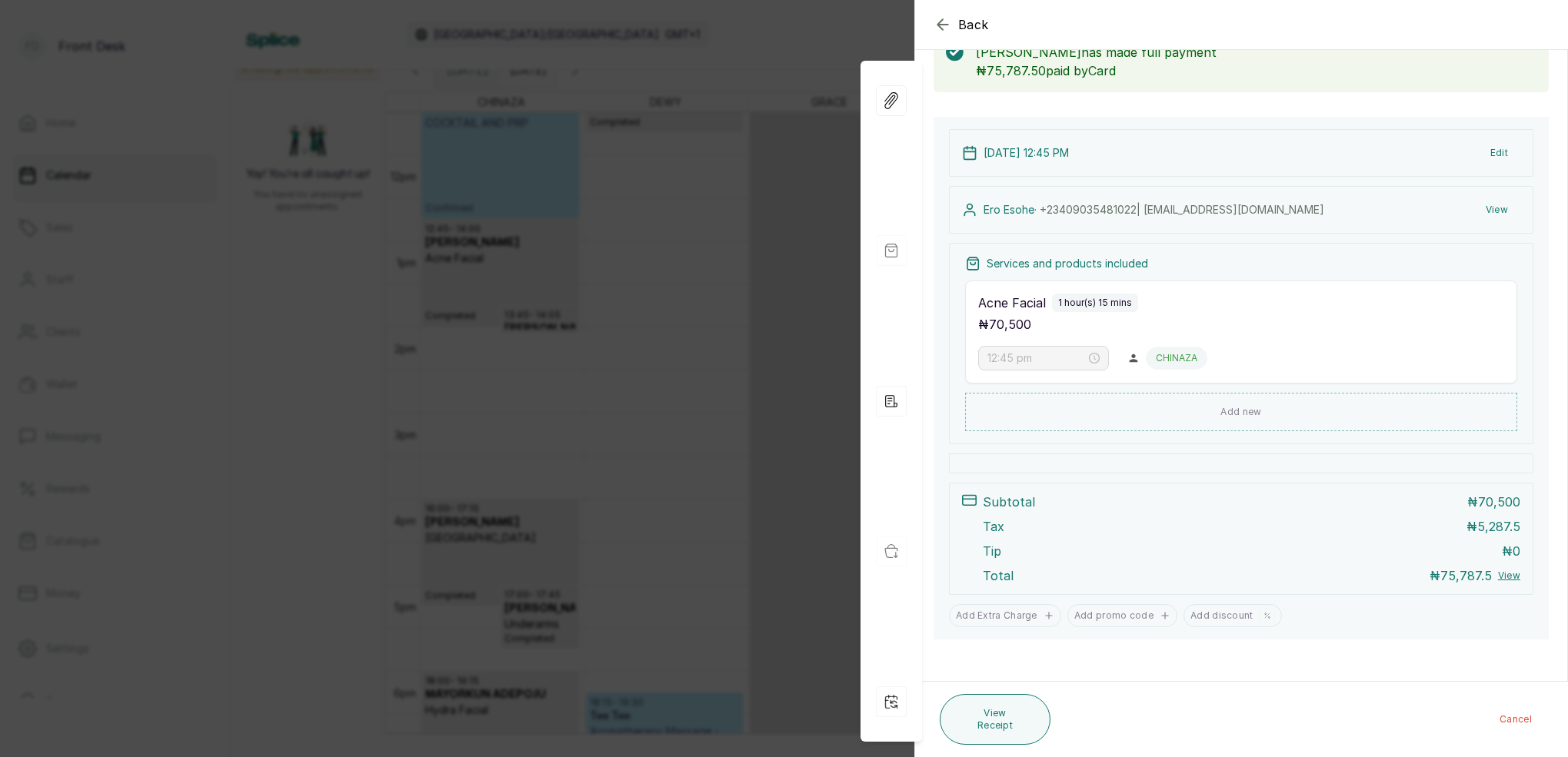
click at [829, 60] on div "Back Appointment Details Edit appointment 💻 Booked Online Make changes to appoi…" at bounding box center [784, 378] width 1568 height 757
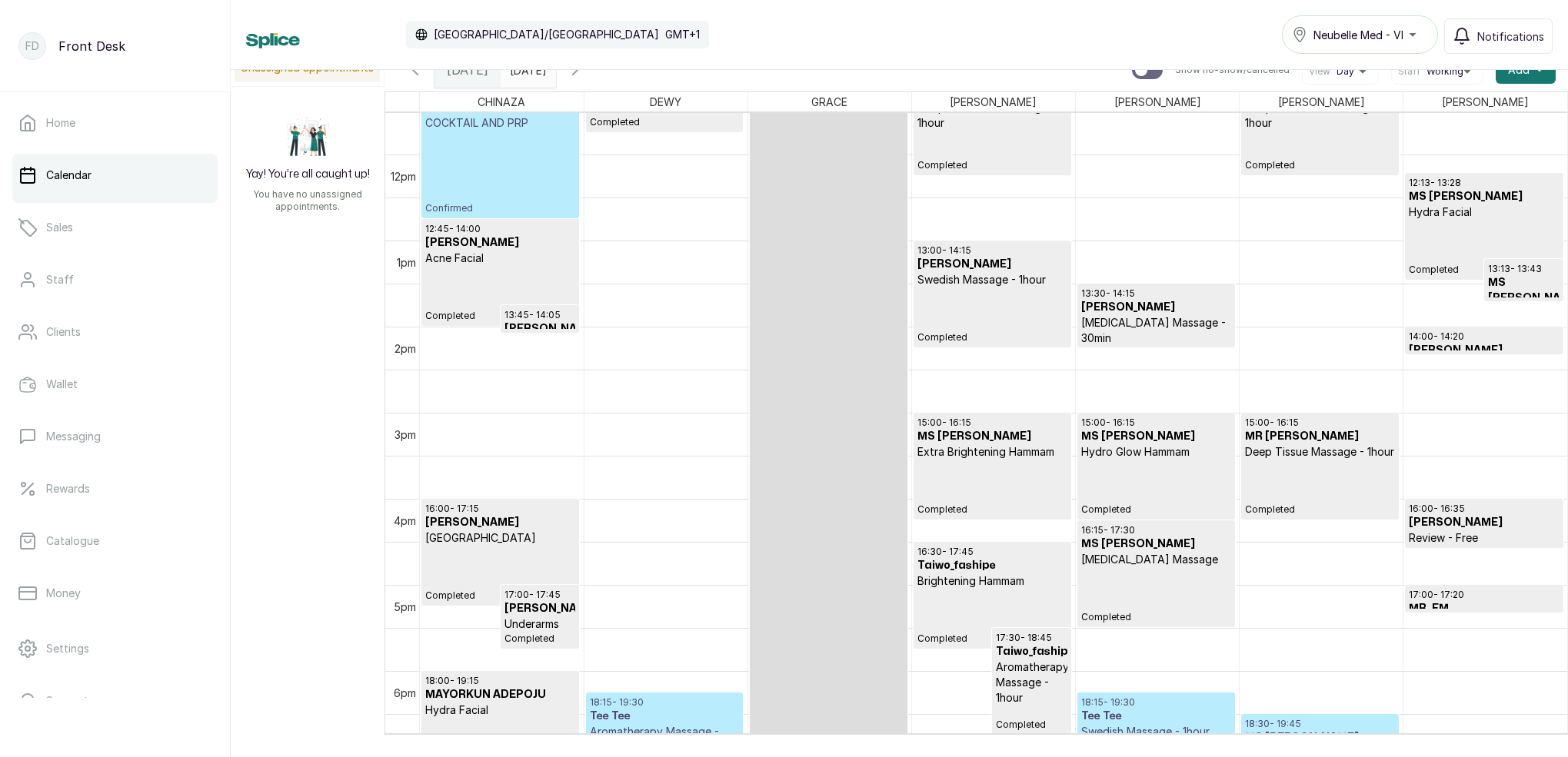
click at [558, 318] on p "13:45 - 14:05" at bounding box center [540, 314] width 72 height 12
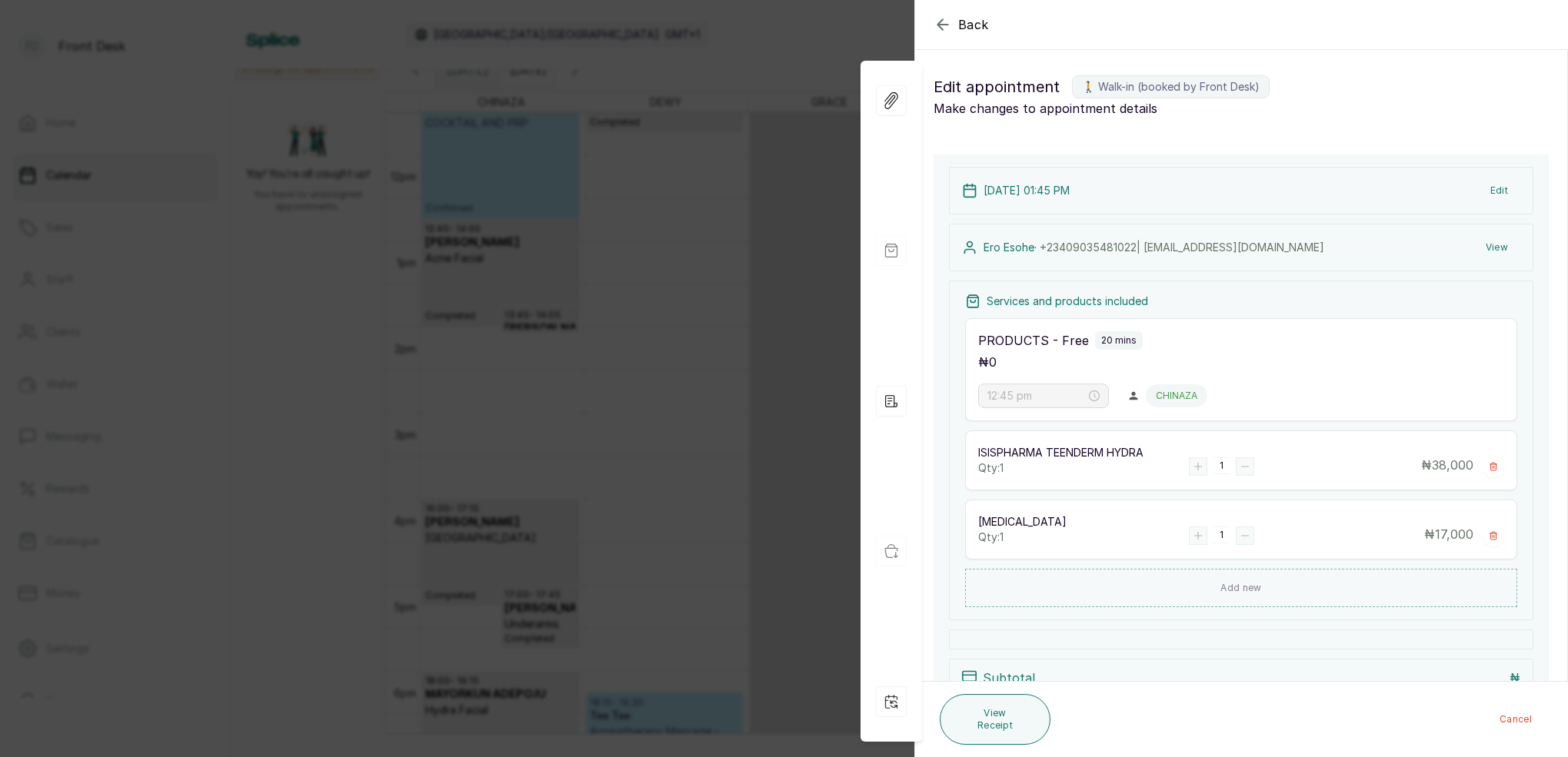
type input "1:45 pm"
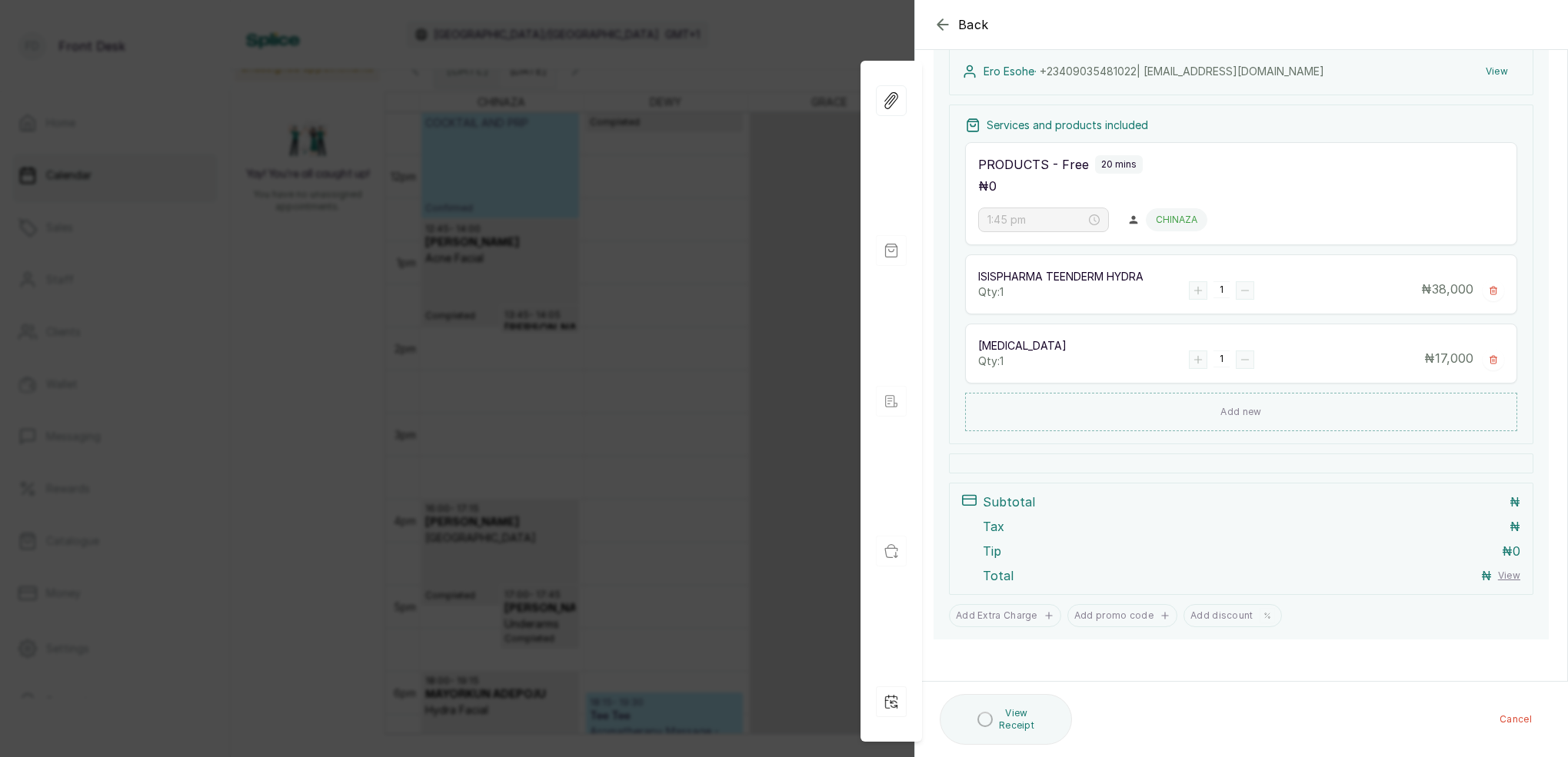
scroll to position [176, 0]
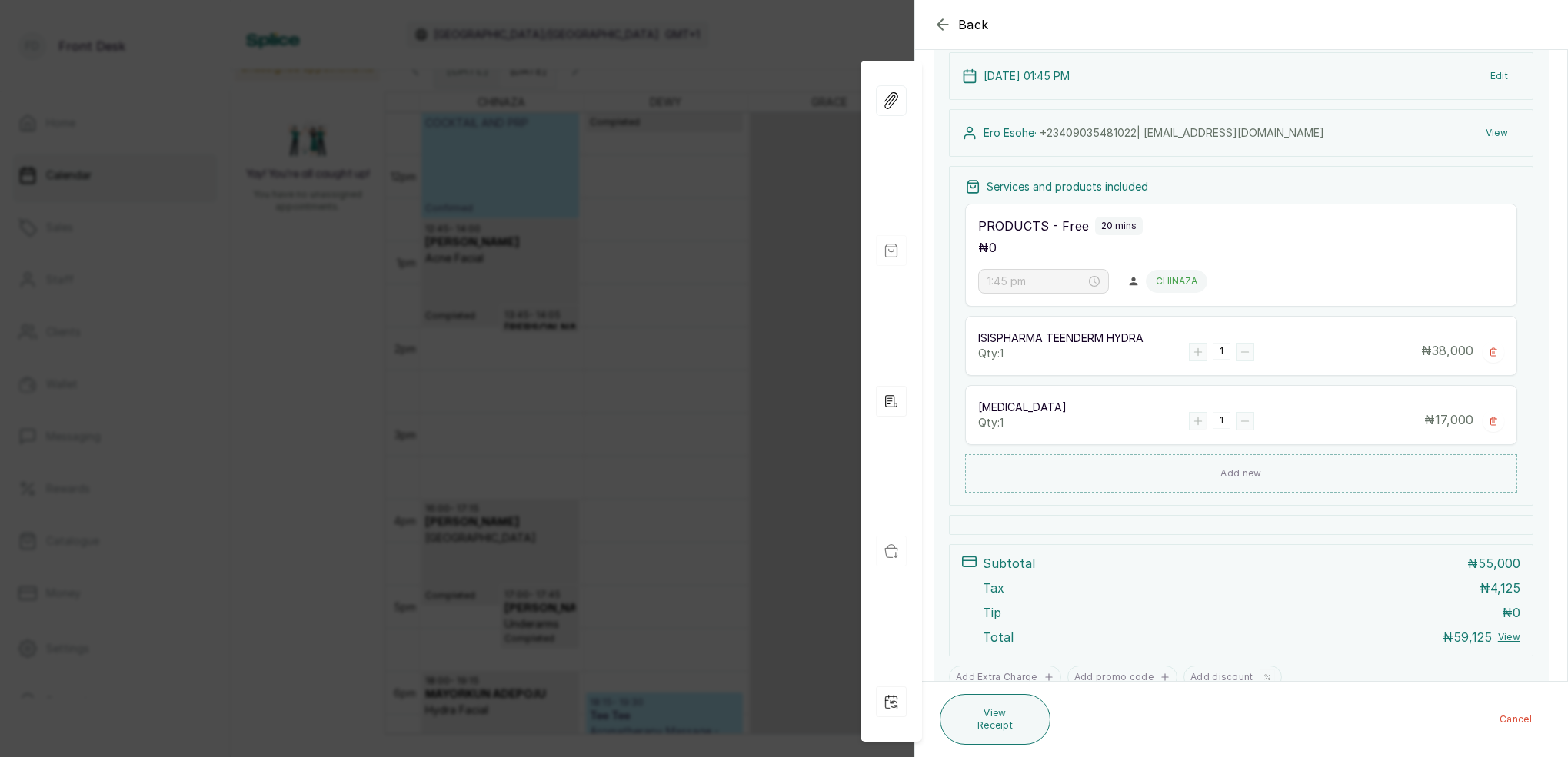
click at [841, 65] on div "Back Appointment Details Edit appointment 🚶 Walk-in (booked by Front Desk) Make…" at bounding box center [784, 378] width 1568 height 757
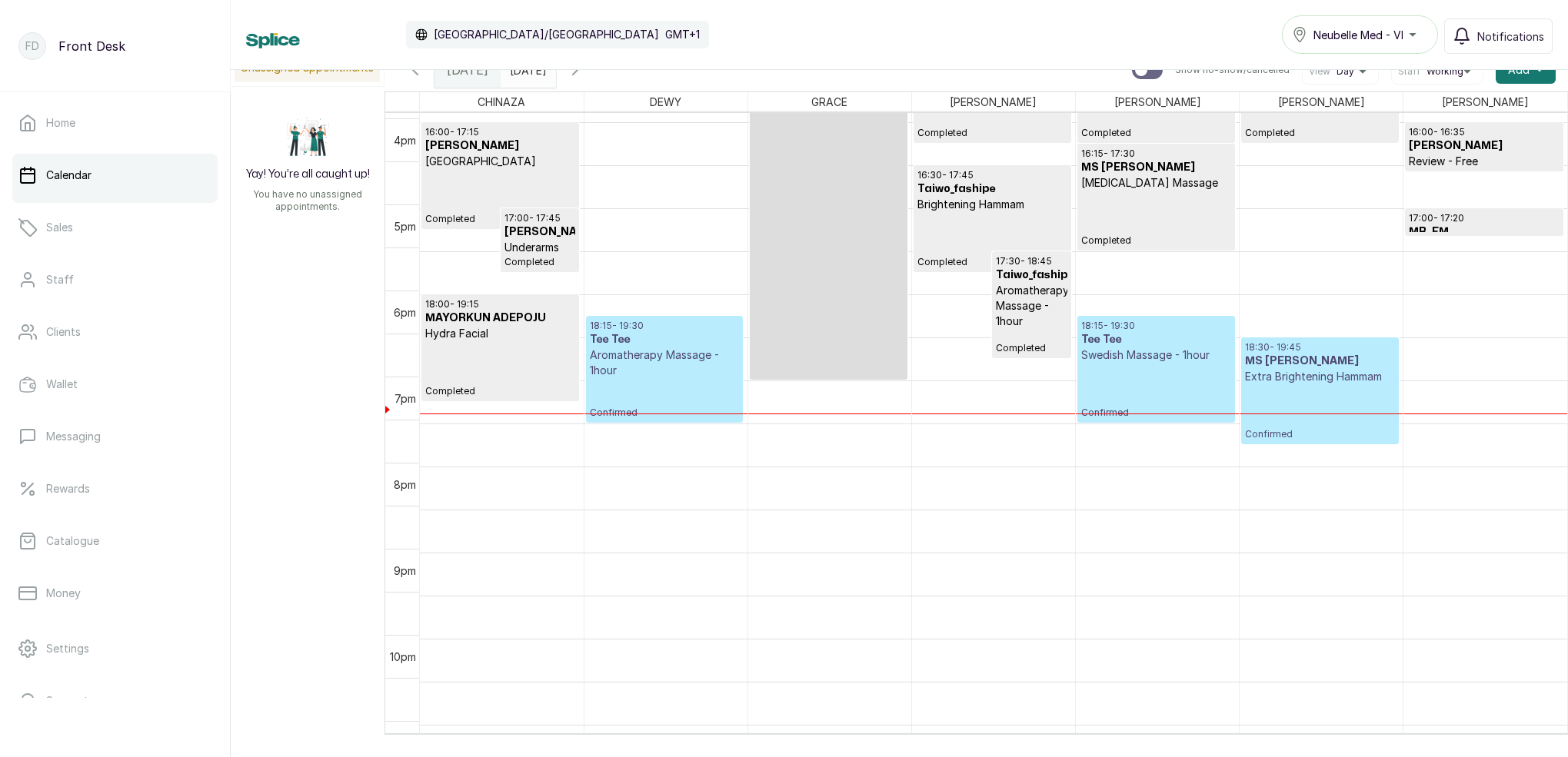
scroll to position [1372, 0]
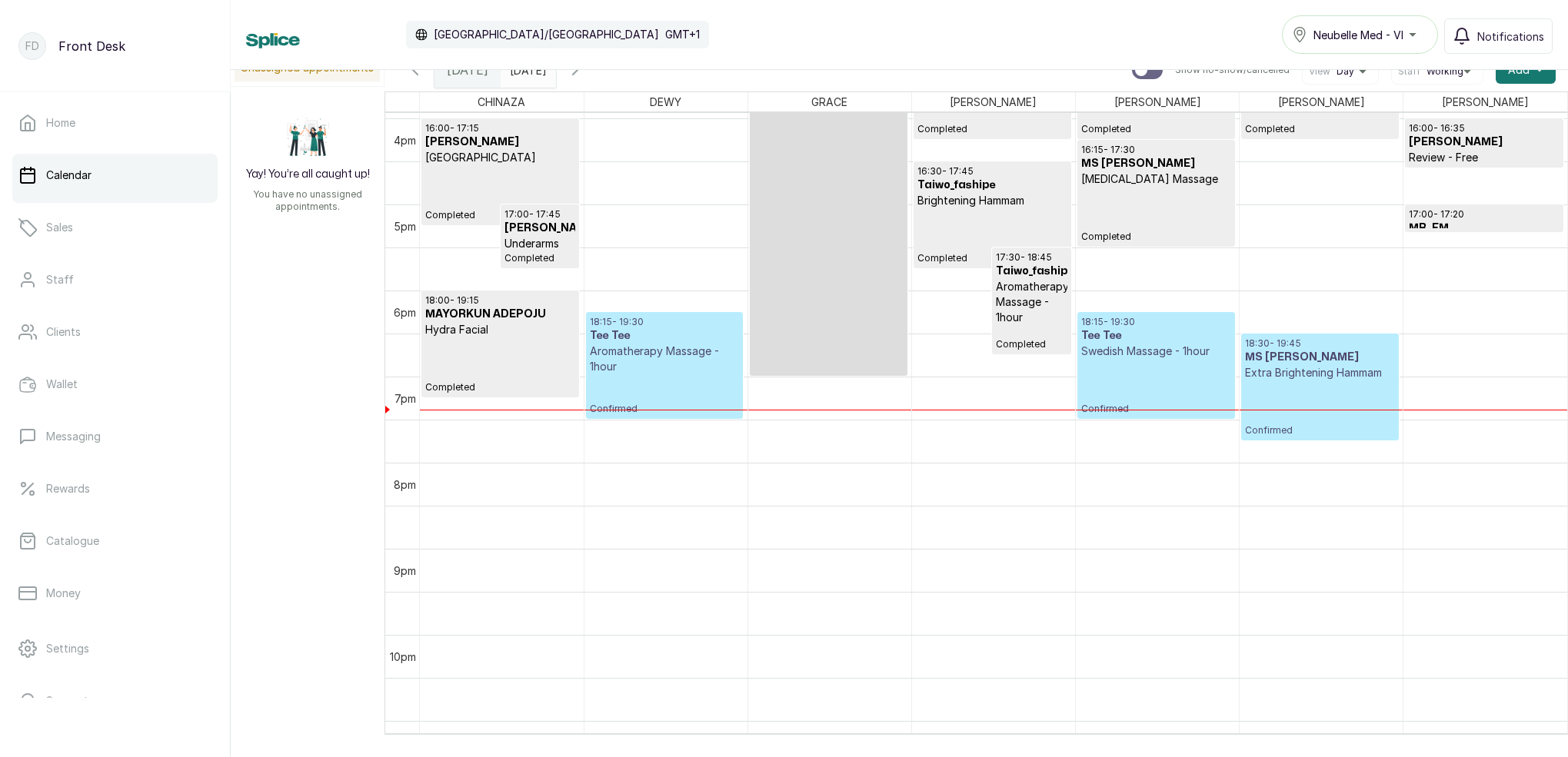
click at [1154, 381] on p "Confirmed" at bounding box center [1156, 387] width 150 height 56
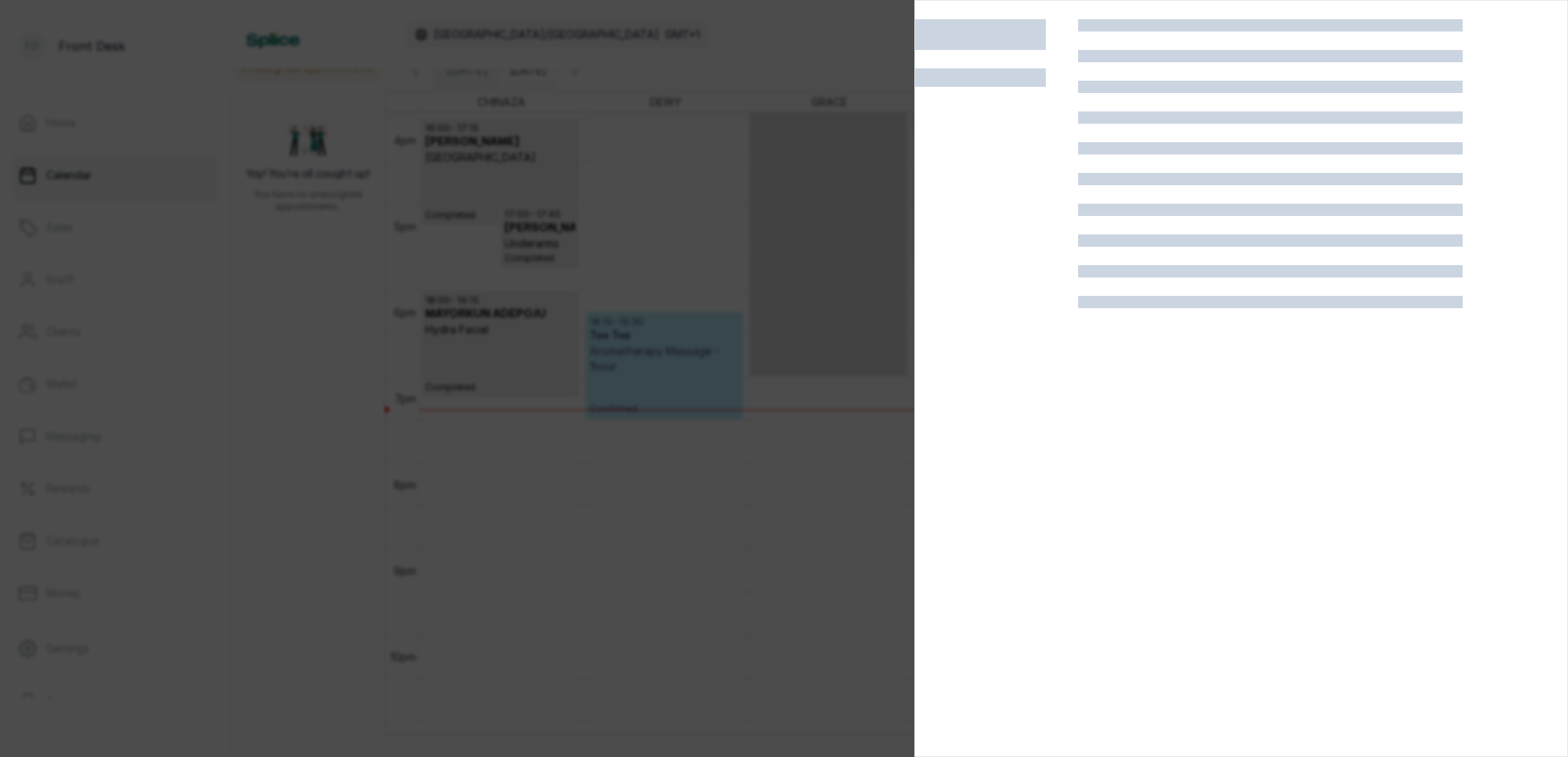
drag, startPoint x: 1154, startPoint y: 381, endPoint x: 1252, endPoint y: 202, distance: 204.1
click at [1154, 381] on div at bounding box center [1270, 398] width 384 height 757
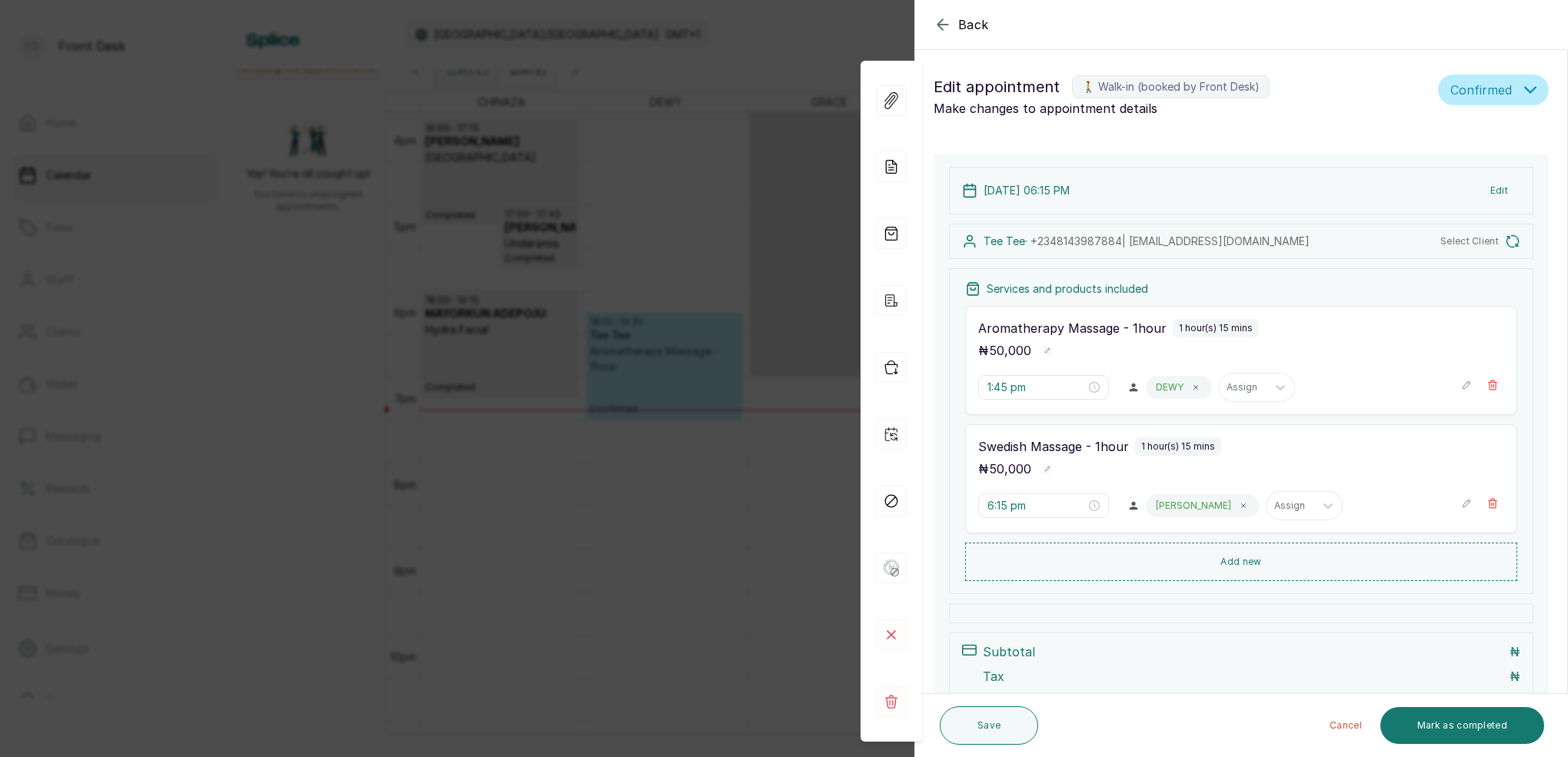
type input "6:15 pm"
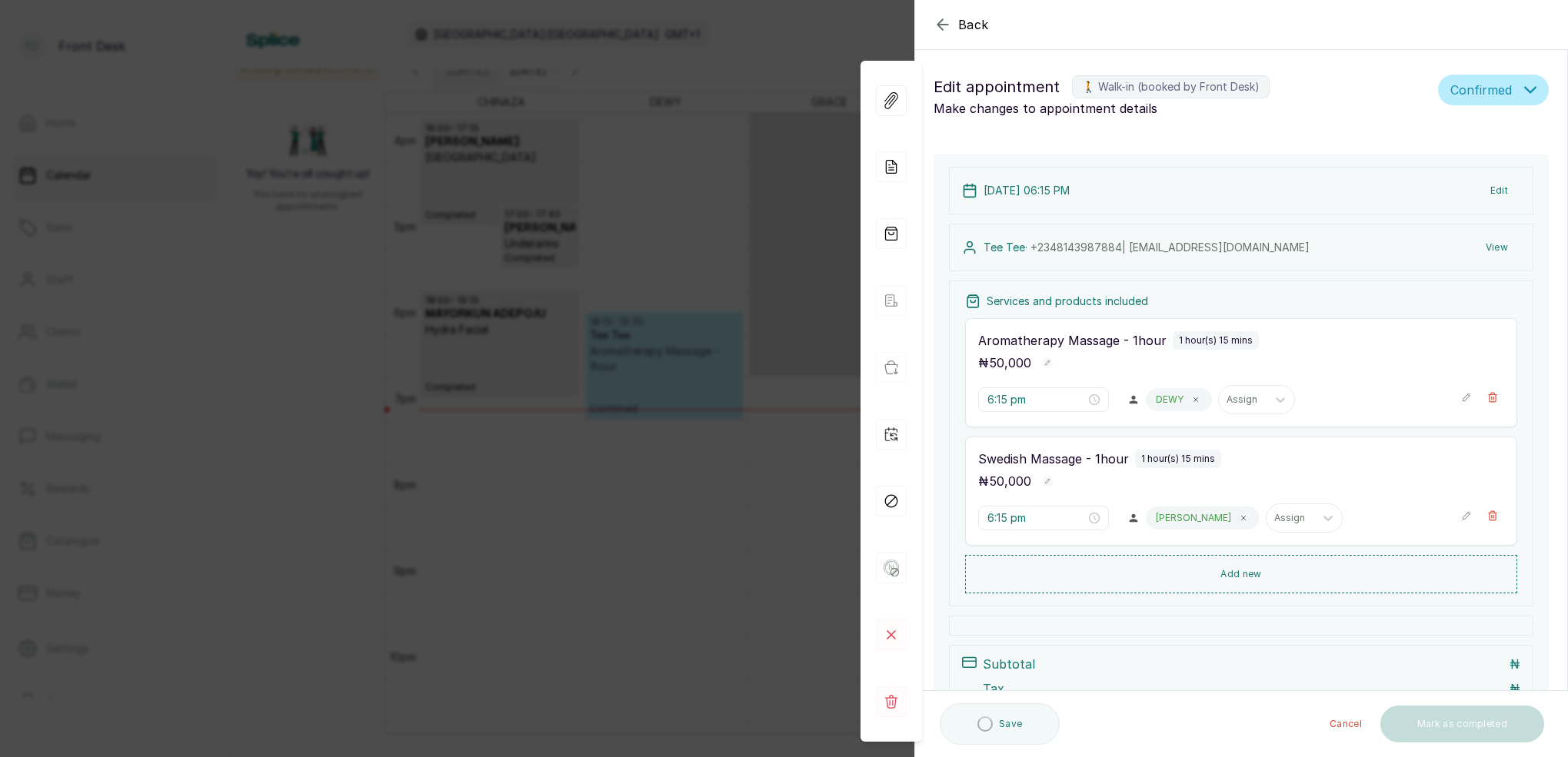
scroll to position [0, 0]
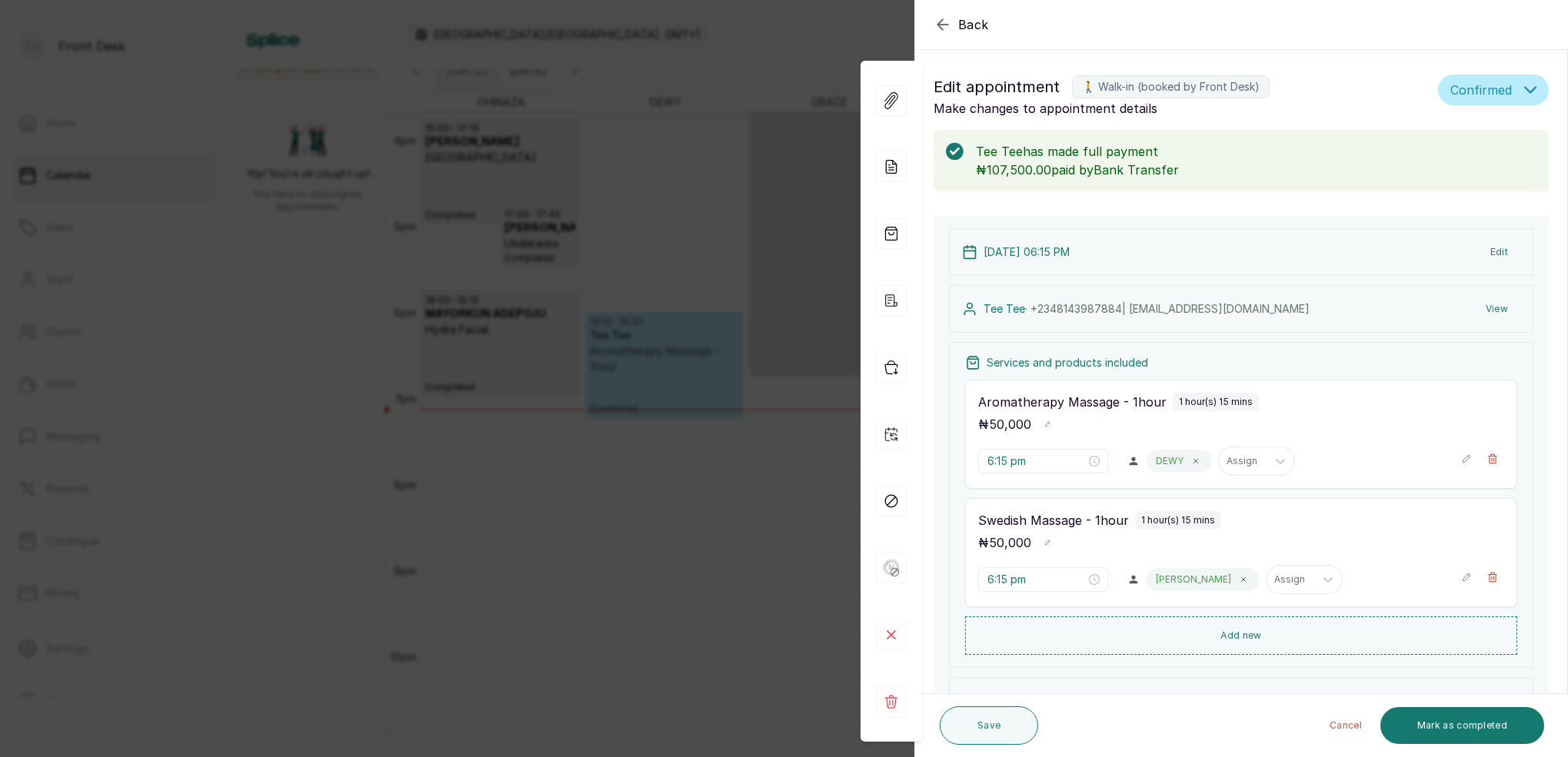
click at [815, 60] on div "Back Appointment Details Edit appointment 🚶 Walk-in (booked by Front Desk) Make…" at bounding box center [784, 378] width 1568 height 757
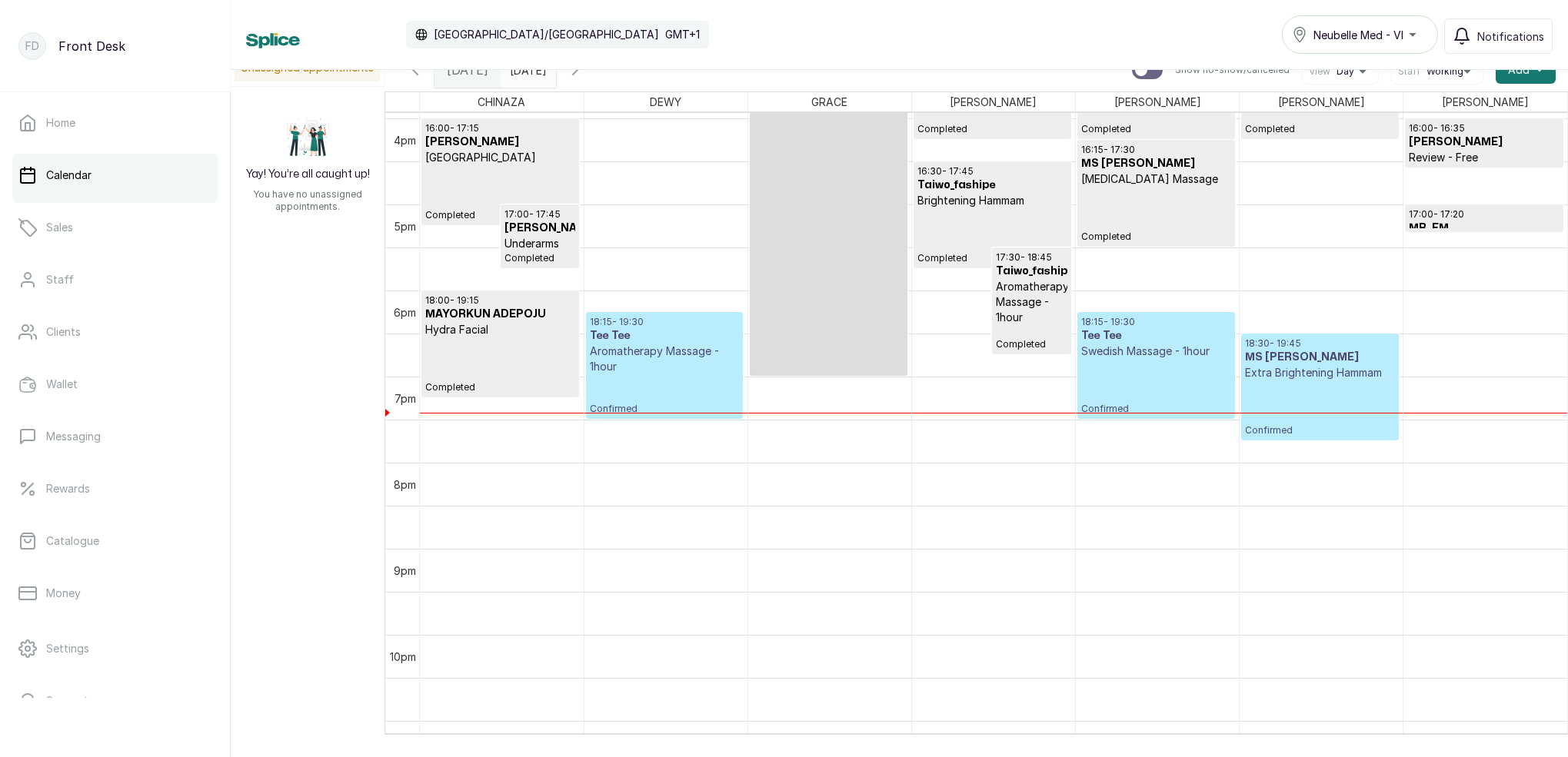
drag, startPoint x: 614, startPoint y: 80, endPoint x: 663, endPoint y: 86, distance: 49.4
click at [593, 79] on button "Show no-show/cancelled" at bounding box center [575, 70] width 37 height 37
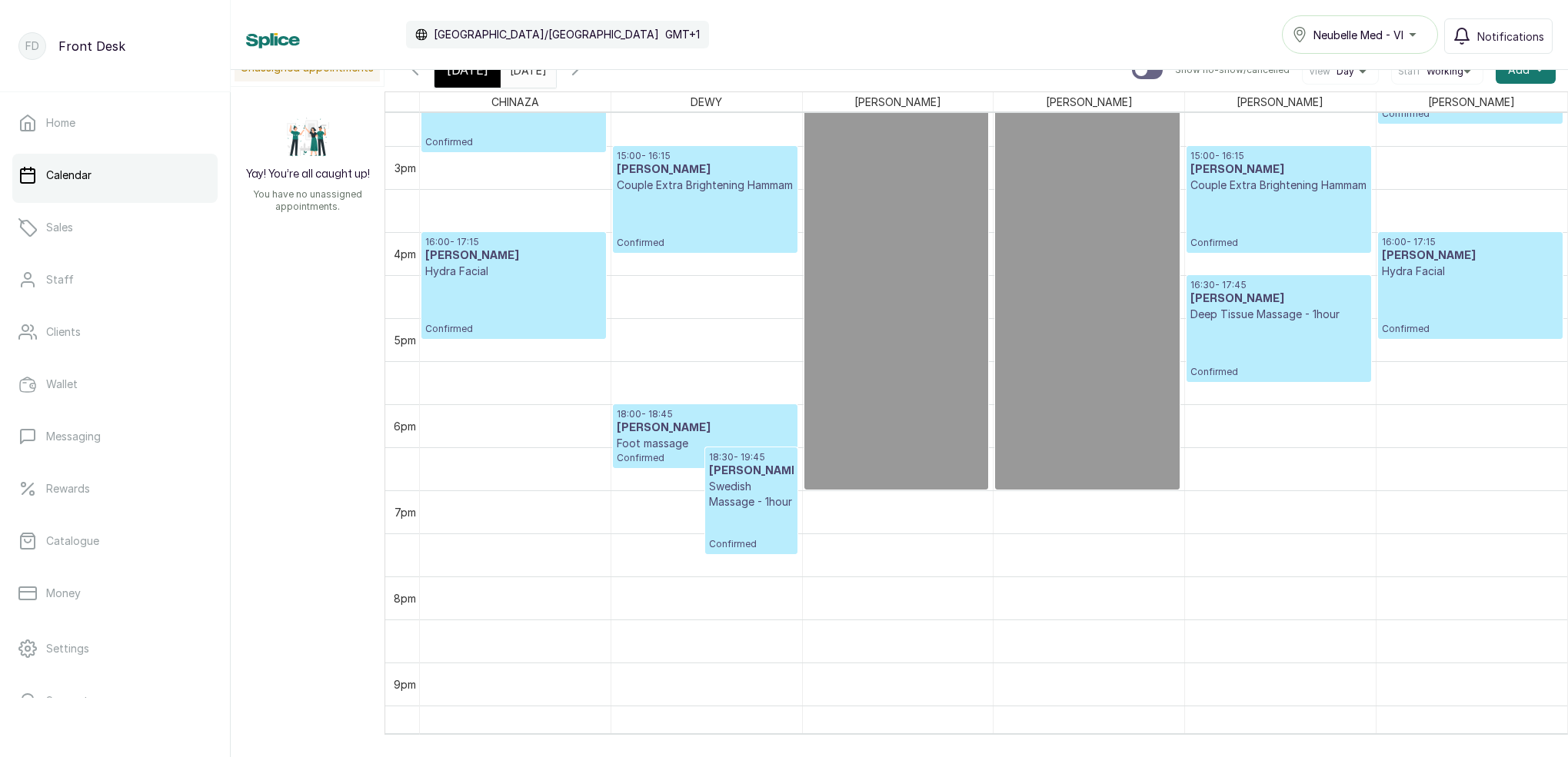
scroll to position [1213, 0]
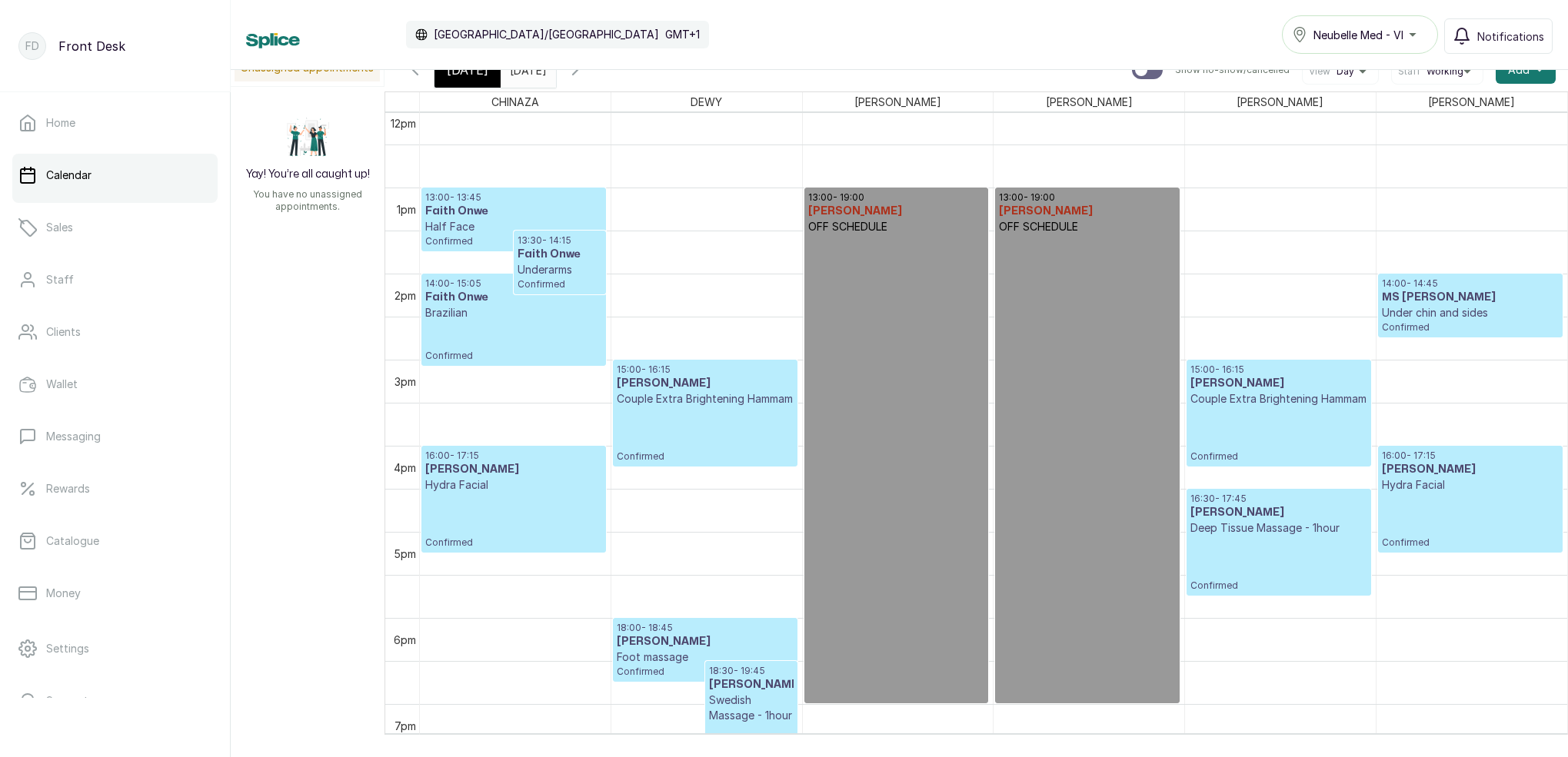
click at [460, 73] on span "[DATE]" at bounding box center [467, 70] width 41 height 18
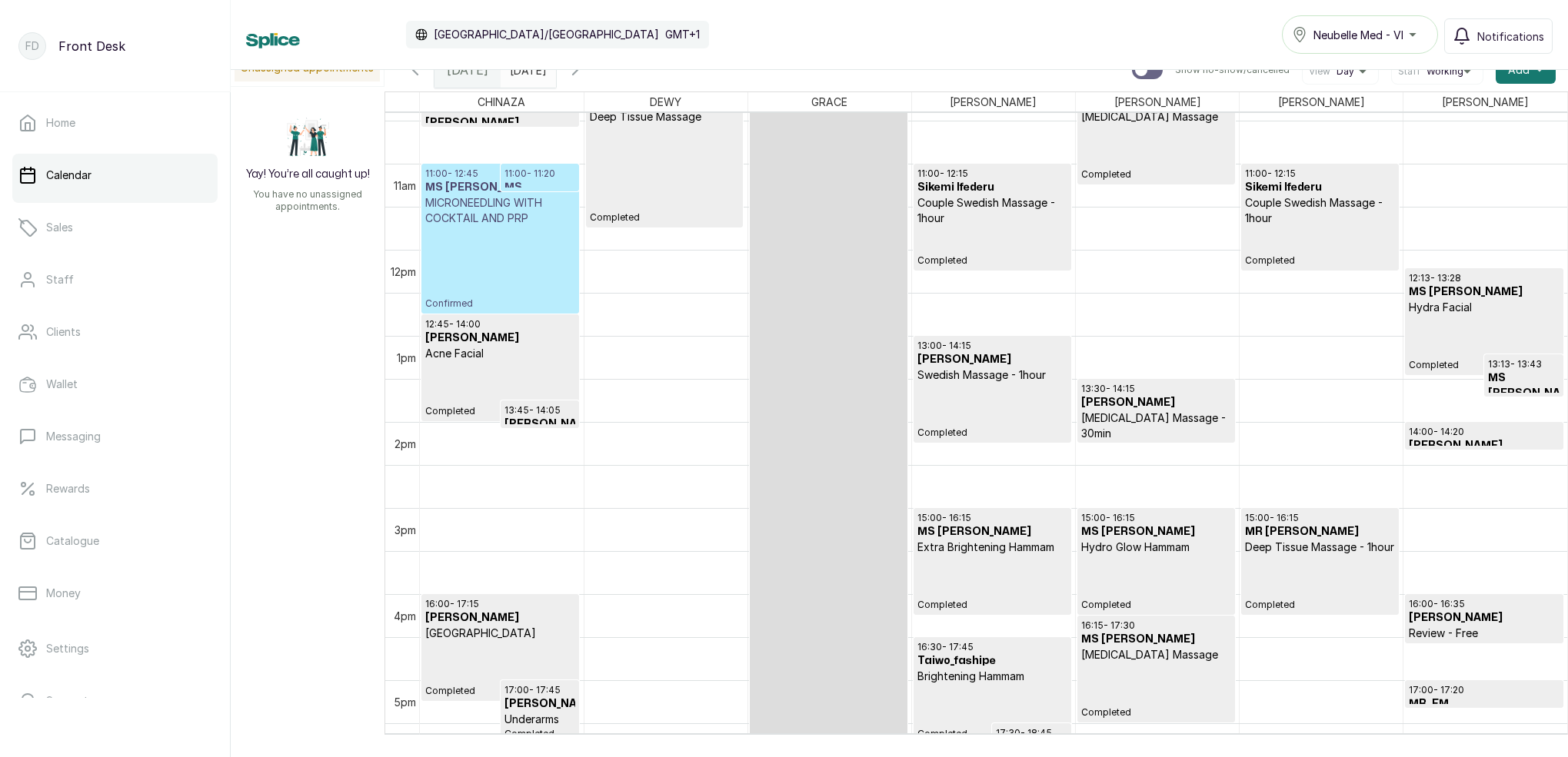
scroll to position [840, 0]
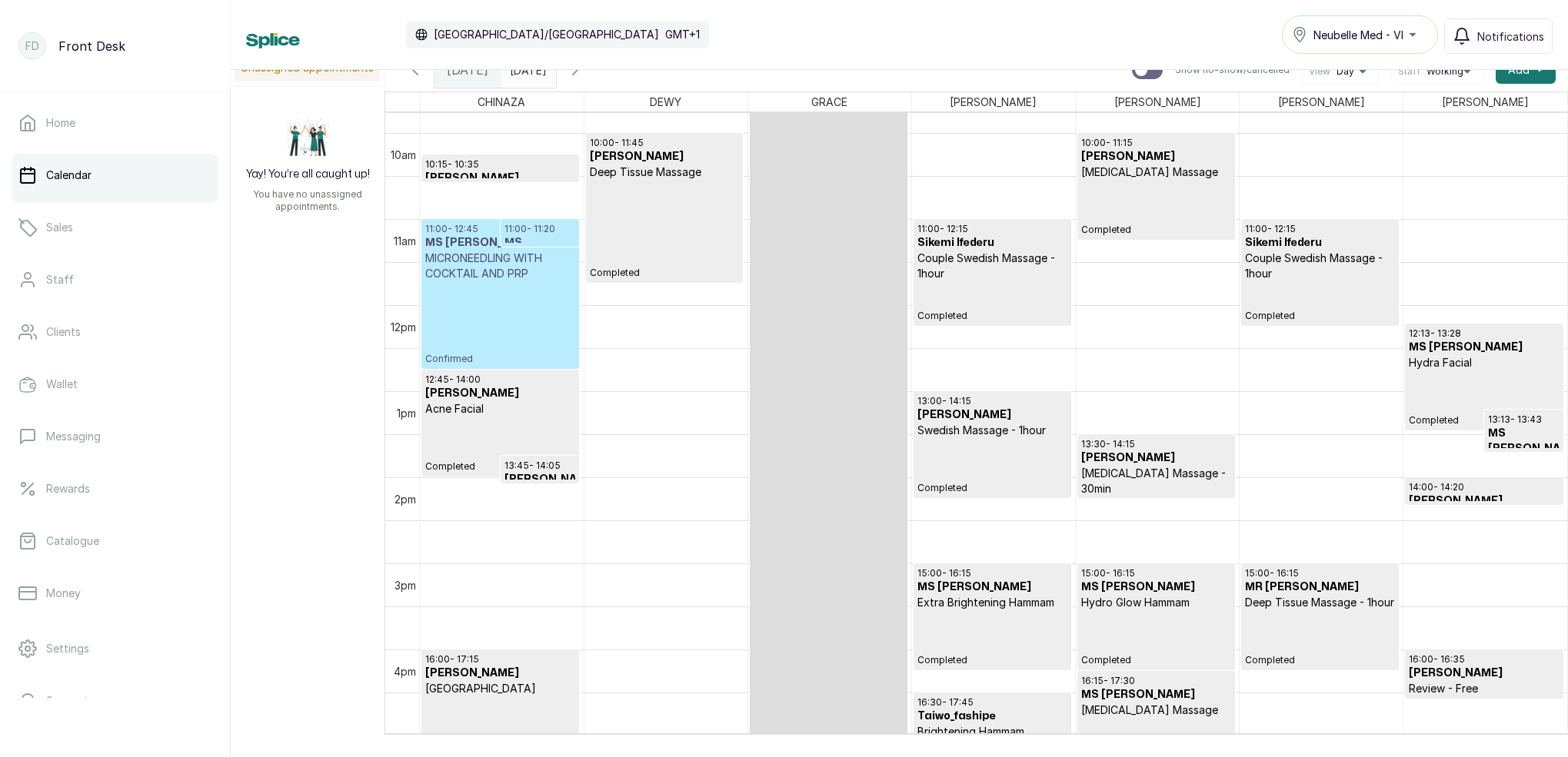
click at [507, 170] on p "10:15 - 10:35" at bounding box center [501, 164] width 150 height 12
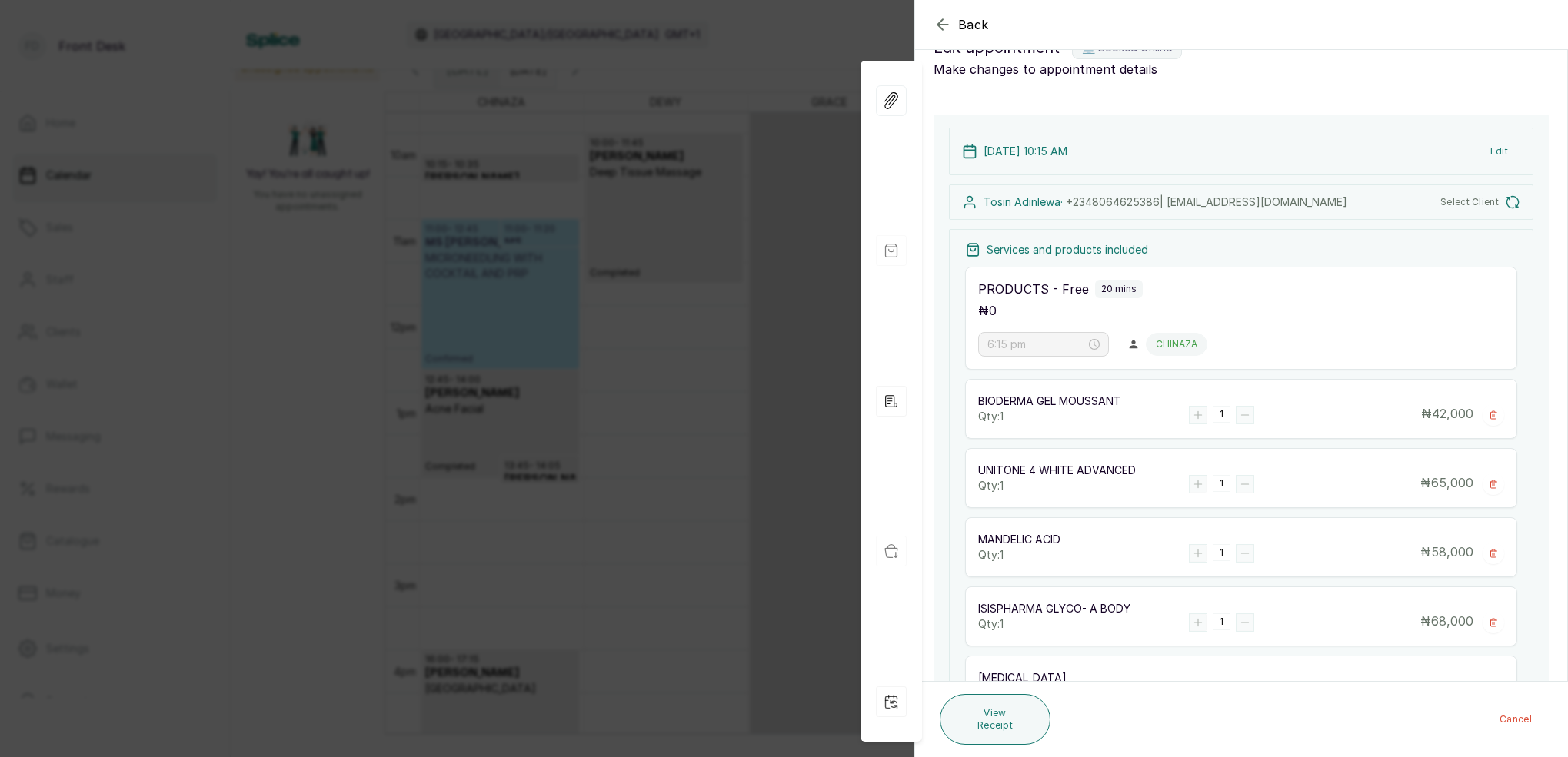
type input "10:15 am"
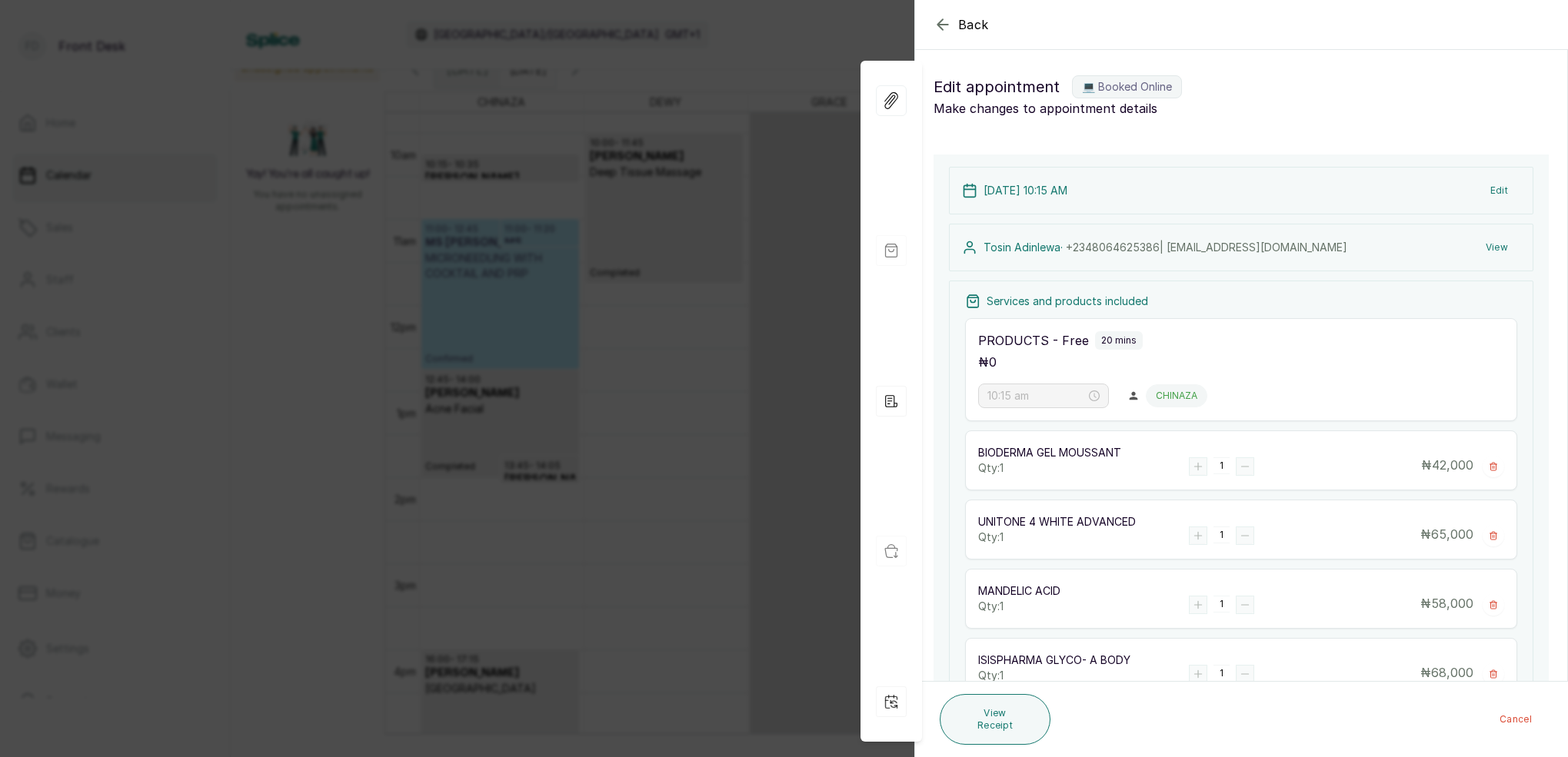
scroll to position [0, 0]
click at [674, 180] on div "Back Appointment Details Edit appointment 💻 Booked Online Make changes to appoi…" at bounding box center [784, 378] width 1568 height 757
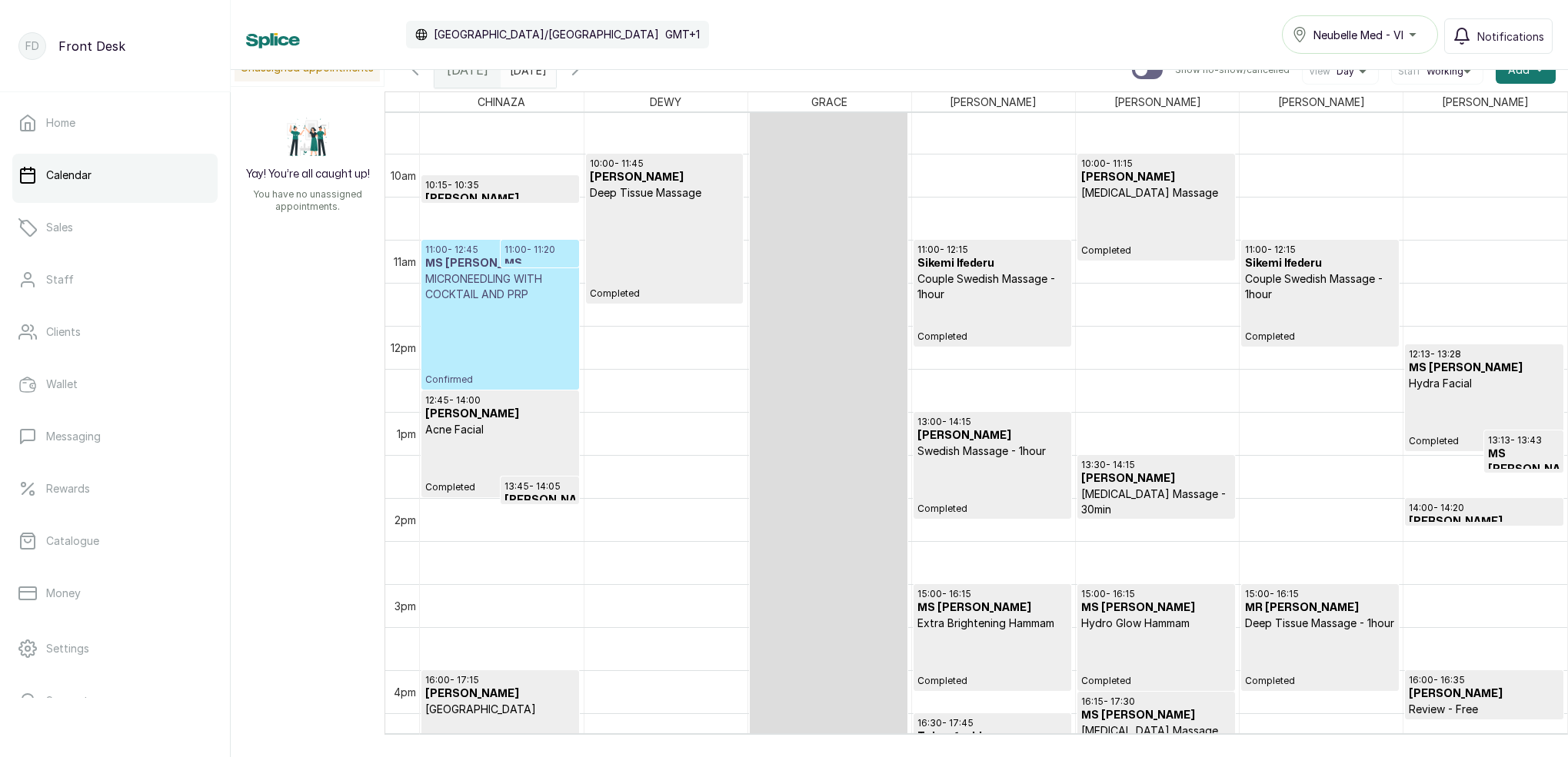
scroll to position [828, 0]
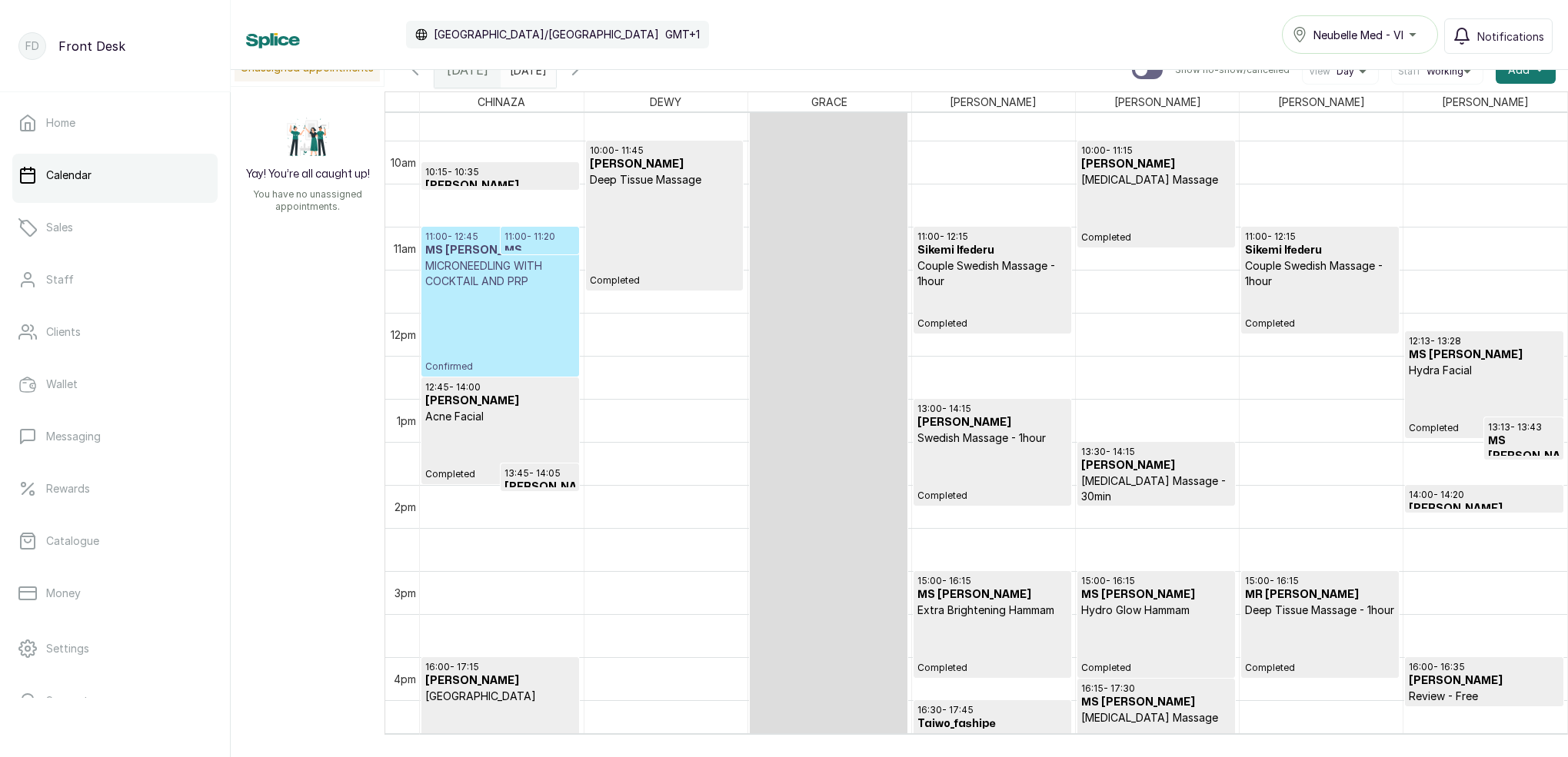
click at [584, 70] on icon "button" at bounding box center [575, 70] width 18 height 18
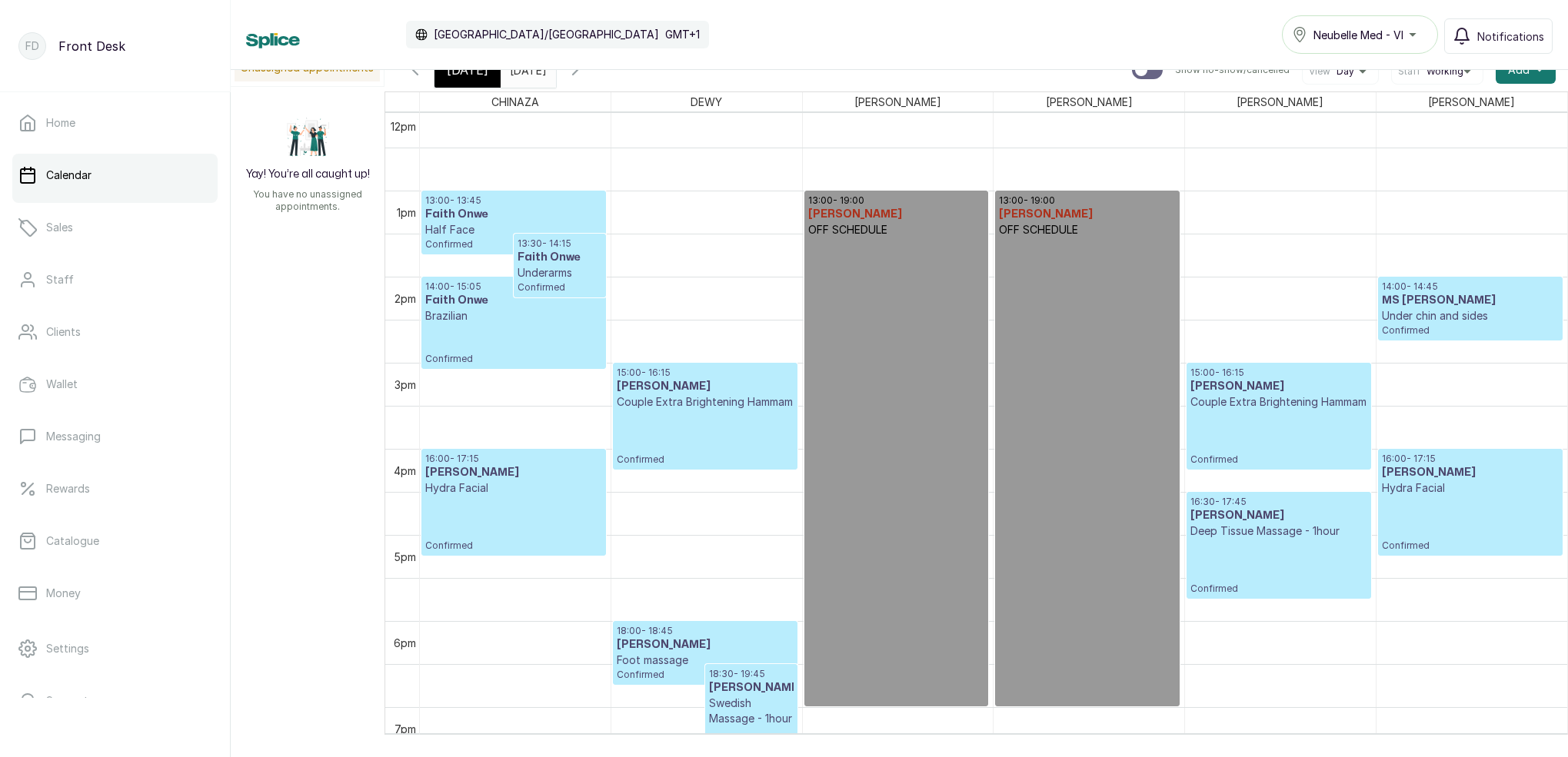
scroll to position [1054, 0]
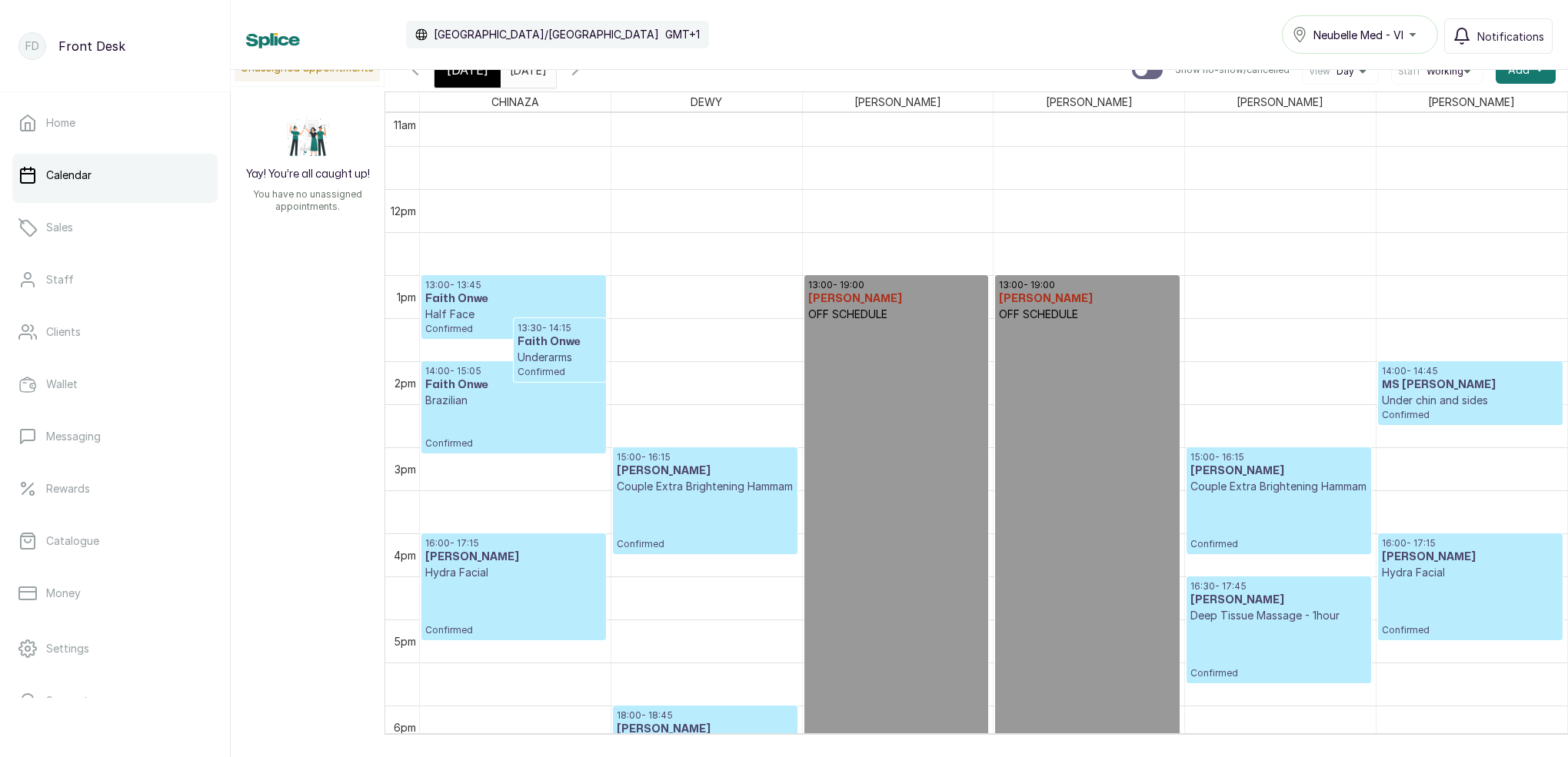
click at [479, 73] on span "[DATE]" at bounding box center [467, 70] width 41 height 18
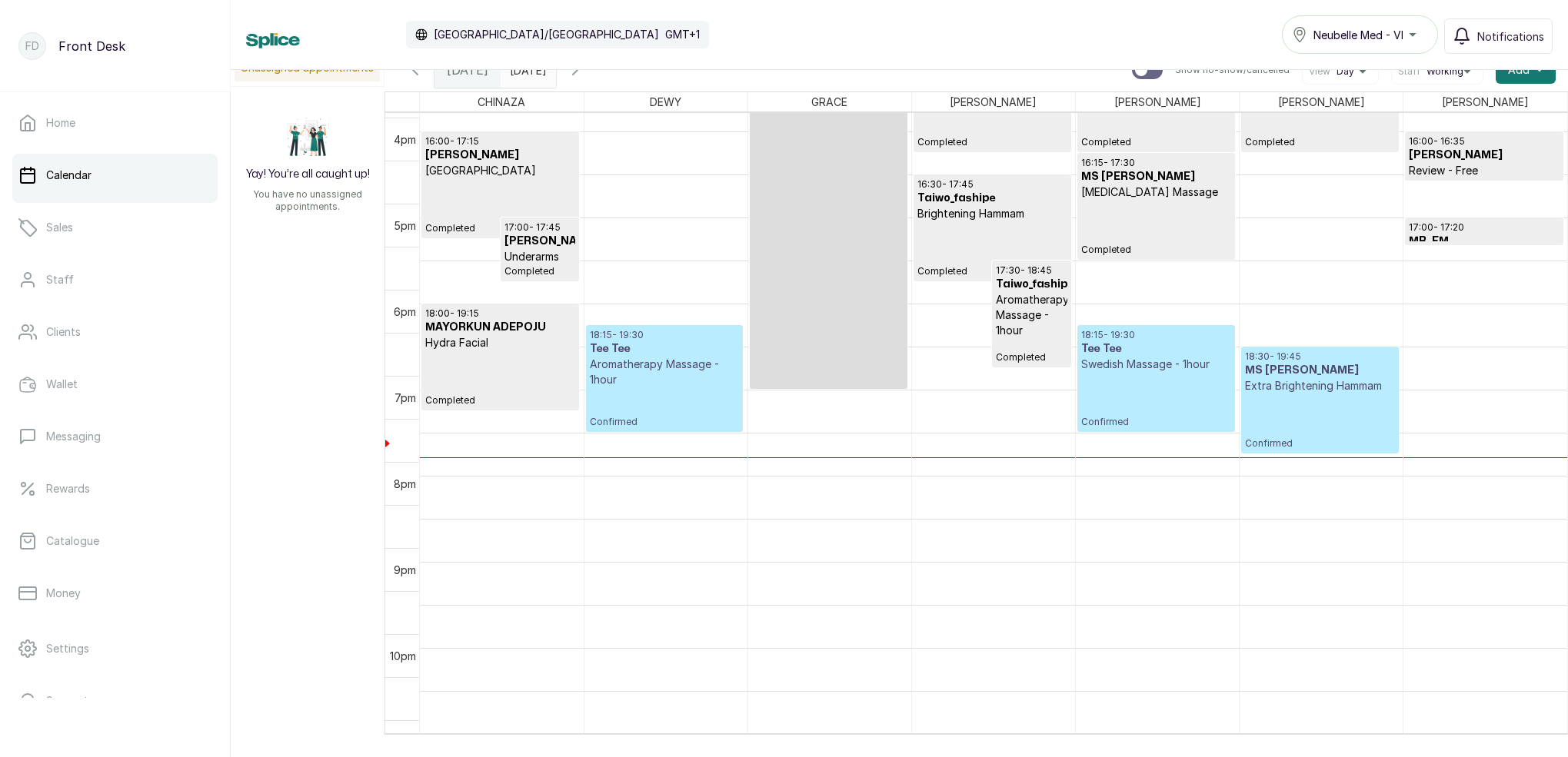
scroll to position [1373, 0]
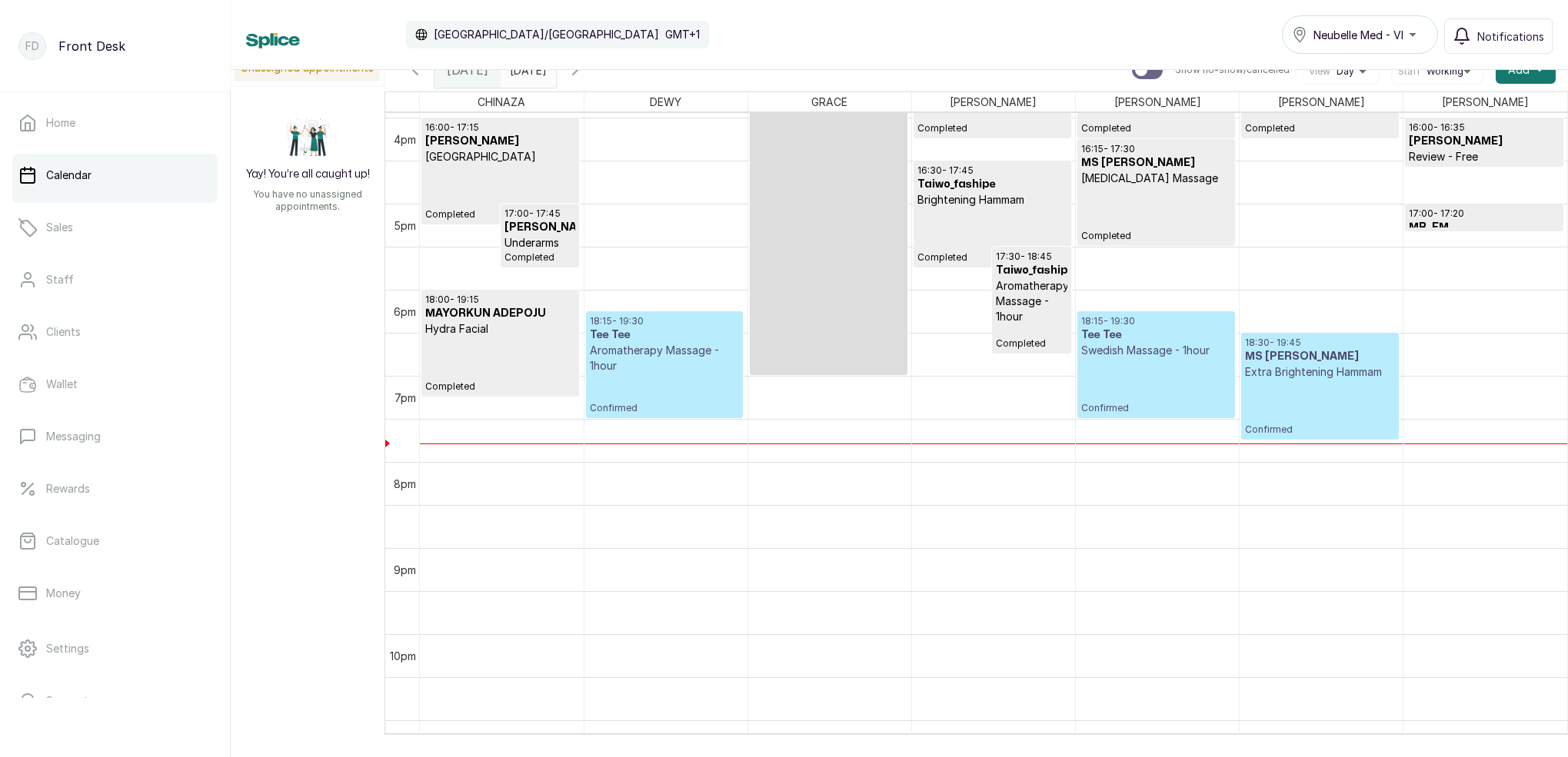
click at [1146, 365] on p "Confirmed" at bounding box center [1156, 386] width 150 height 56
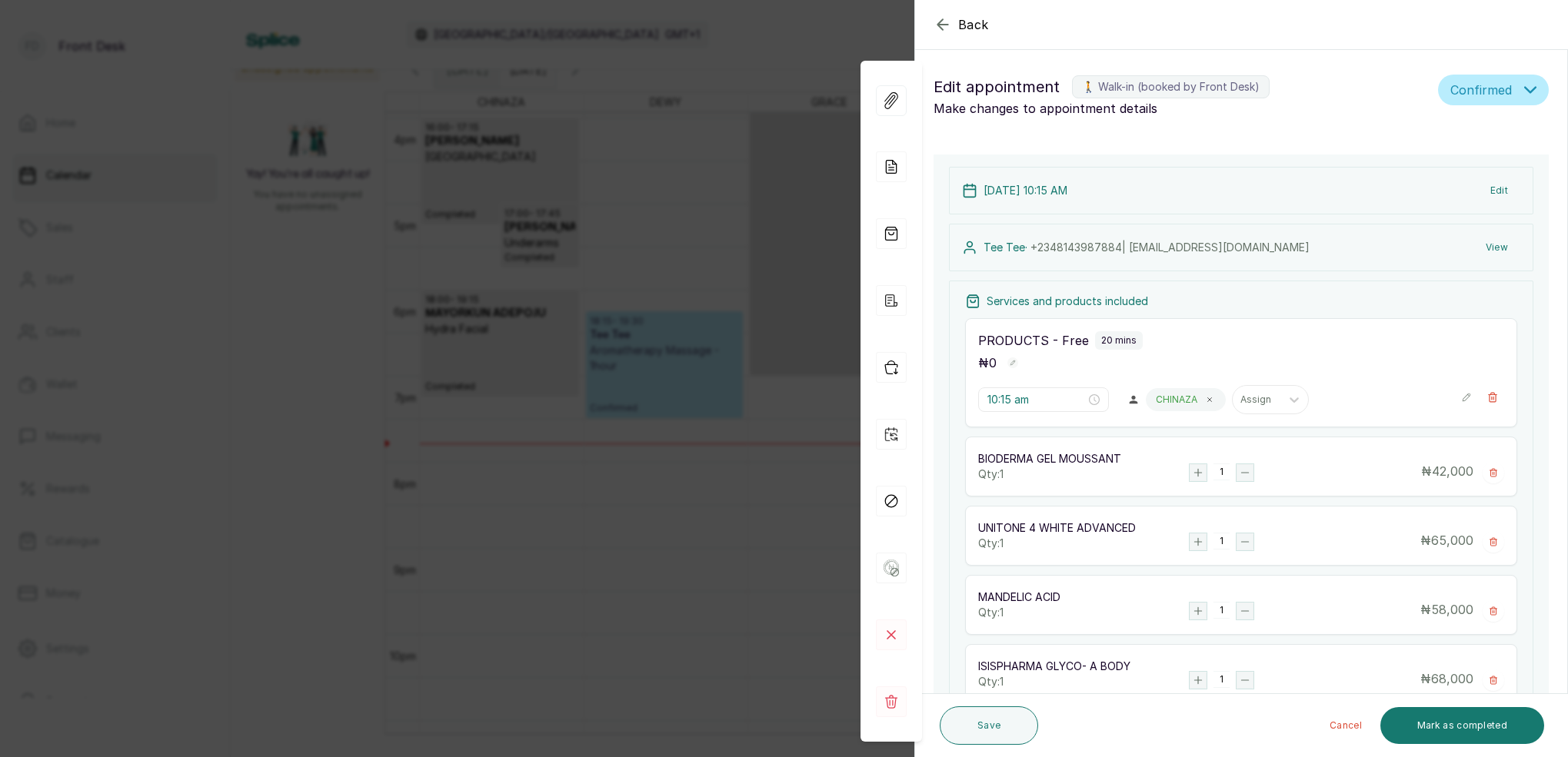
type input "6:15 pm"
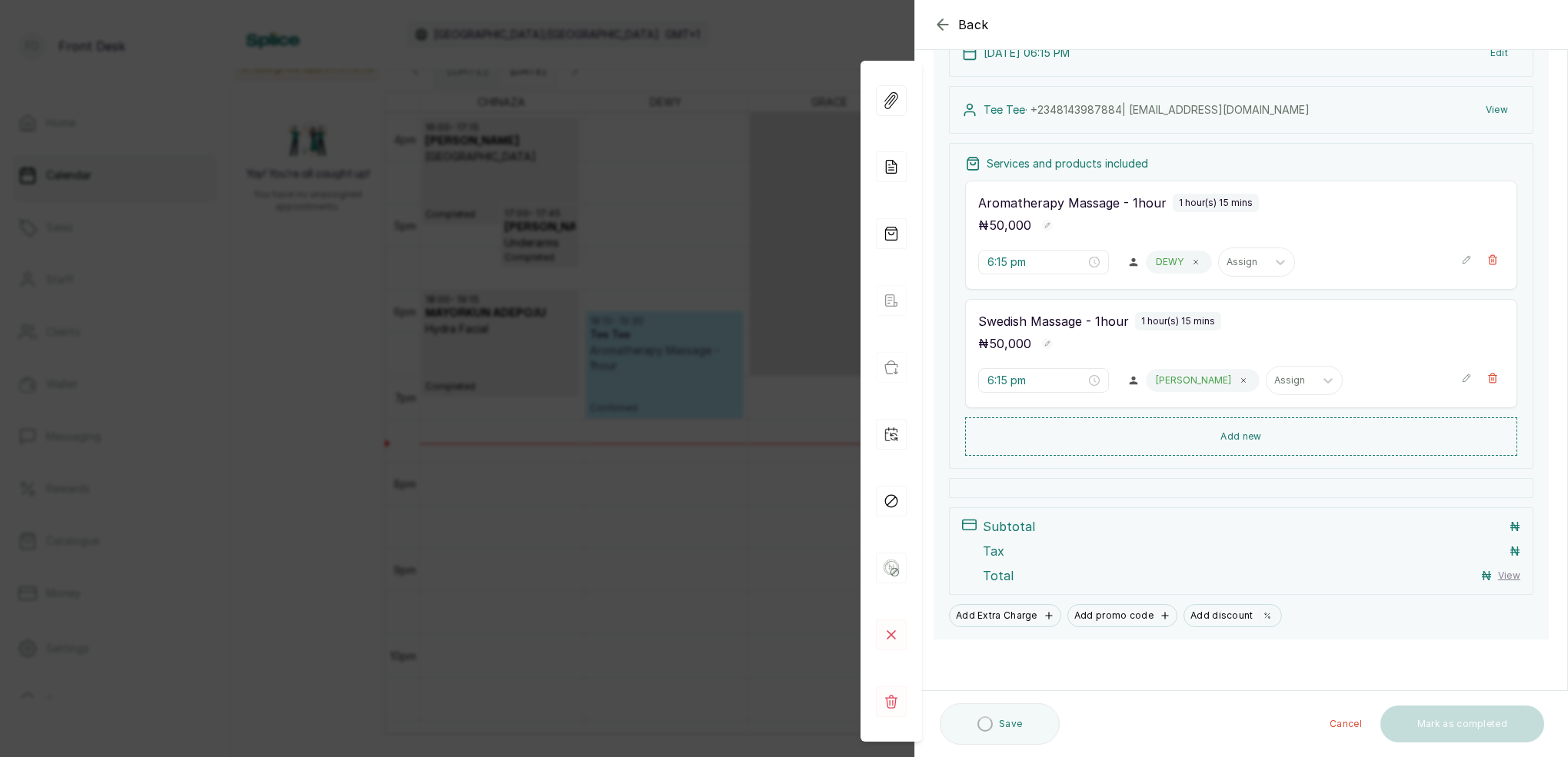
scroll to position [137, 0]
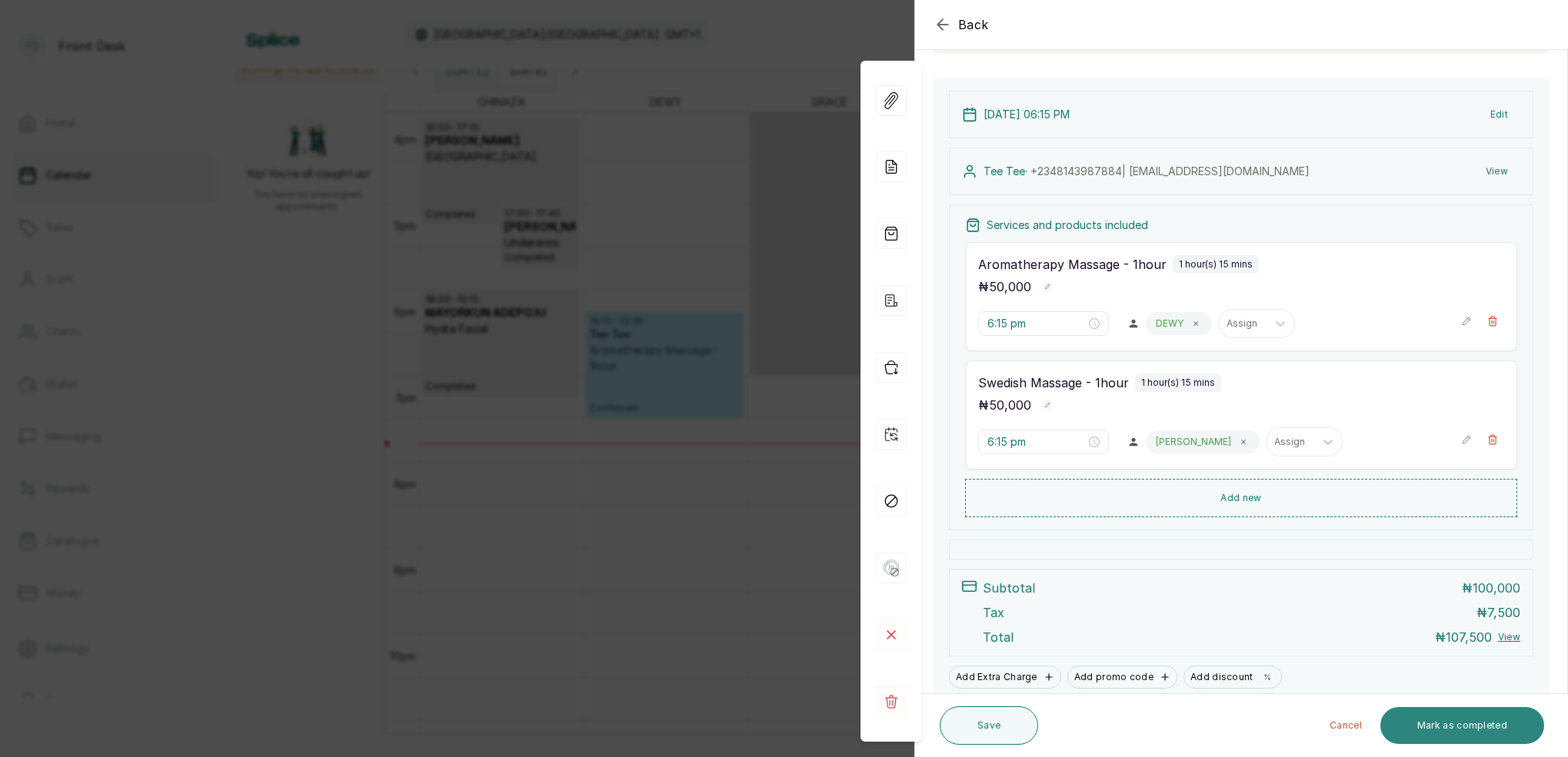
click at [1489, 727] on button "Mark as completed" at bounding box center [1462, 725] width 164 height 37
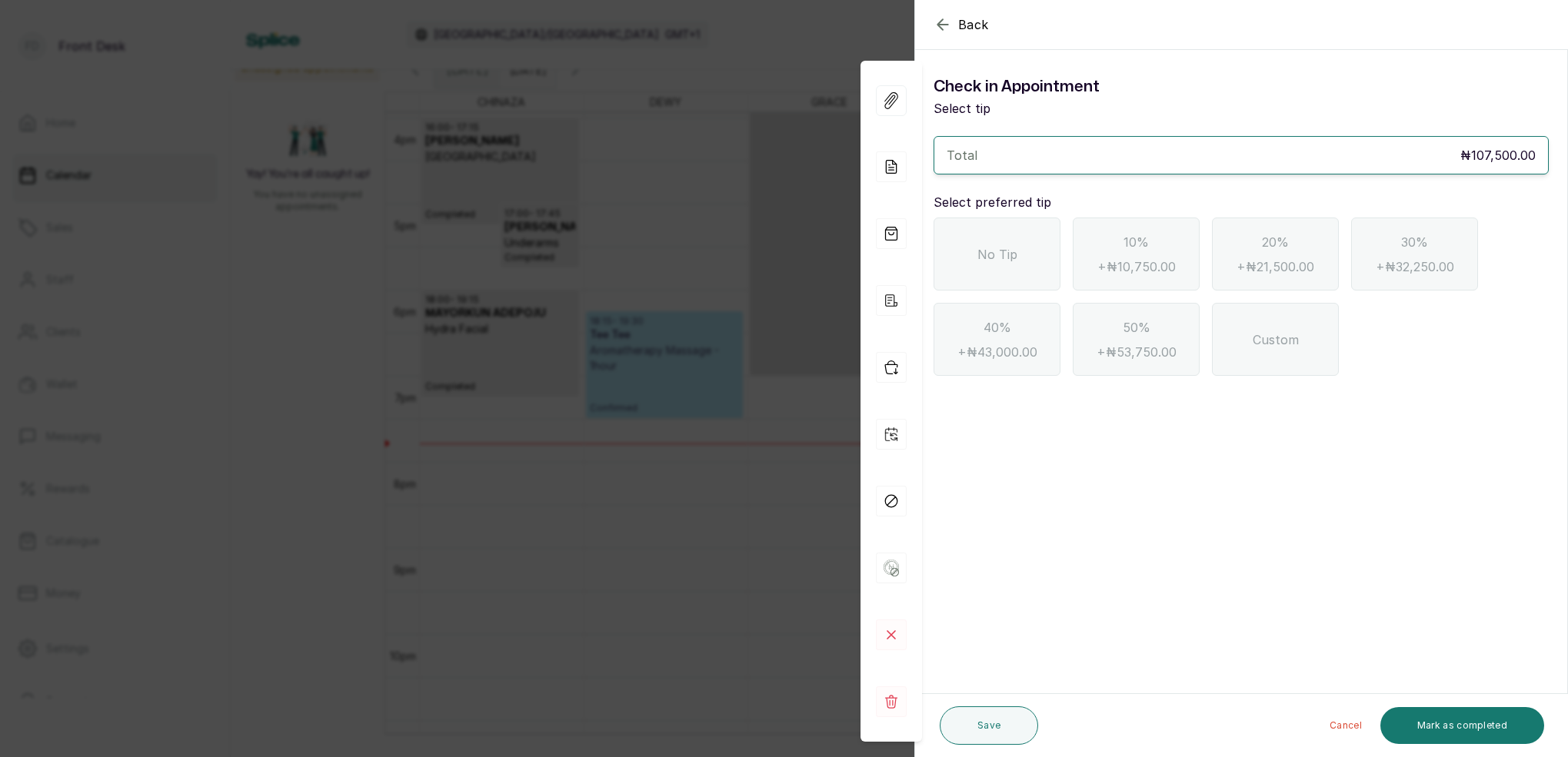
click at [1016, 264] on div "No Tip" at bounding box center [997, 254] width 127 height 73
drag, startPoint x: 1430, startPoint y: 726, endPoint x: 1397, endPoint y: 651, distance: 81.9
click at [1430, 726] on button "Mark as completed" at bounding box center [1462, 725] width 164 height 37
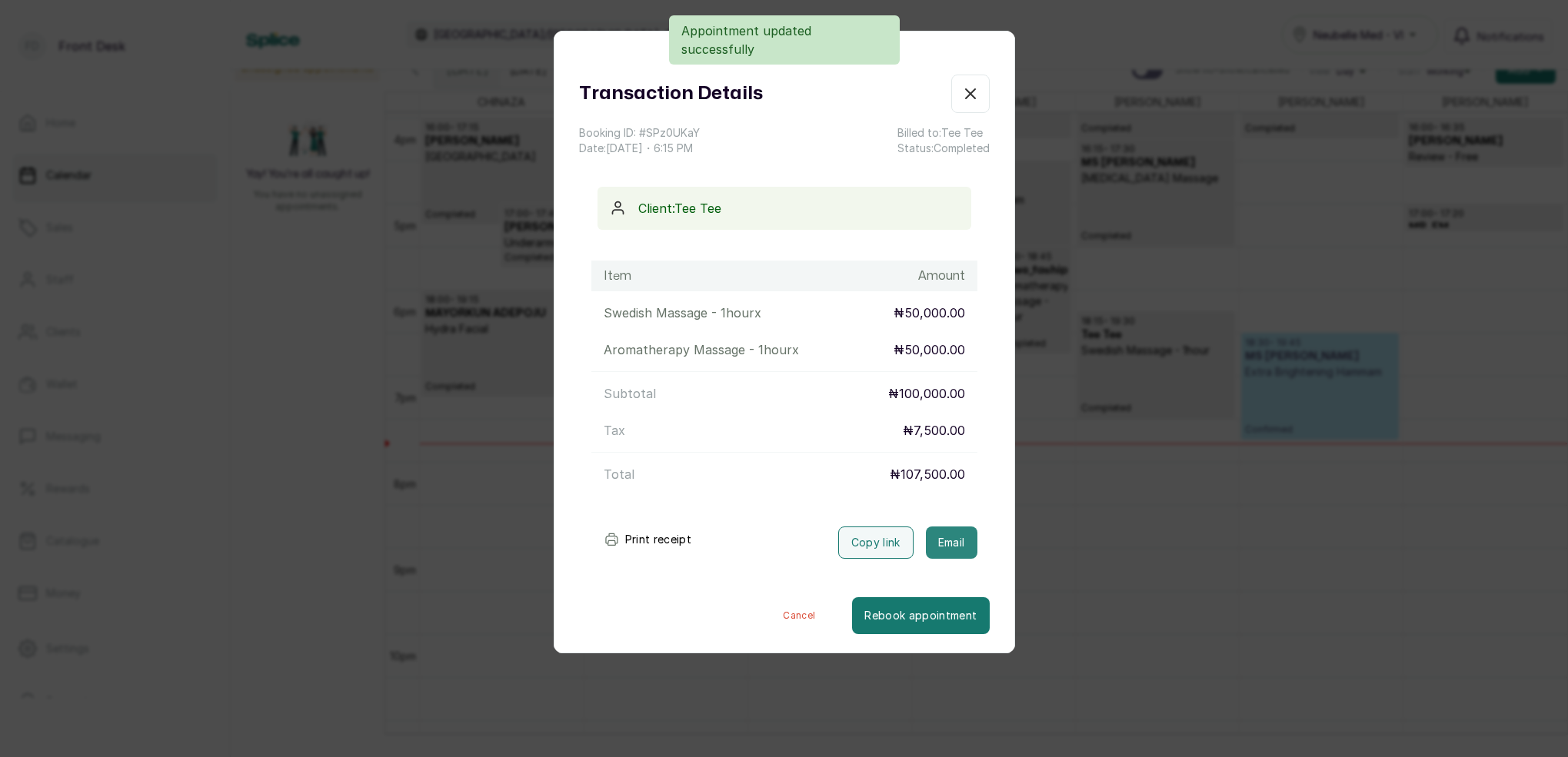
click at [960, 543] on button "Email" at bounding box center [952, 542] width 51 height 32
click at [1363, 201] on div "Transaction Details Booking ID: # SPz0UKaY Date: [DATE] ・ 6:15 PM Billed to: Te…" at bounding box center [784, 378] width 1568 height 757
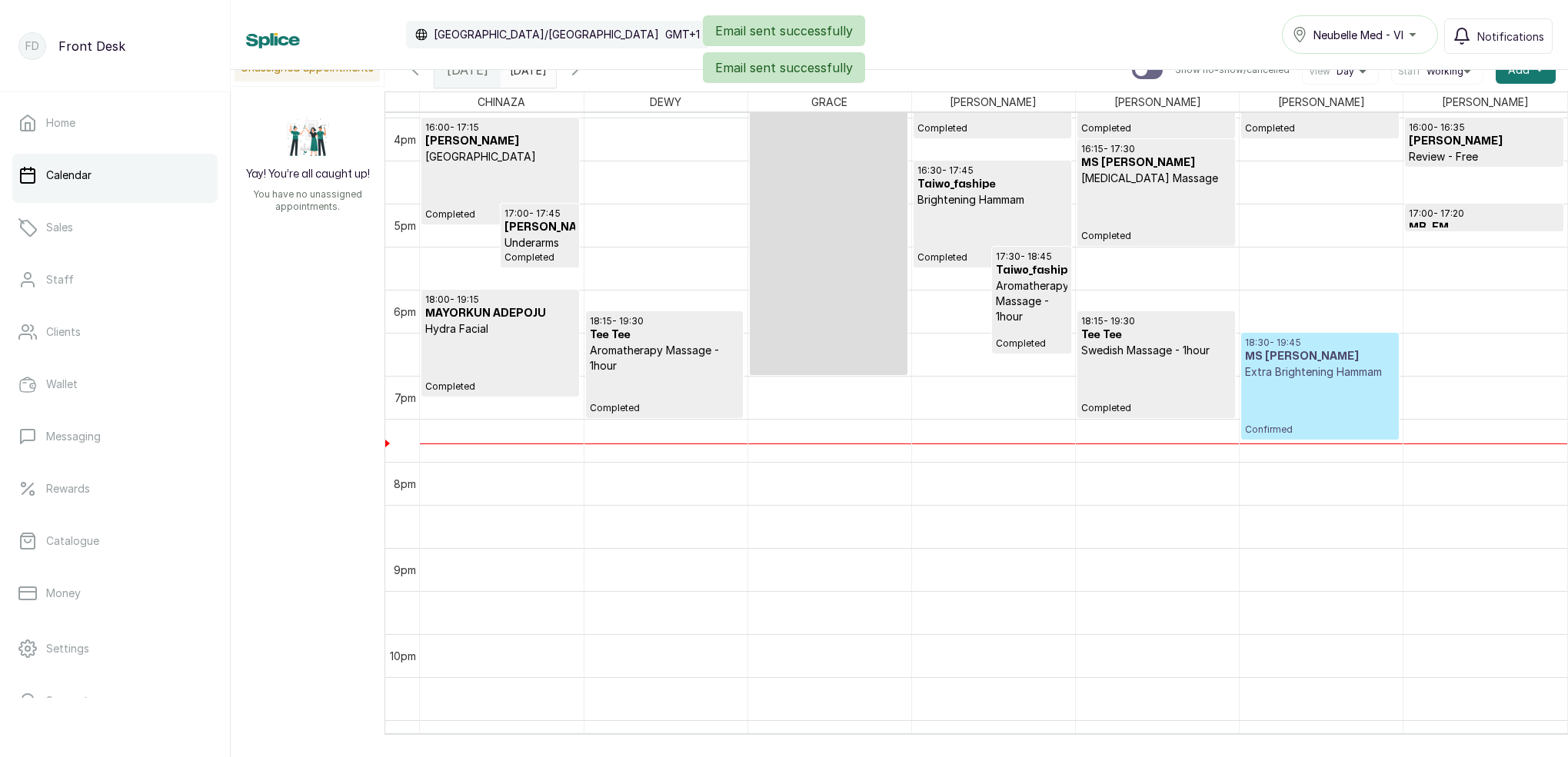
click at [1329, 372] on p "Extra Brightening Hammam" at bounding box center [1320, 371] width 150 height 16
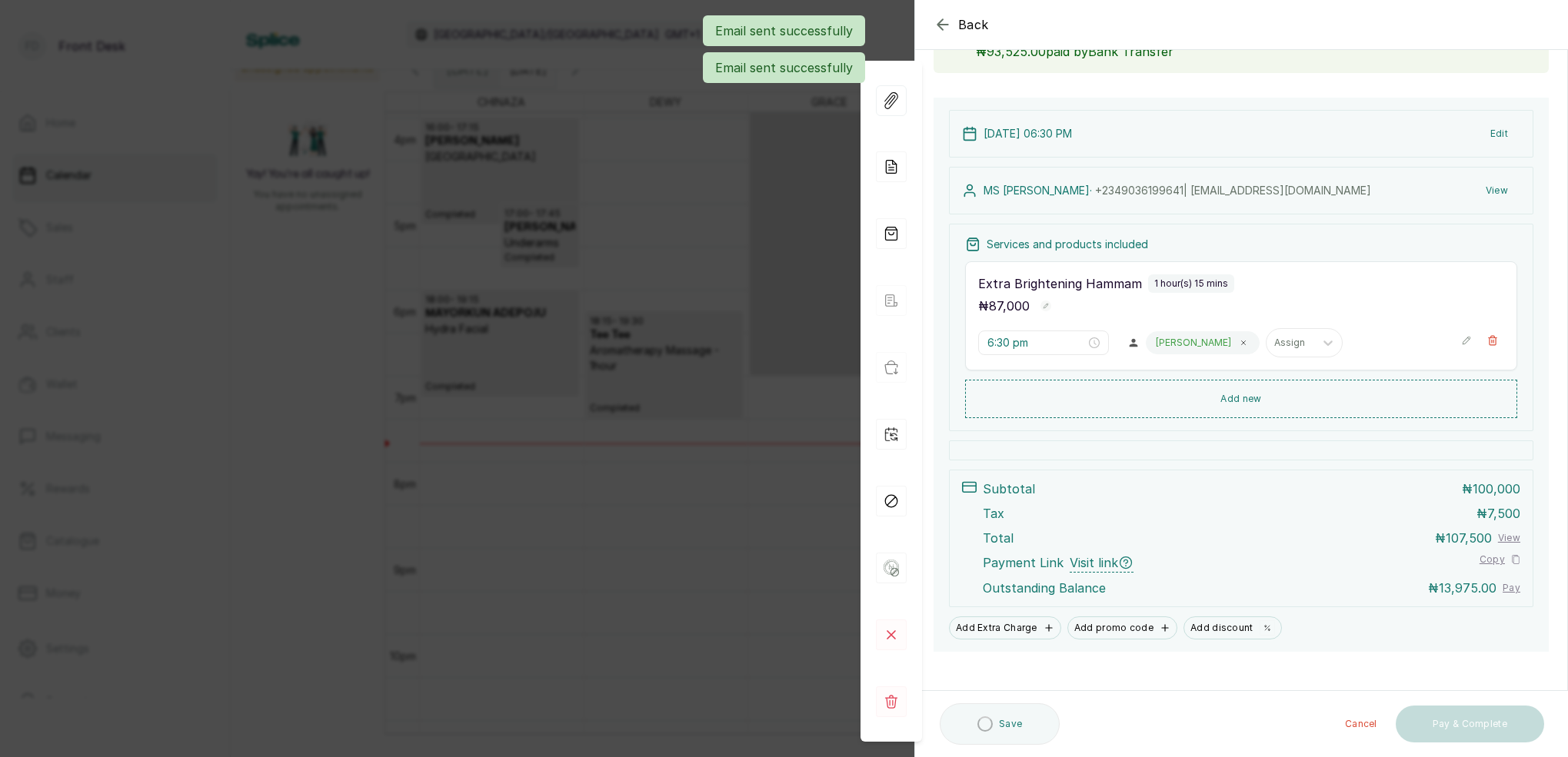
scroll to position [81, 0]
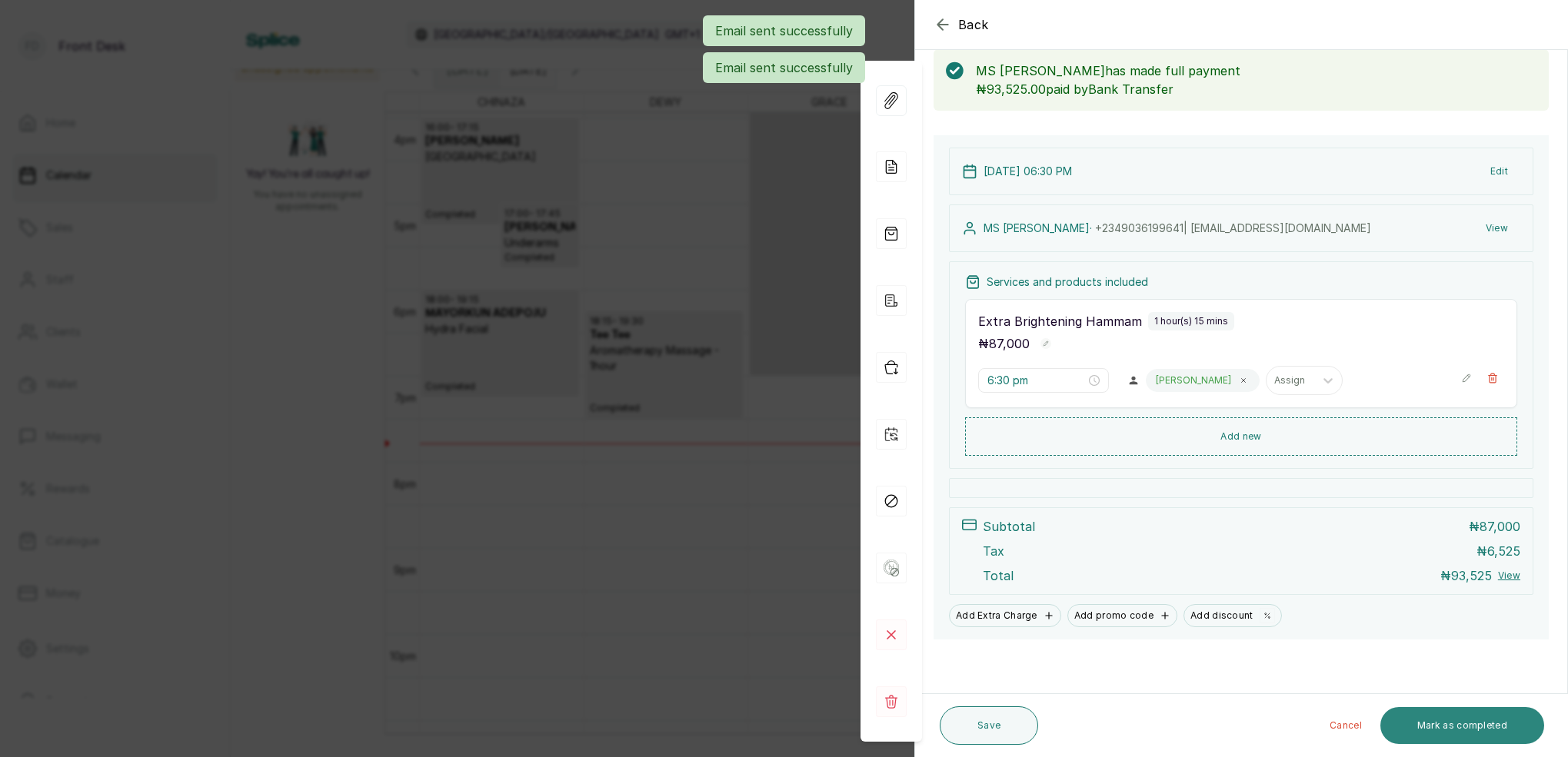
click at [1494, 733] on button "Mark as completed" at bounding box center [1462, 725] width 164 height 37
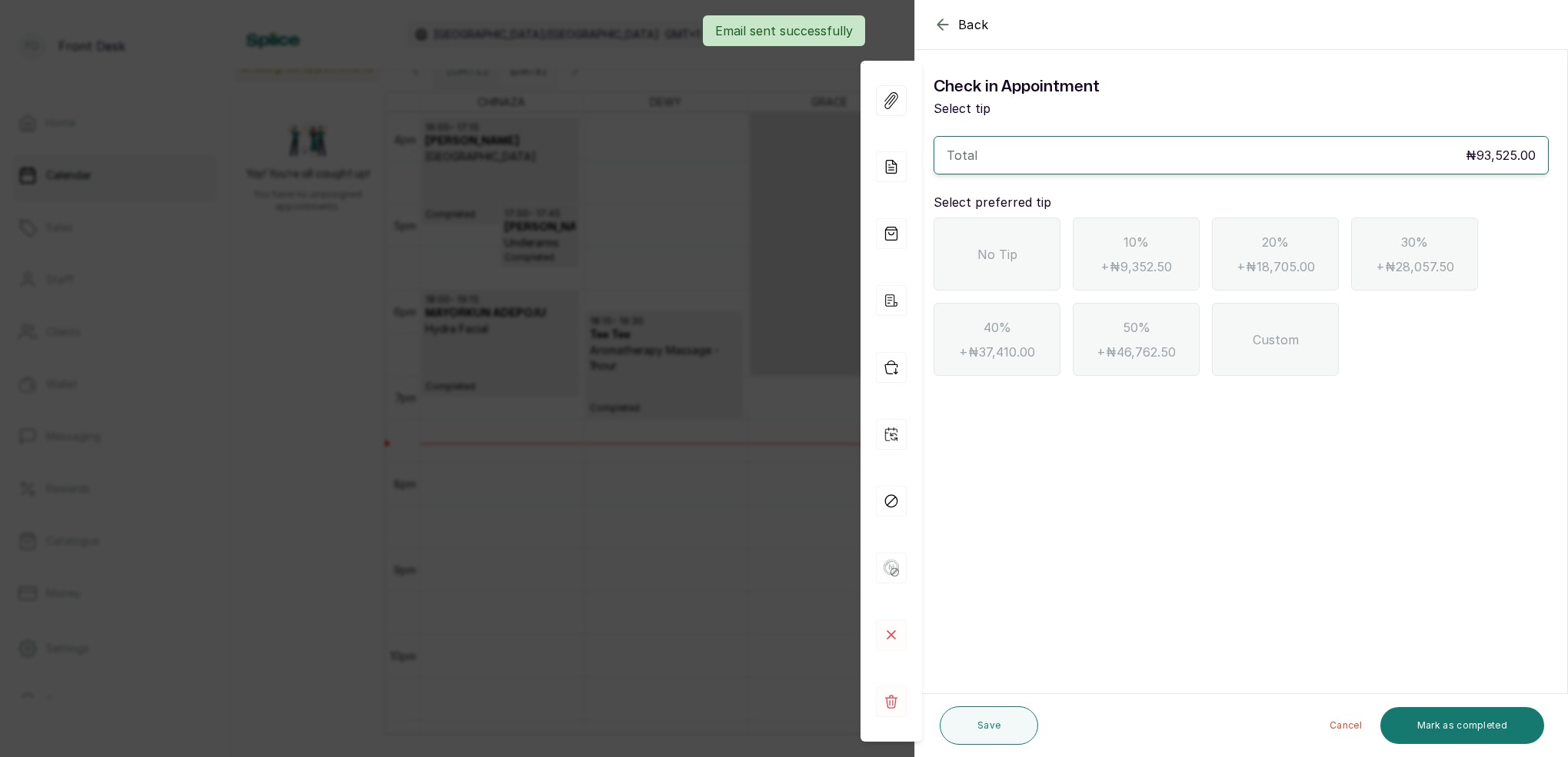
drag, startPoint x: 988, startPoint y: 246, endPoint x: 1382, endPoint y: 509, distance: 473.7
click at [988, 245] on span "No Tip" at bounding box center [998, 254] width 40 height 18
click at [1524, 720] on button "Mark as completed" at bounding box center [1462, 725] width 164 height 37
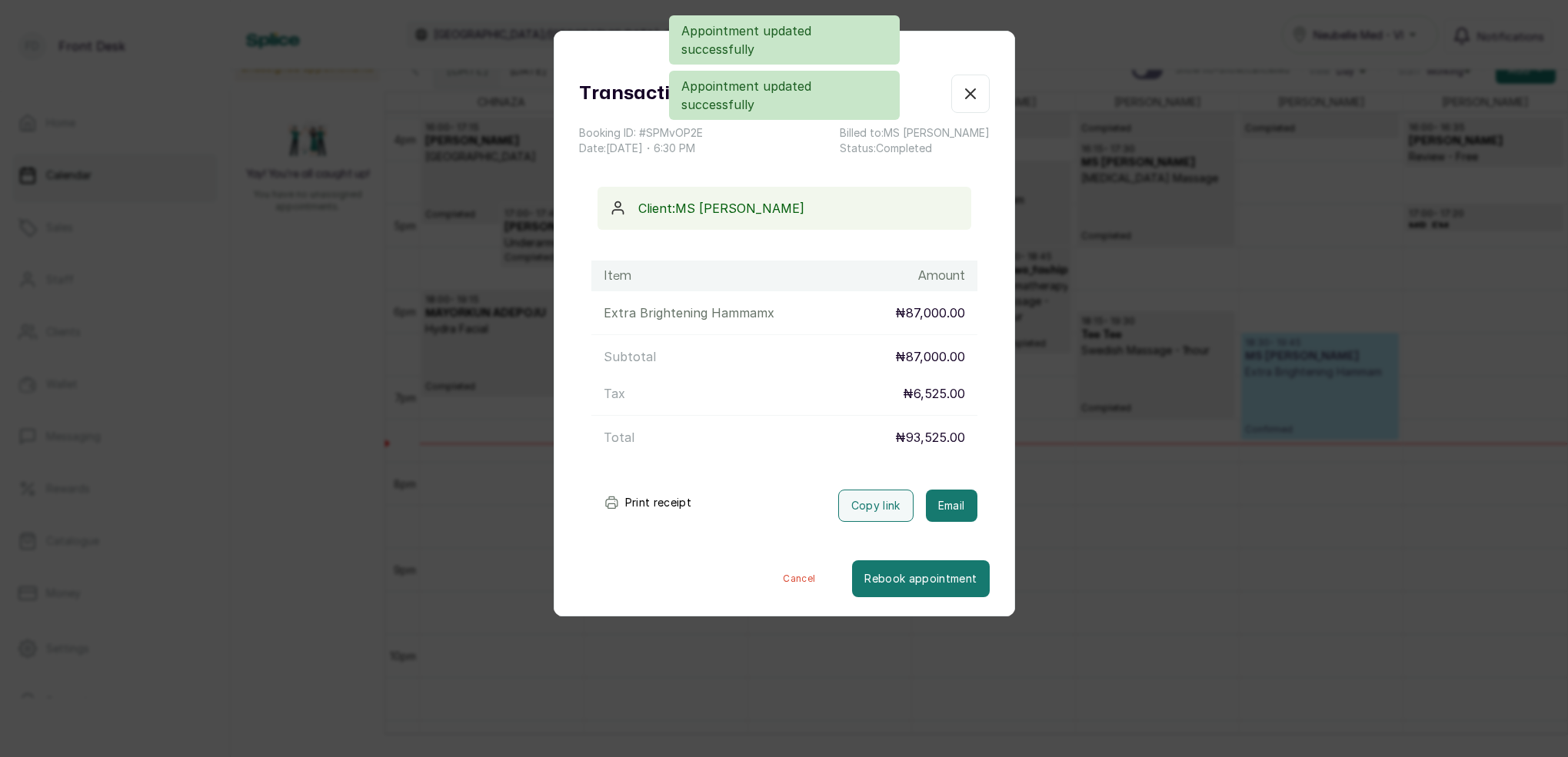
drag, startPoint x: 959, startPoint y: 506, endPoint x: 1024, endPoint y: 97, distance: 414.1
click at [959, 504] on button "Email" at bounding box center [952, 505] width 51 height 32
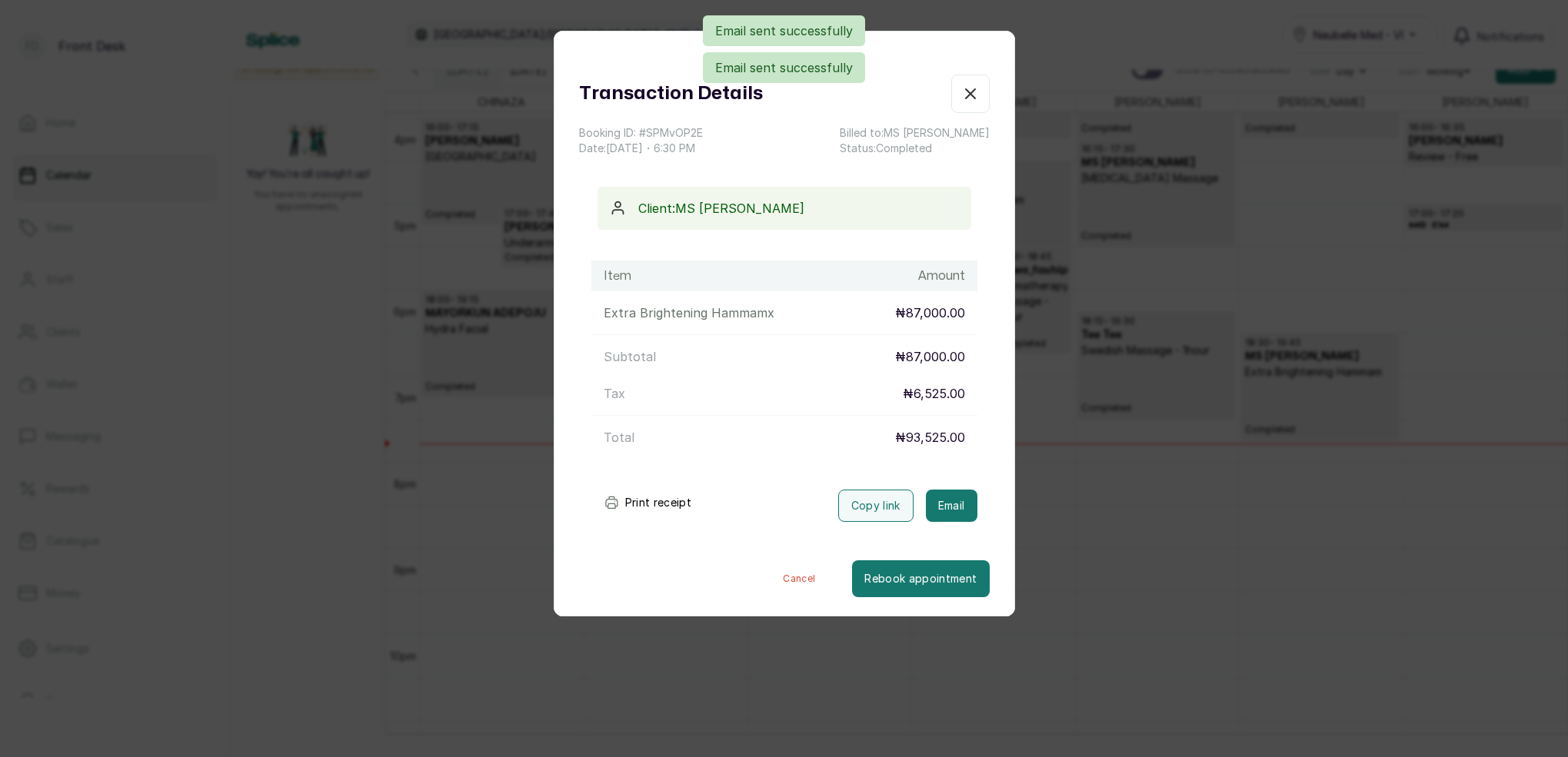
click at [977, 98] on icon "button" at bounding box center [970, 93] width 18 height 18
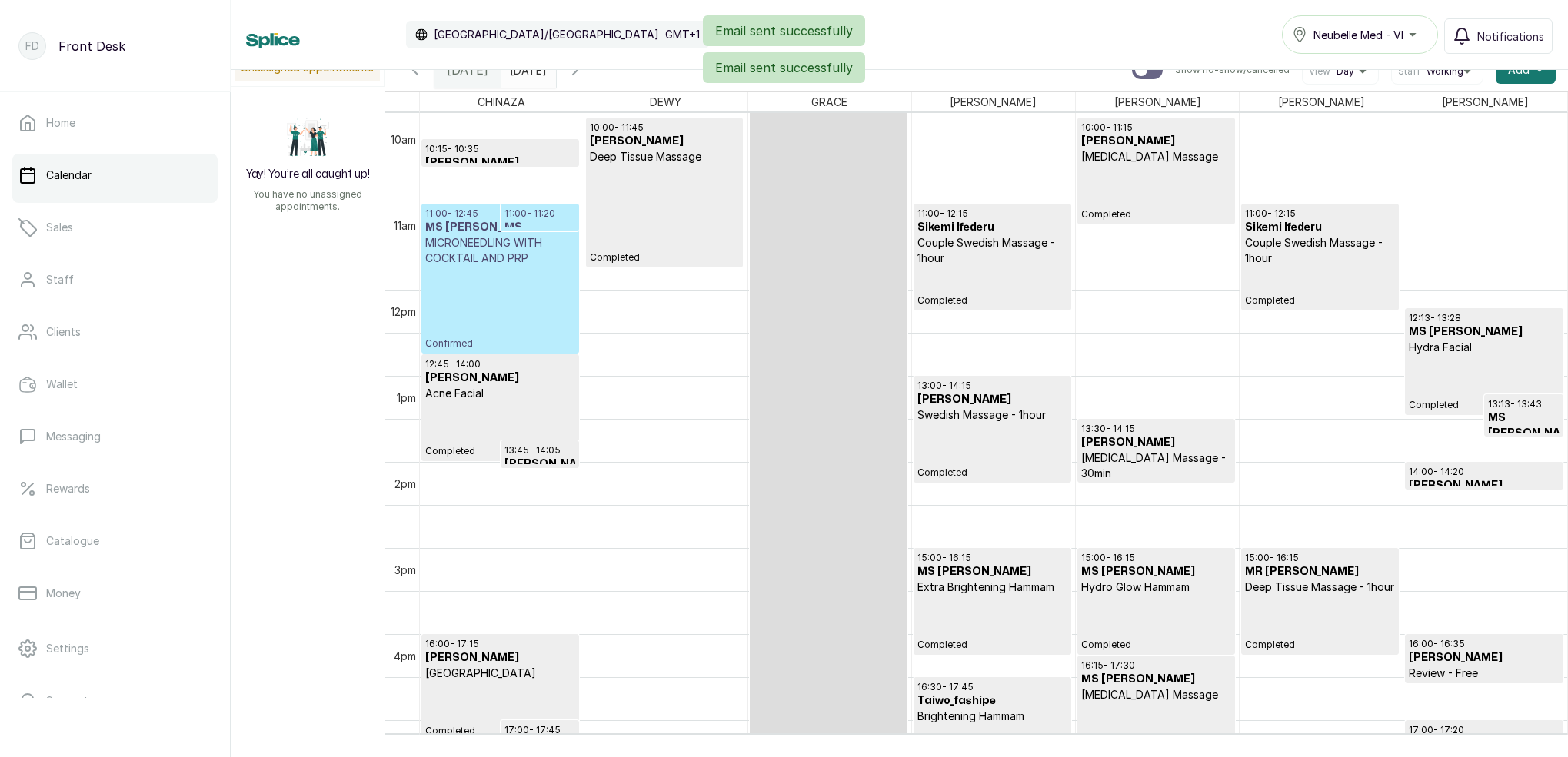
scroll to position [858, 0]
click at [584, 77] on icon "button" at bounding box center [575, 70] width 18 height 18
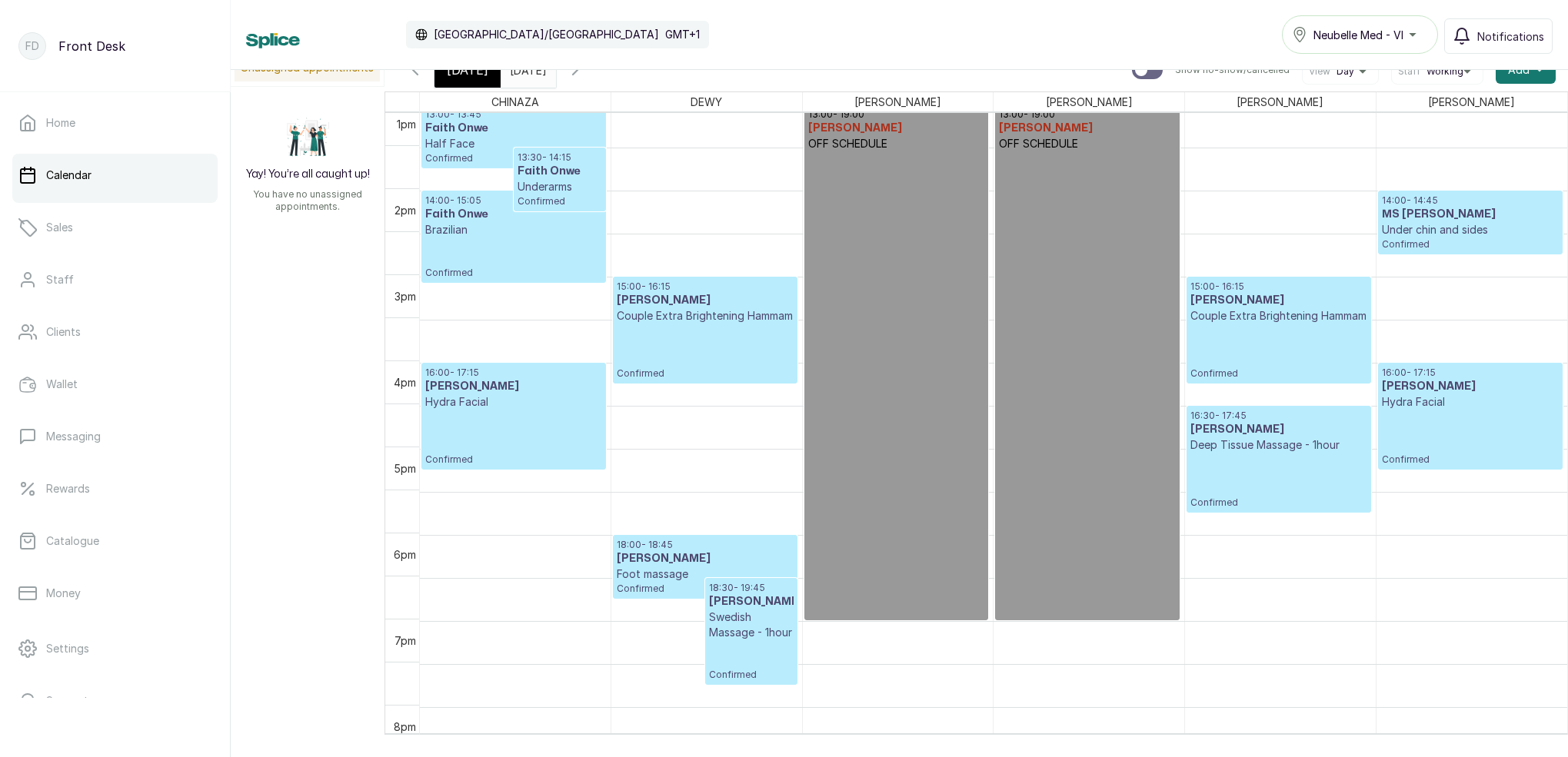
scroll to position [1130, 0]
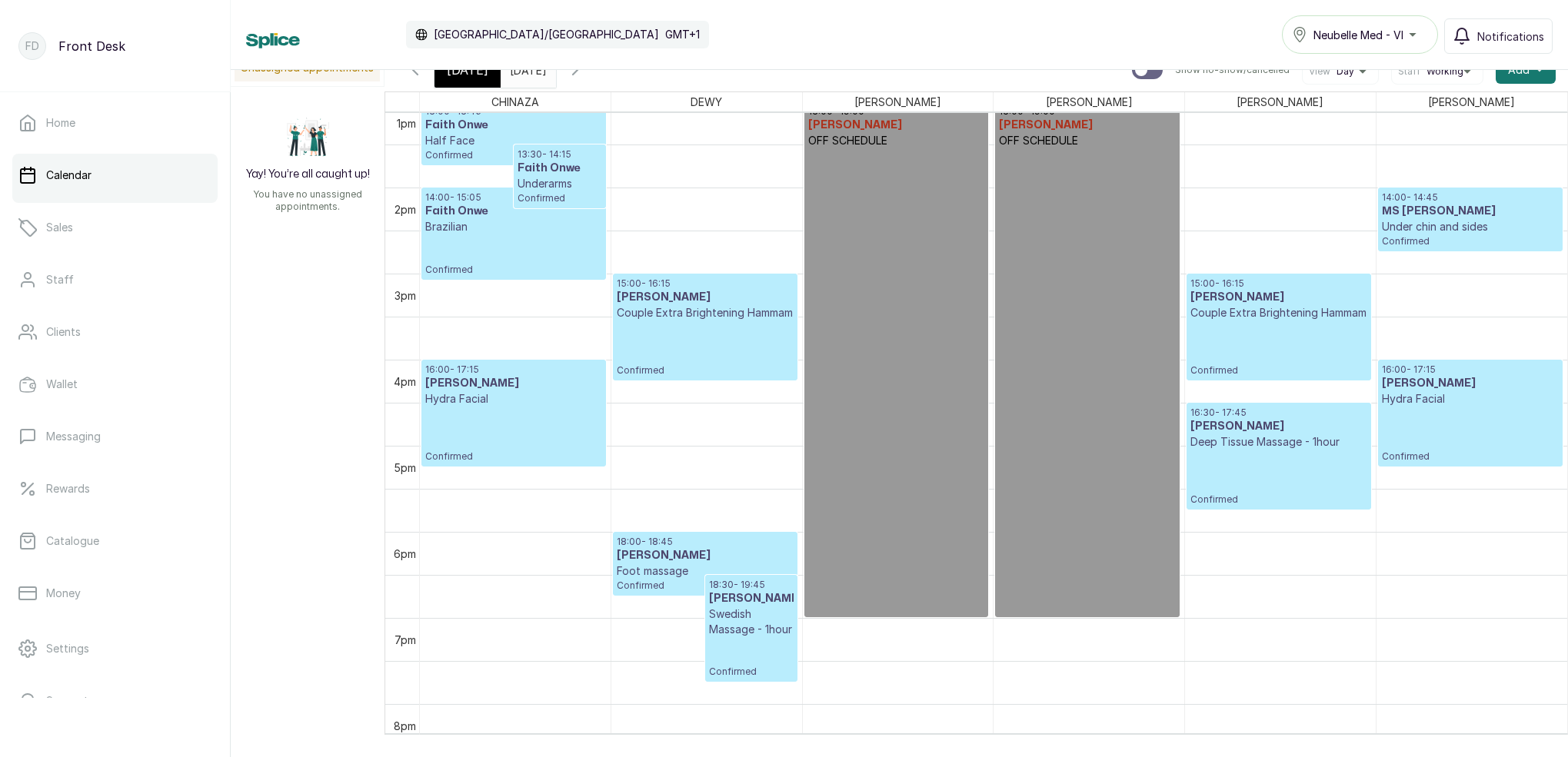
type input "dd/MM/yyyy"
click at [526, 74] on input "dd/MM/yyyy" at bounding box center [513, 66] width 25 height 27
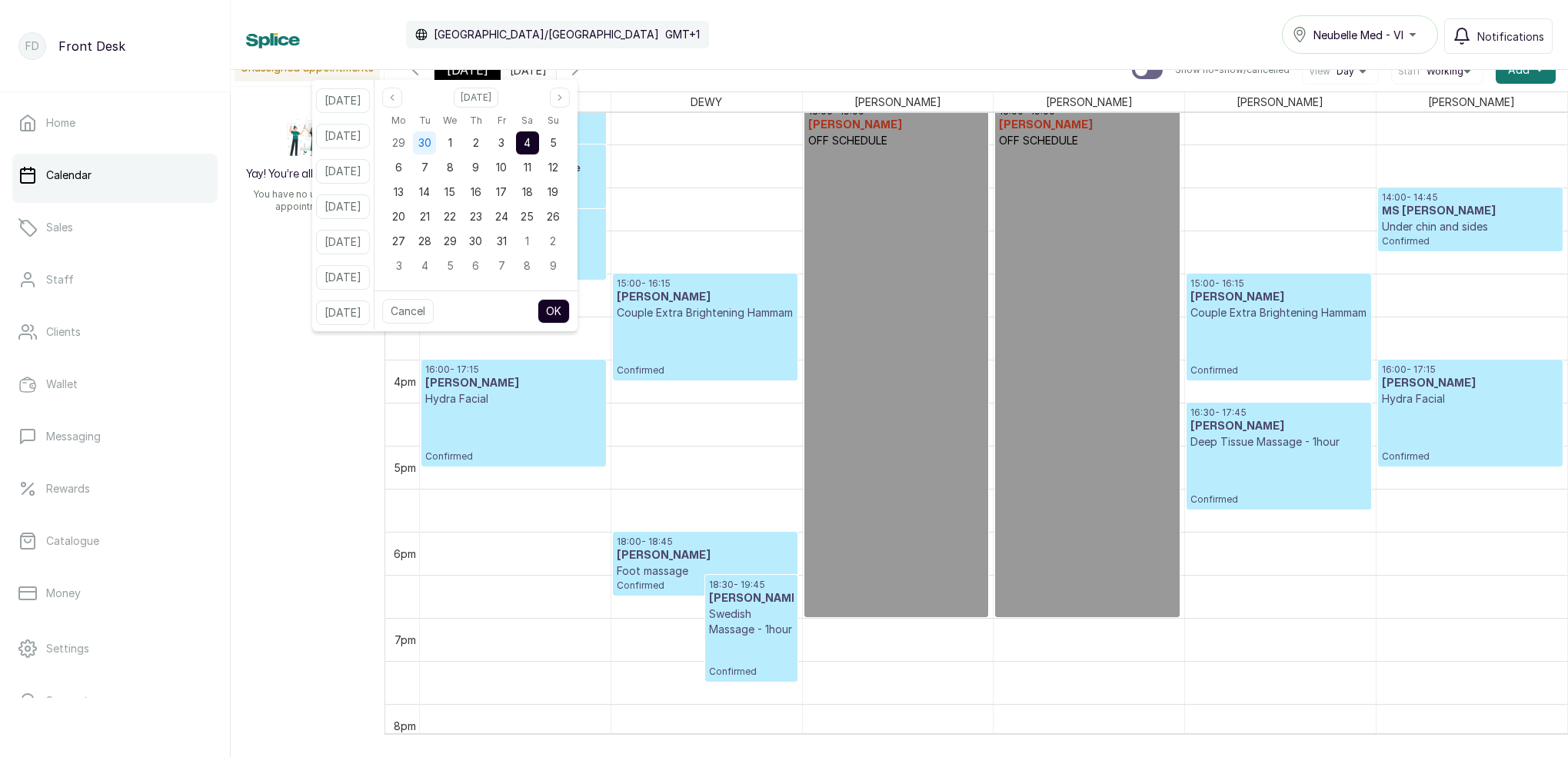
click at [431, 148] on span "30" at bounding box center [425, 142] width 13 height 13
drag, startPoint x: 588, startPoint y: 102, endPoint x: 525, endPoint y: 121, distance: 65.8
click at [569, 102] on button "Next month" at bounding box center [560, 98] width 20 height 20
click at [436, 166] on div "7" at bounding box center [424, 167] width 23 height 23
click at [569, 311] on button "OK" at bounding box center [553, 311] width 32 height 25
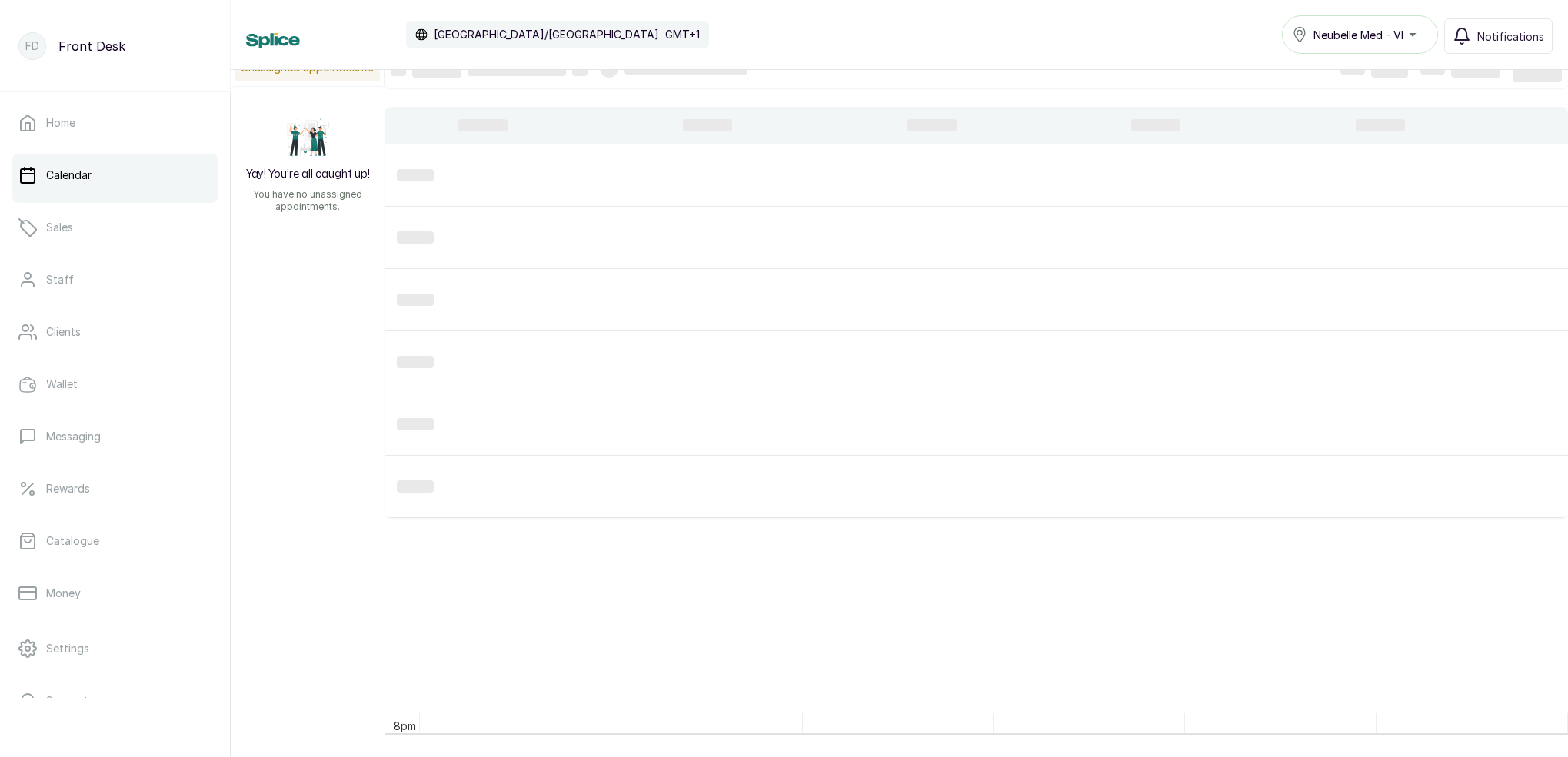
type input "[DATE]"
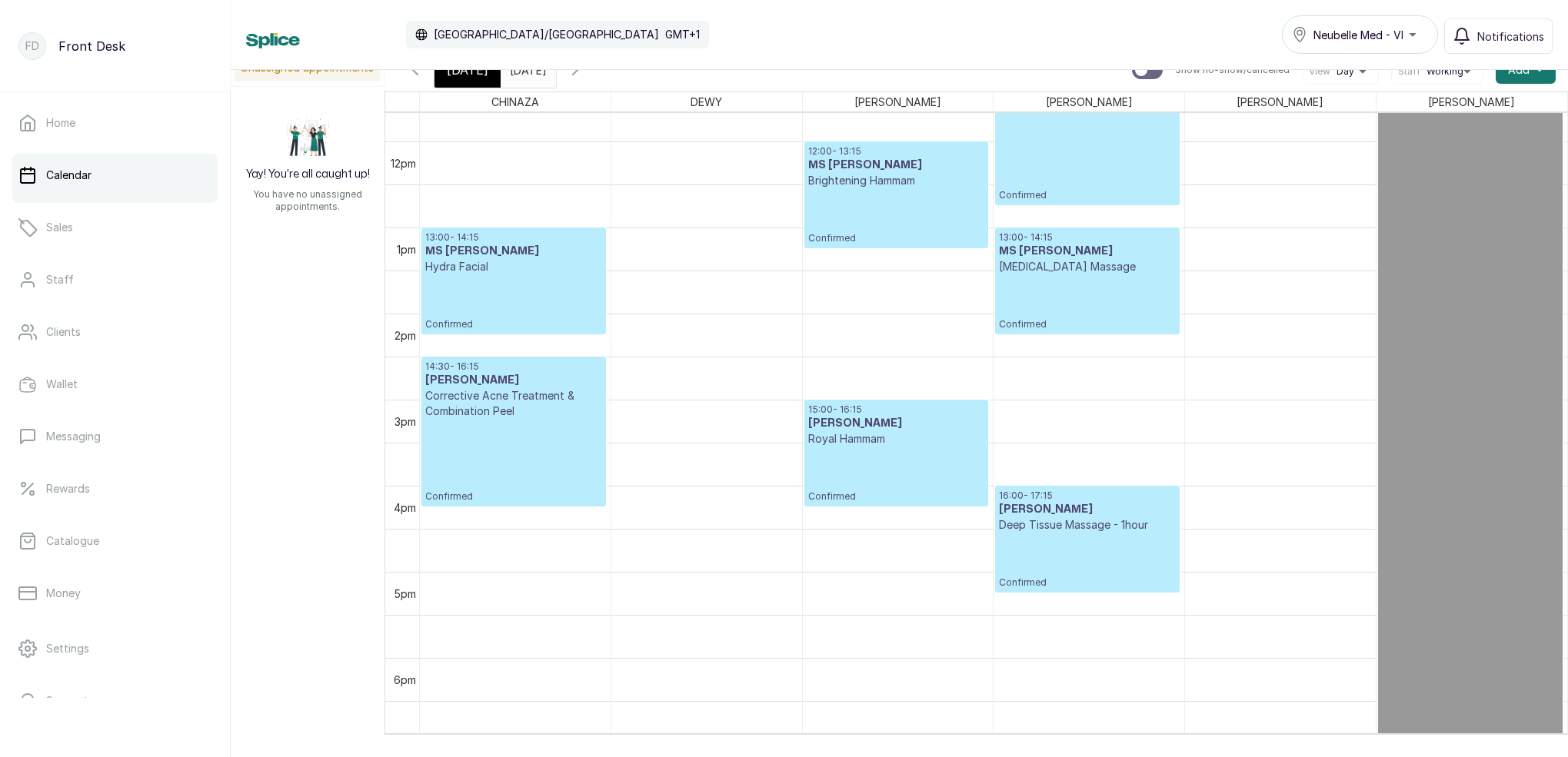
scroll to position [1015, 0]
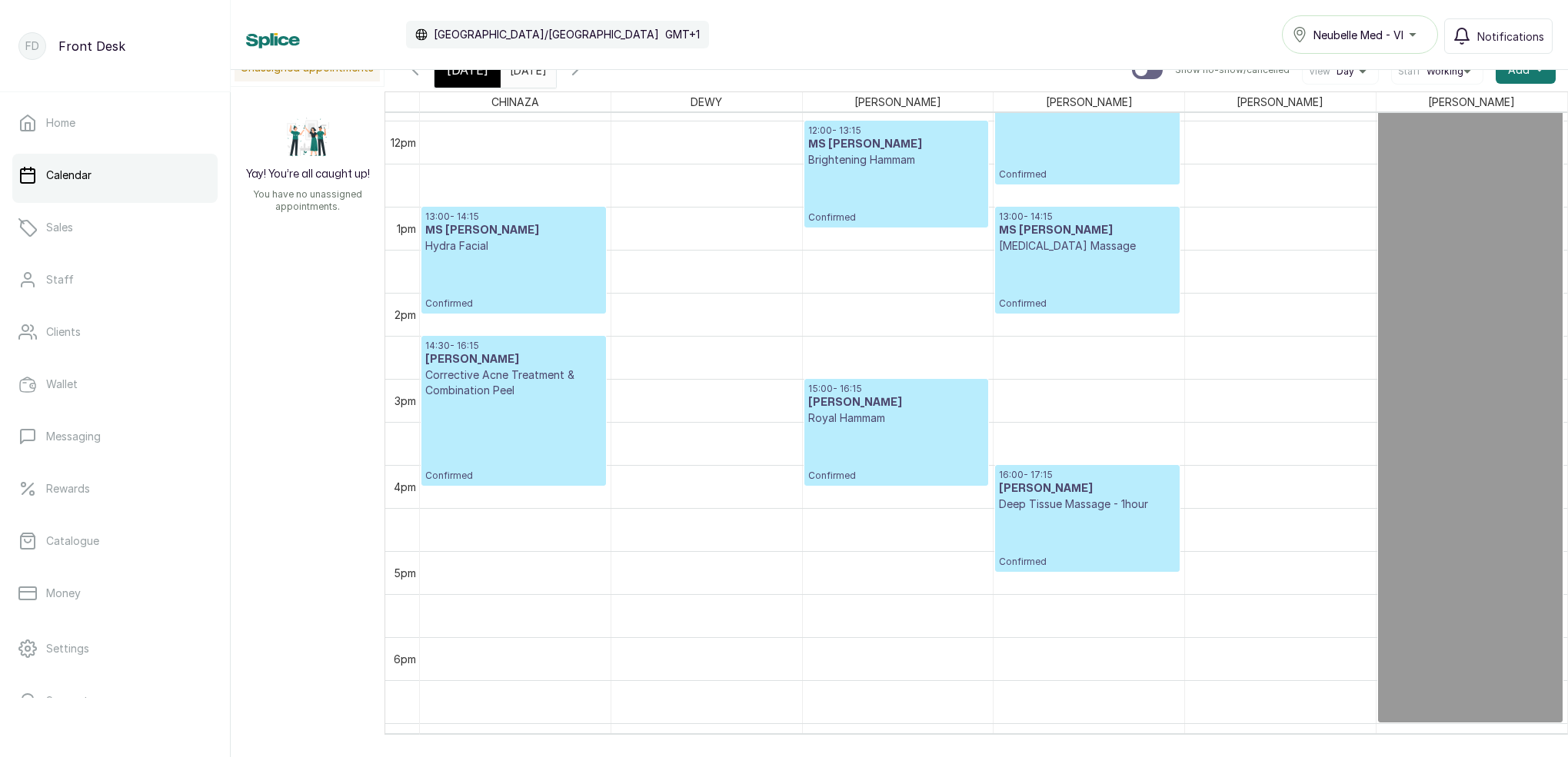
click at [584, 73] on icon "button" at bounding box center [575, 70] width 18 height 18
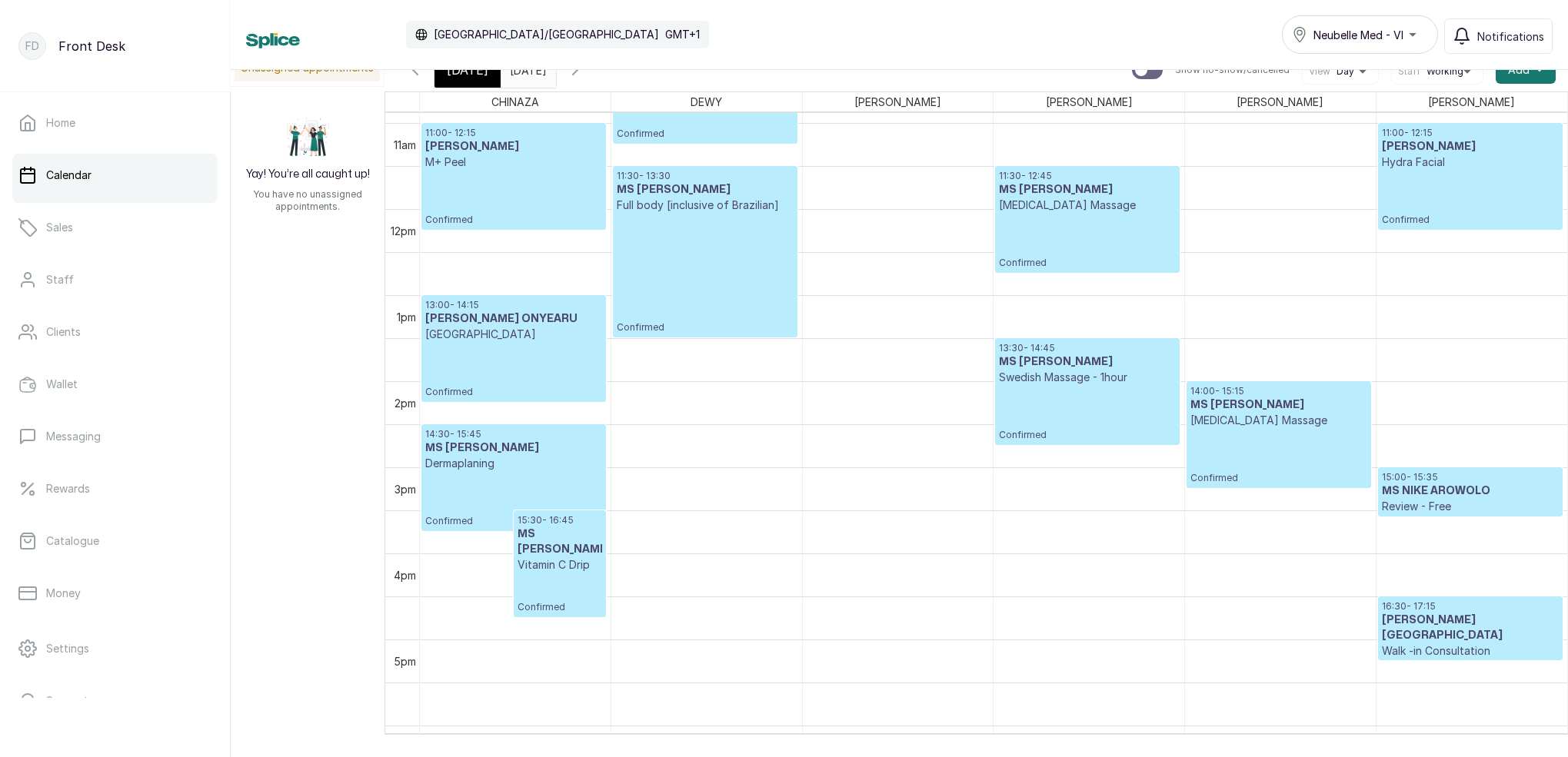
scroll to position [930, 0]
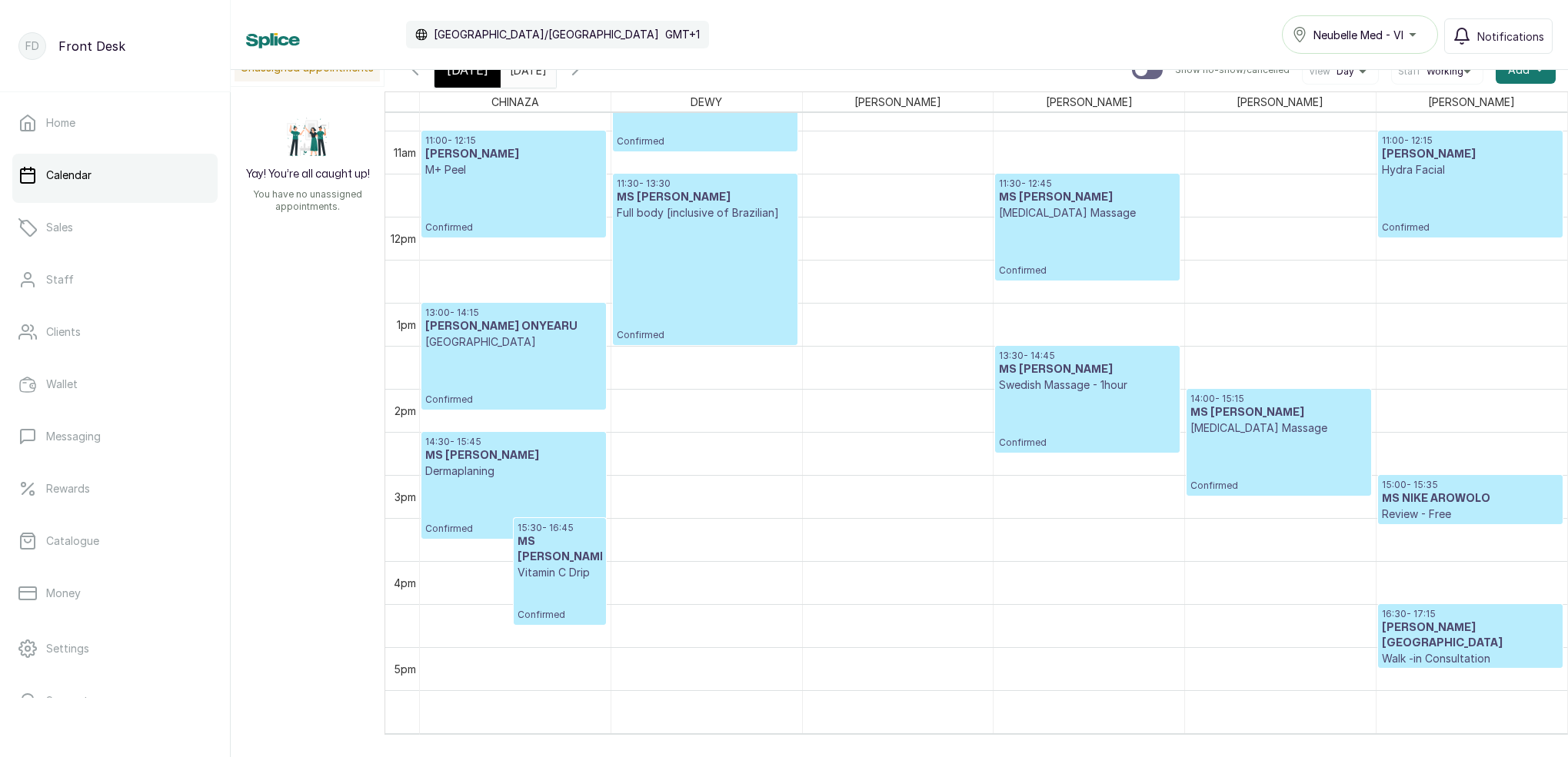
click at [1421, 620] on h3 "[PERSON_NAME] [GEOGRAPHIC_DATA]" at bounding box center [1470, 636] width 177 height 31
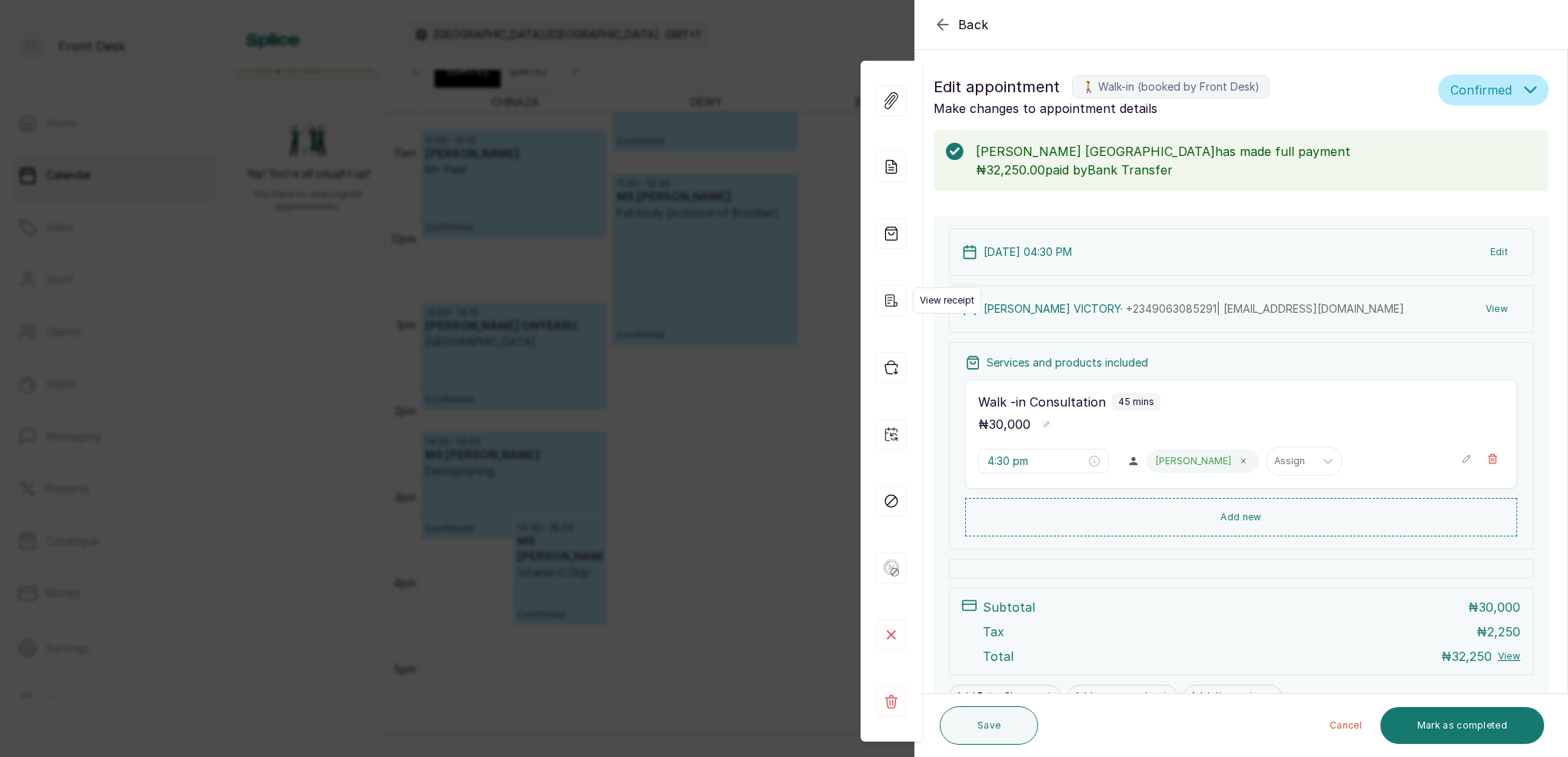
click at [892, 291] on icon "button" at bounding box center [891, 301] width 31 height 31
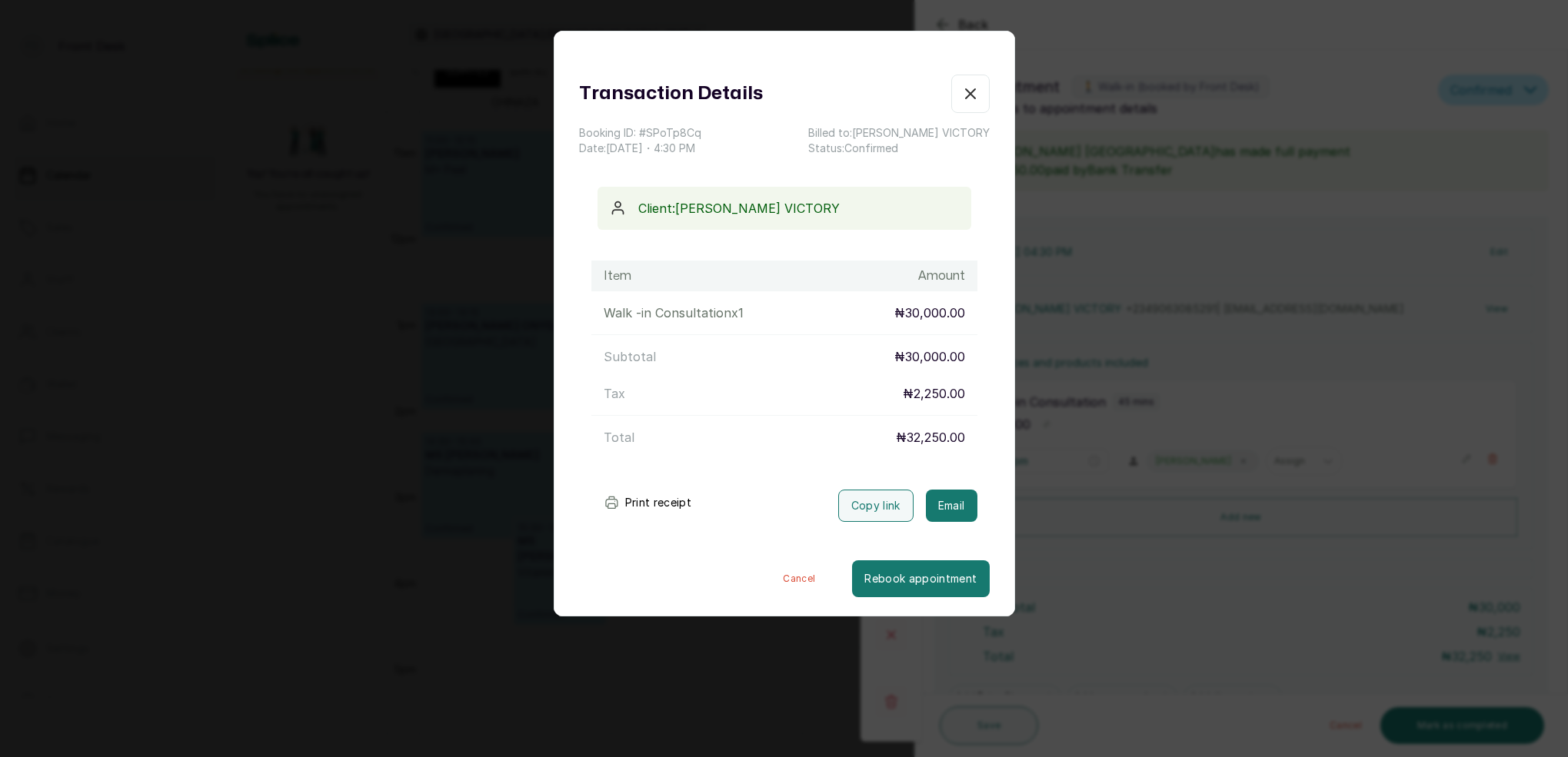
click at [1058, 121] on div "Transaction Details Booking ID: # SPoTp8Cq Date: [DATE] ・ 4:30 PM Billed to: [P…" at bounding box center [784, 378] width 1568 height 757
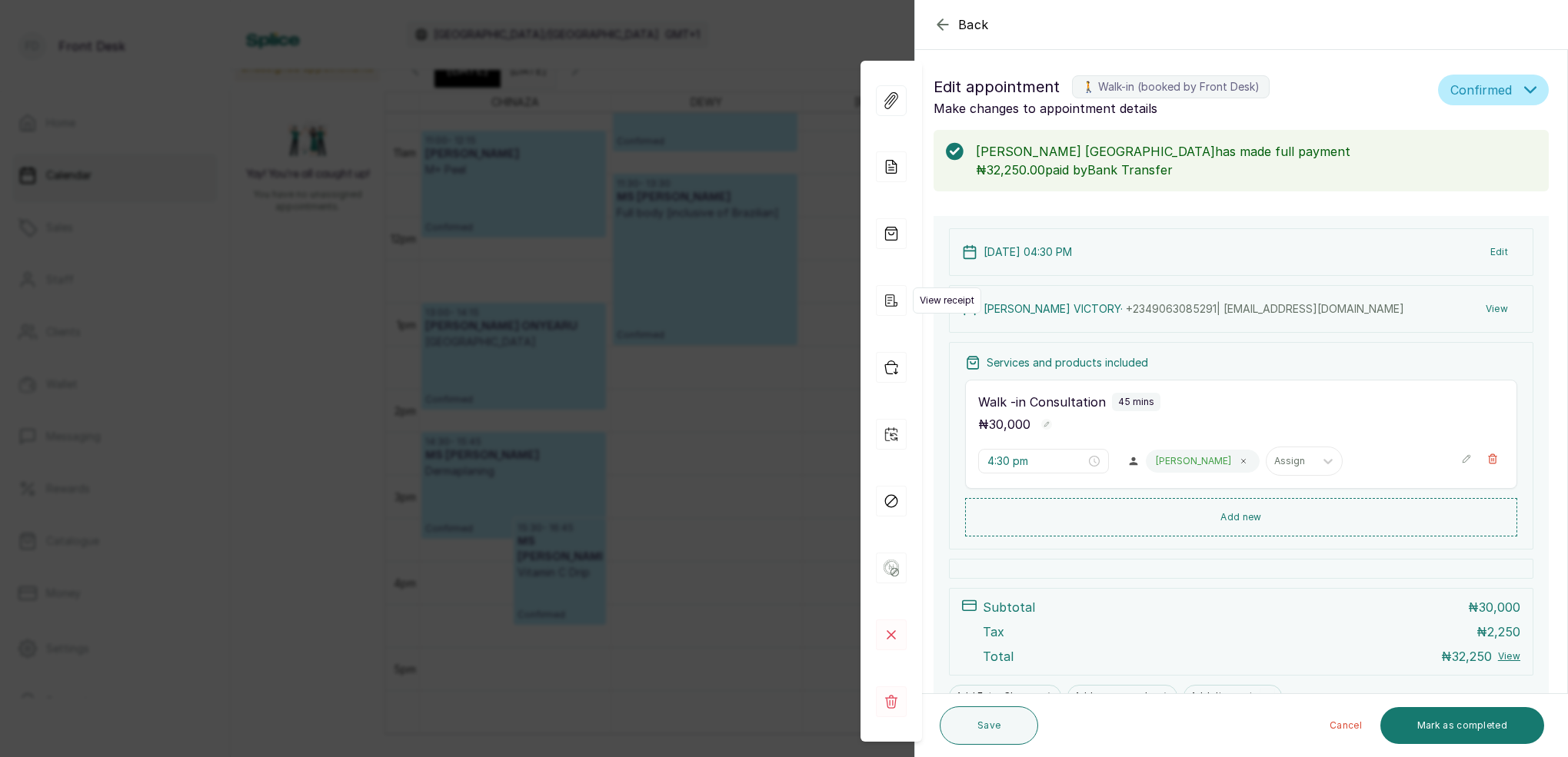
click at [900, 297] on icon "button" at bounding box center [891, 301] width 31 height 31
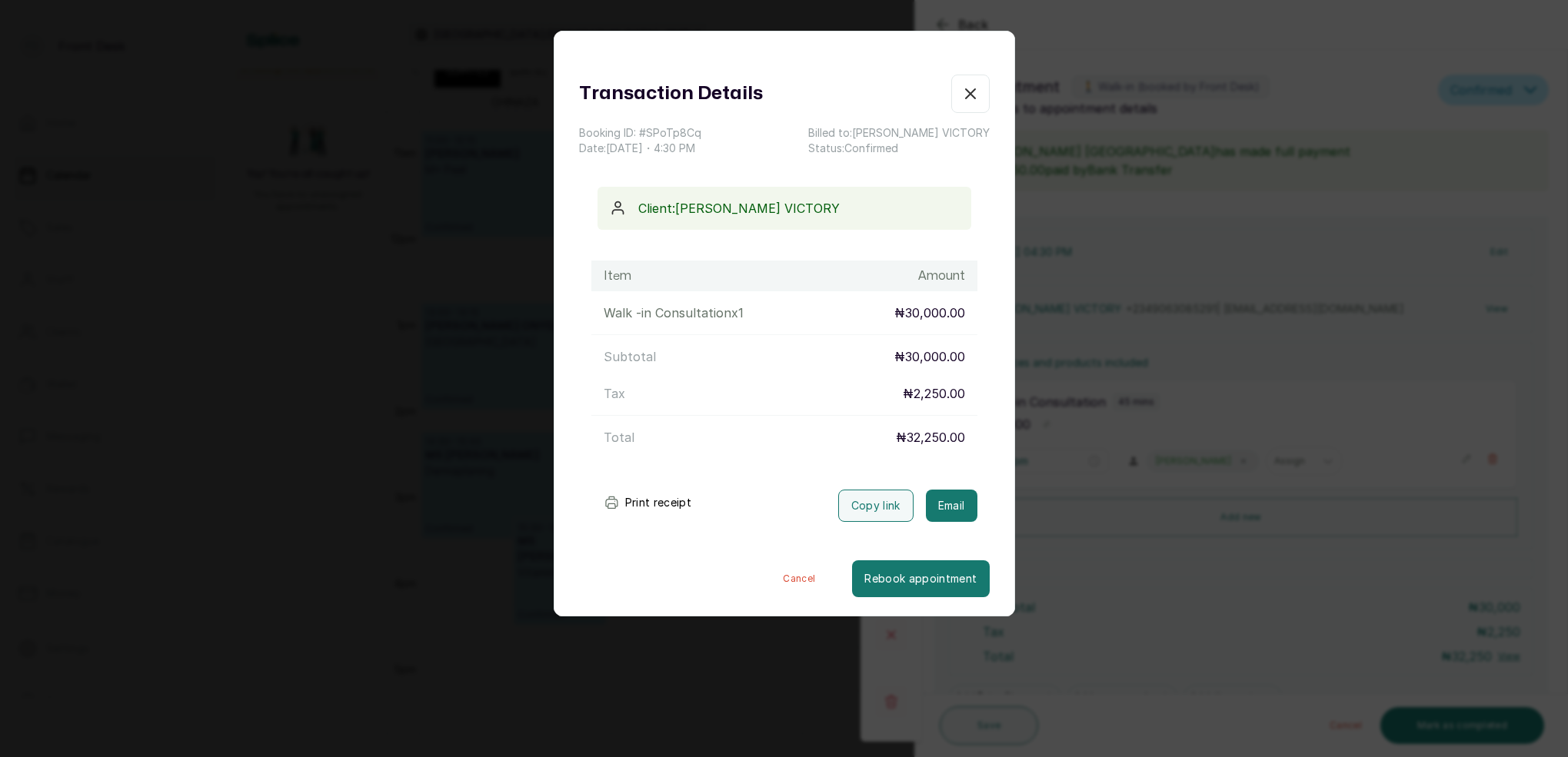
drag, startPoint x: 1154, startPoint y: 240, endPoint x: 1055, endPoint y: 240, distance: 99.0
click at [1153, 240] on div "Transaction Details Booking ID: # SPoTp8Cq Date: [DATE] ・ 4:30 PM Billed to: [P…" at bounding box center [784, 378] width 1568 height 757
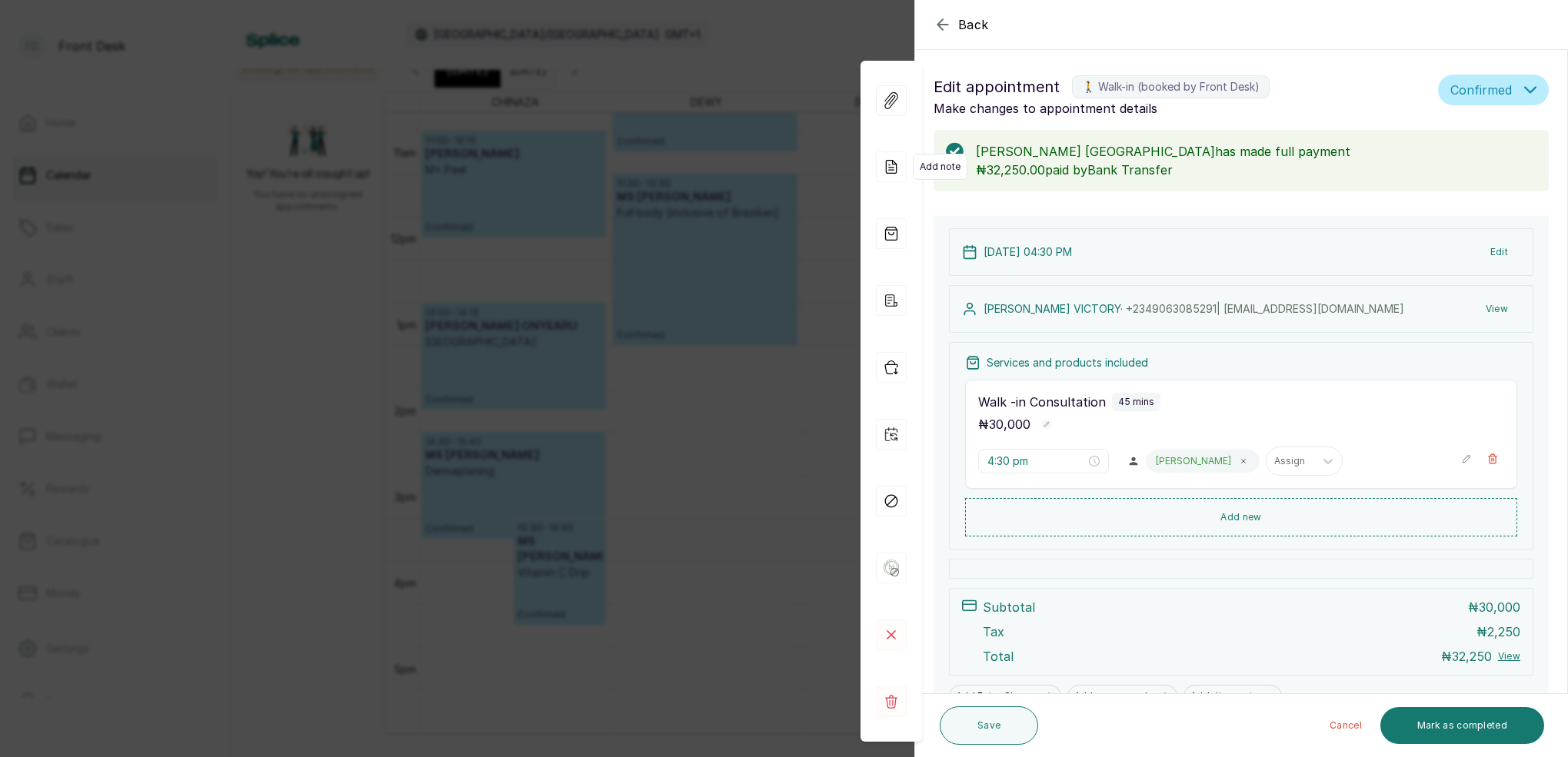
click at [900, 170] on icon at bounding box center [891, 167] width 31 height 31
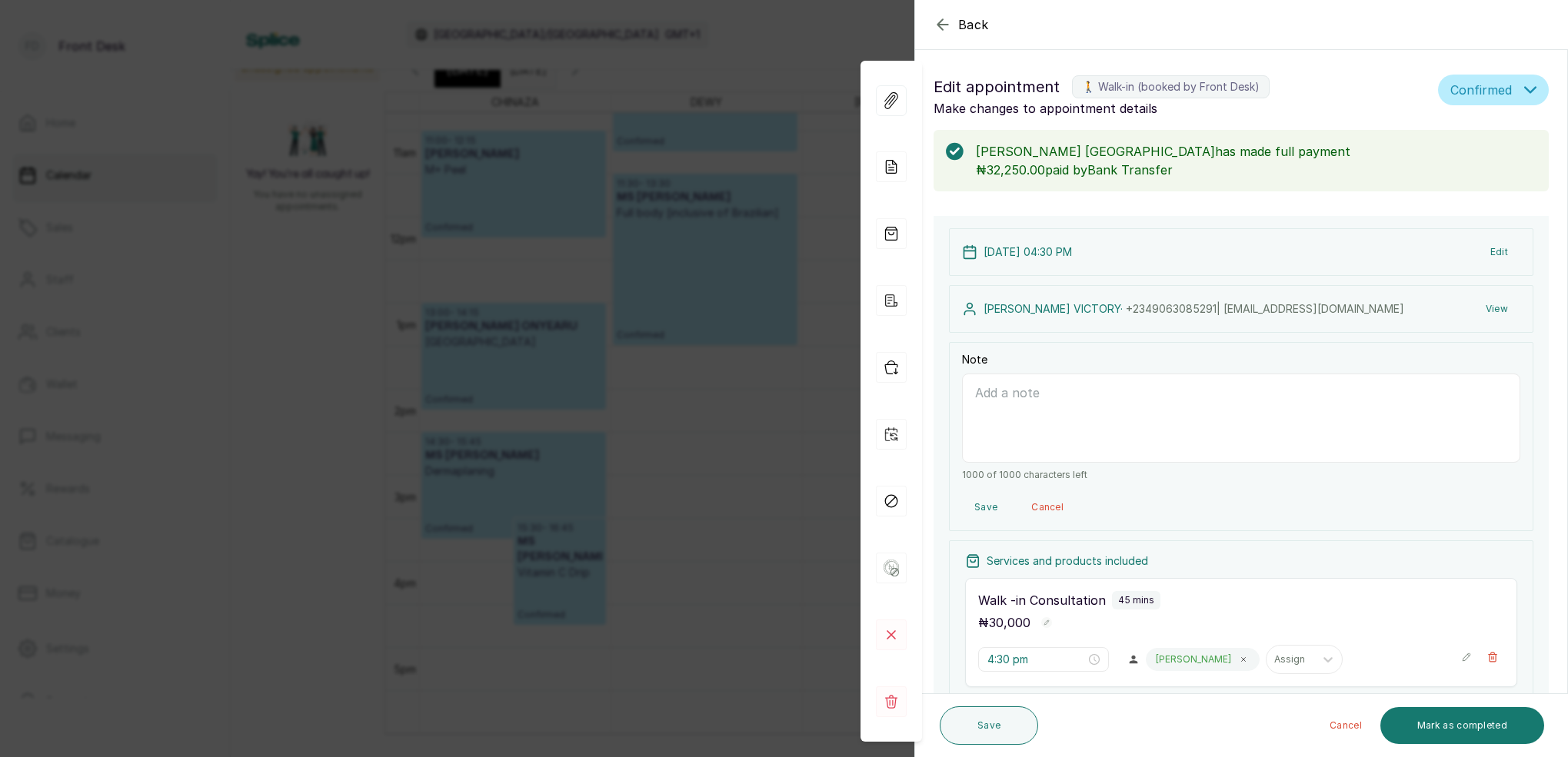
click at [1031, 411] on textarea "Note" at bounding box center [1241, 417] width 558 height 89
click at [1065, 392] on textarea "[MEDICAL_DATA],DARKSPOTS AND LASER SCARS" at bounding box center [1241, 417] width 558 height 89
click at [1114, 397] on textarea "[MEDICAL_DATA],DARKSPOTS AND LASER SCARS" at bounding box center [1241, 417] width 558 height 89
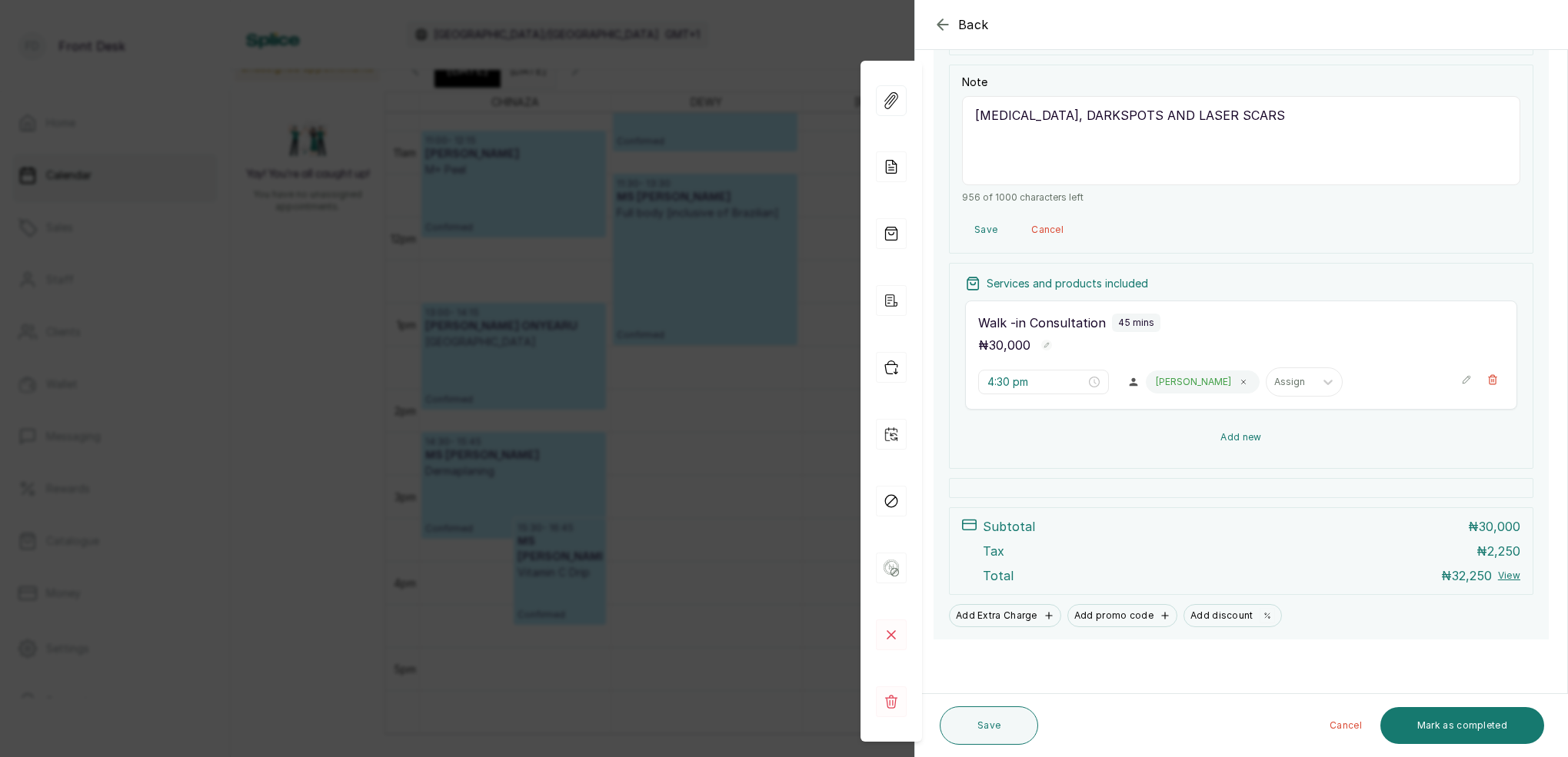
scroll to position [209, 0]
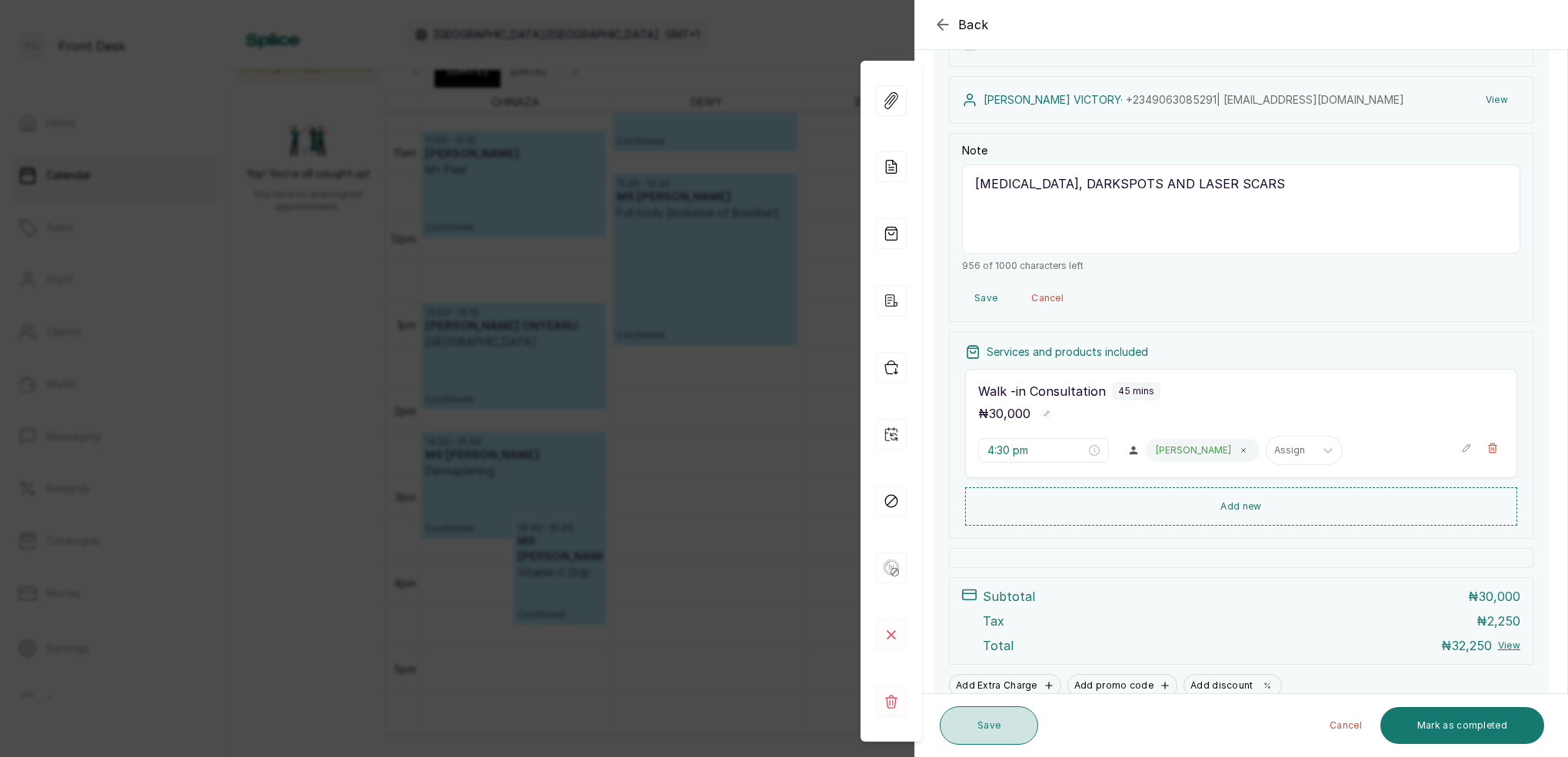
type textarea "[MEDICAL_DATA], DARKSPOTS AND LASER SCARS"
click at [1012, 730] on button "Save" at bounding box center [988, 726] width 98 height 38
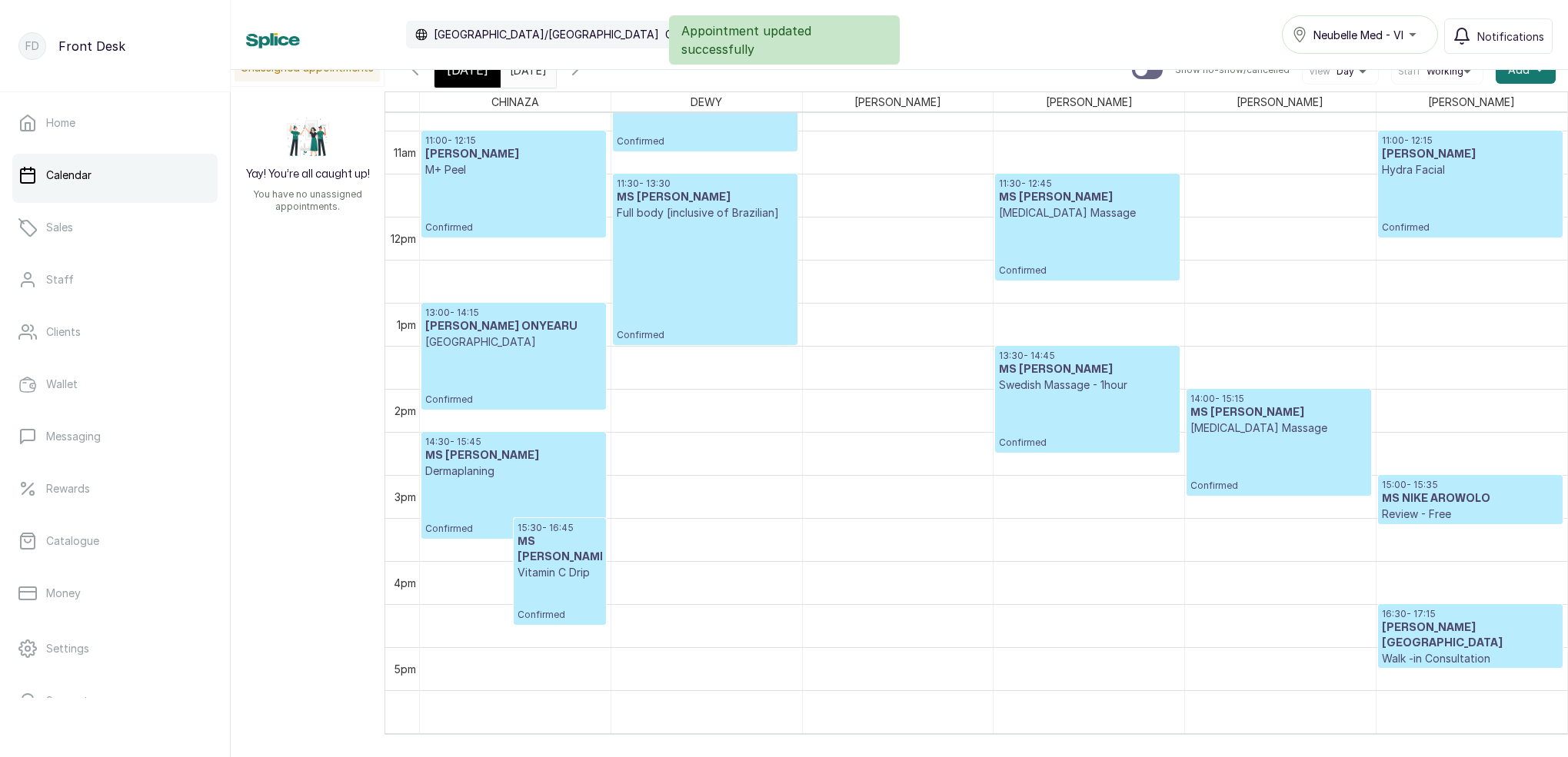
click at [1459, 651] on p "Walk -in Consultation" at bounding box center [1470, 658] width 177 height 16
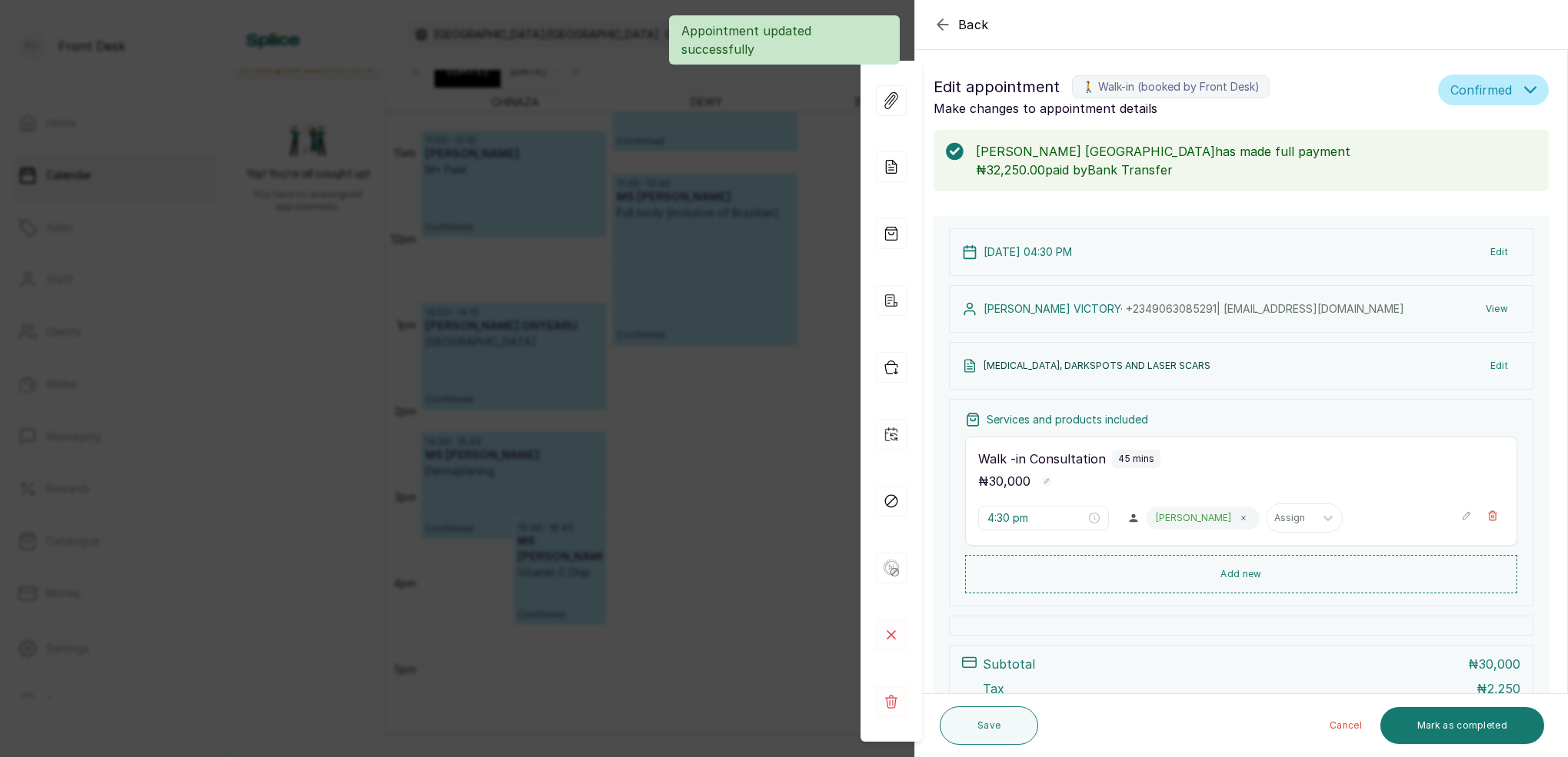
drag, startPoint x: 772, startPoint y: 86, endPoint x: 813, endPoint y: 95, distance: 42.0
click at [772, 86] on div "Back Appointment Details Edit appointment 🚶 Walk-in (booked by Front Desk) Make…" at bounding box center [784, 378] width 1568 height 757
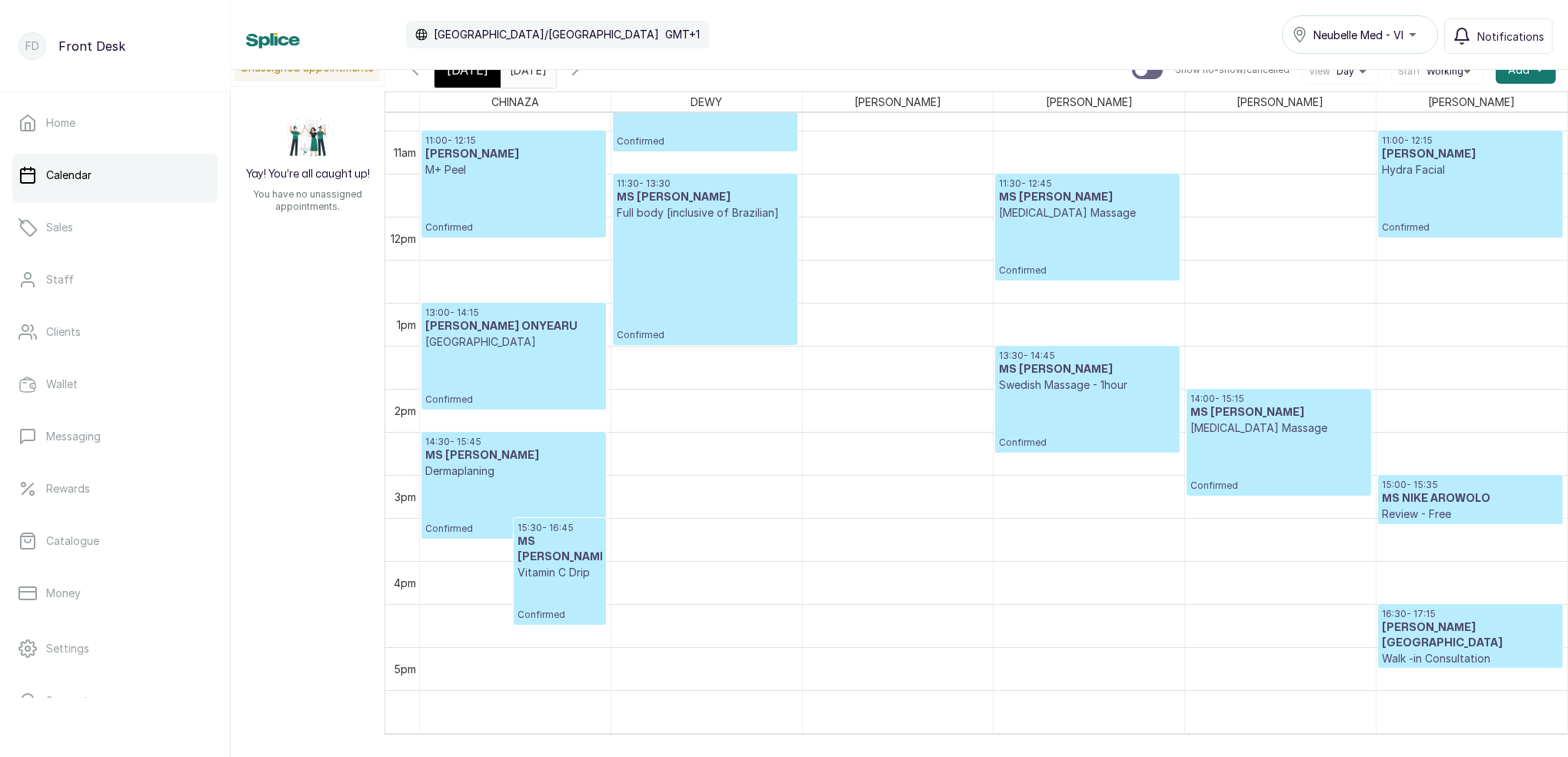
click at [477, 83] on div "[DATE]" at bounding box center [468, 70] width 66 height 36
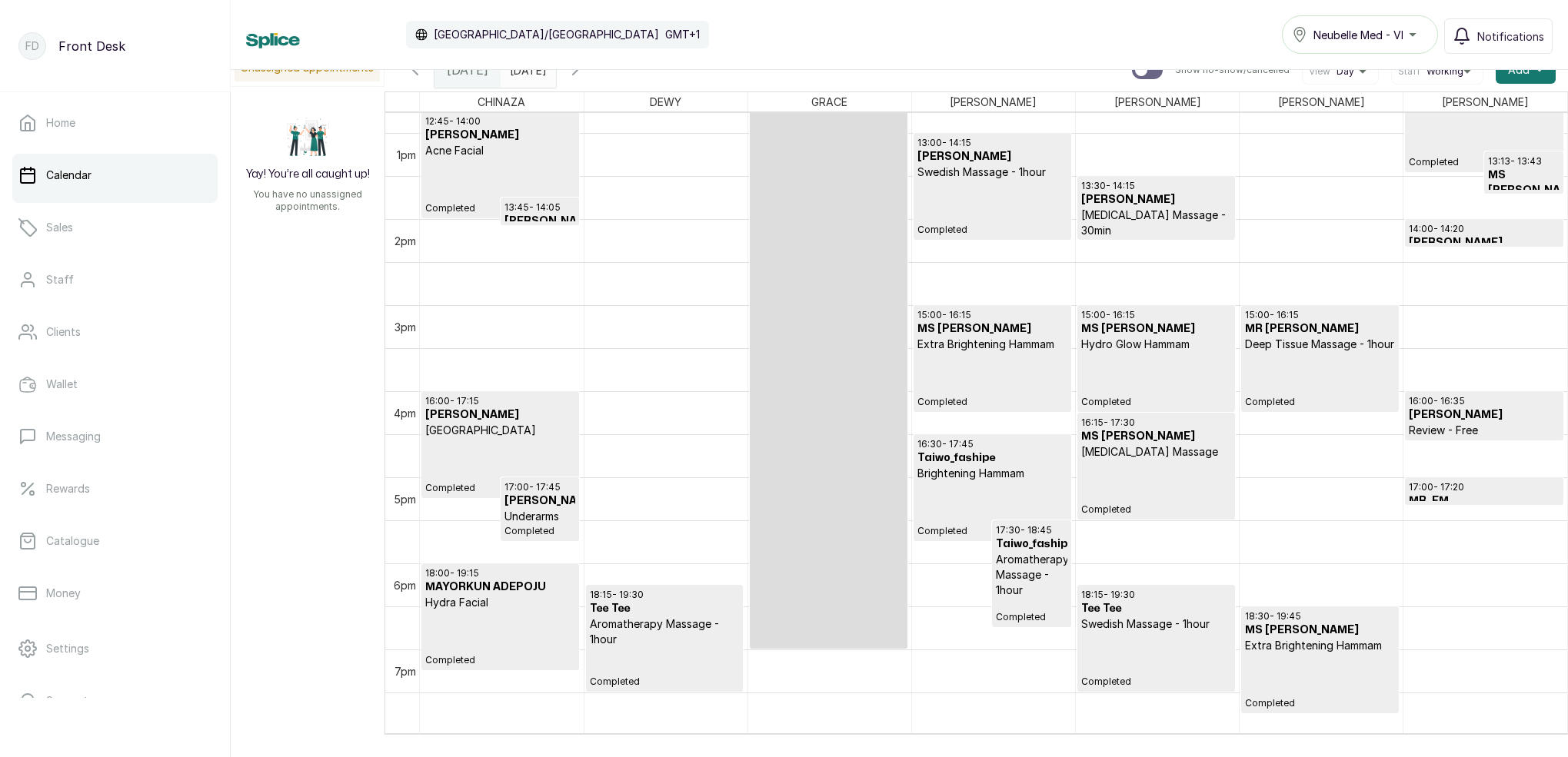
scroll to position [1092, 0]
